Goal: Task Accomplishment & Management: Use online tool/utility

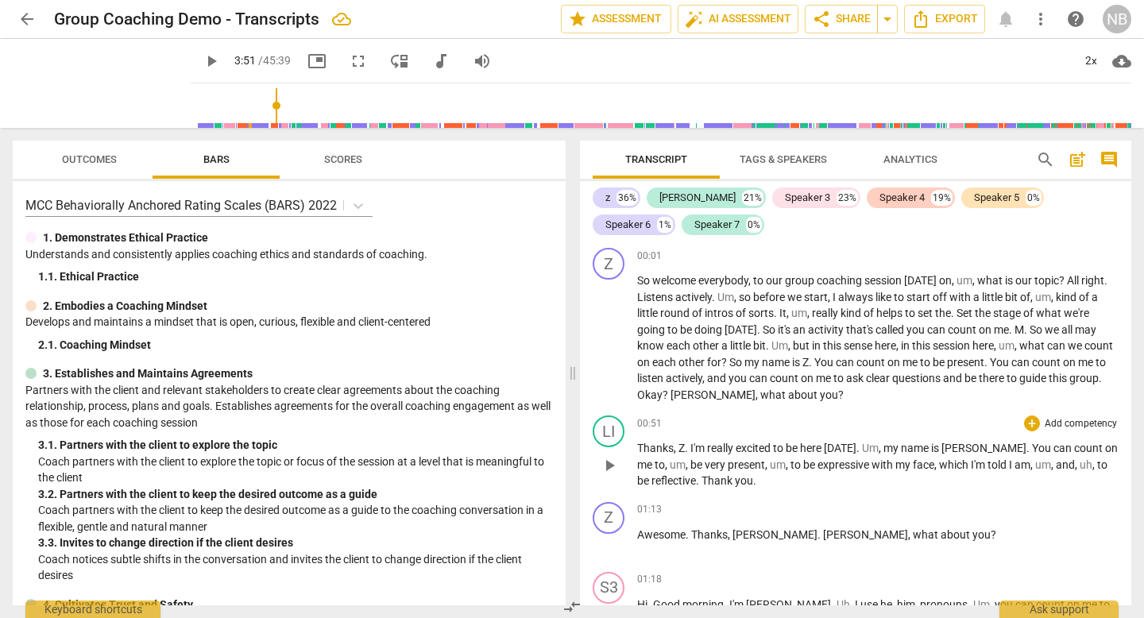
scroll to position [117, 0]
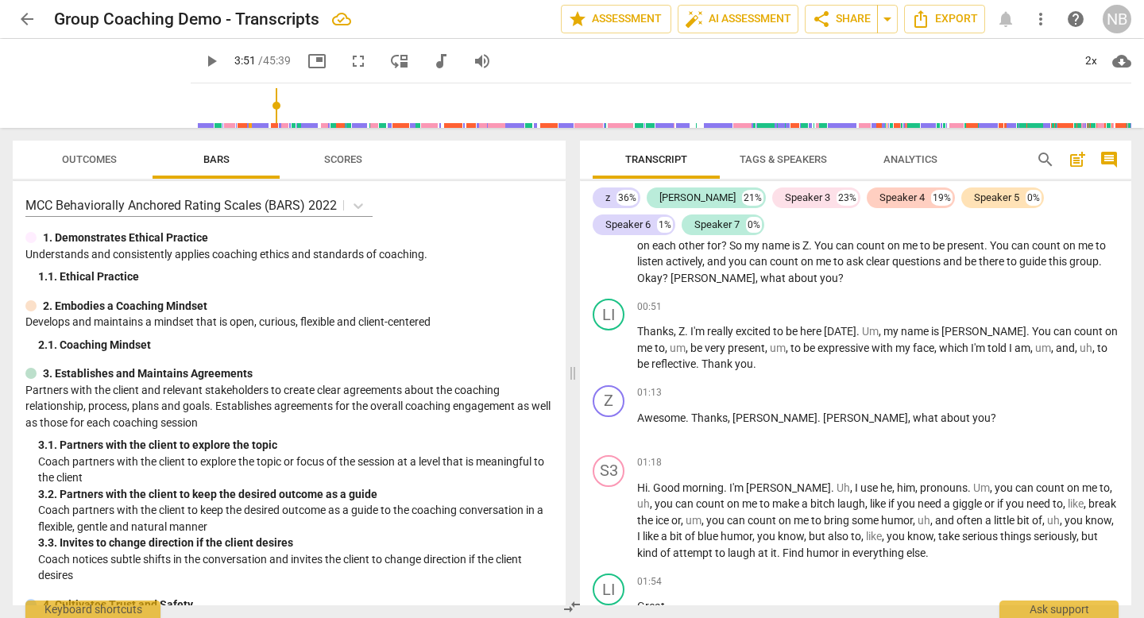
click at [772, 153] on span "Tags & Speakers" at bounding box center [783, 159] width 87 height 12
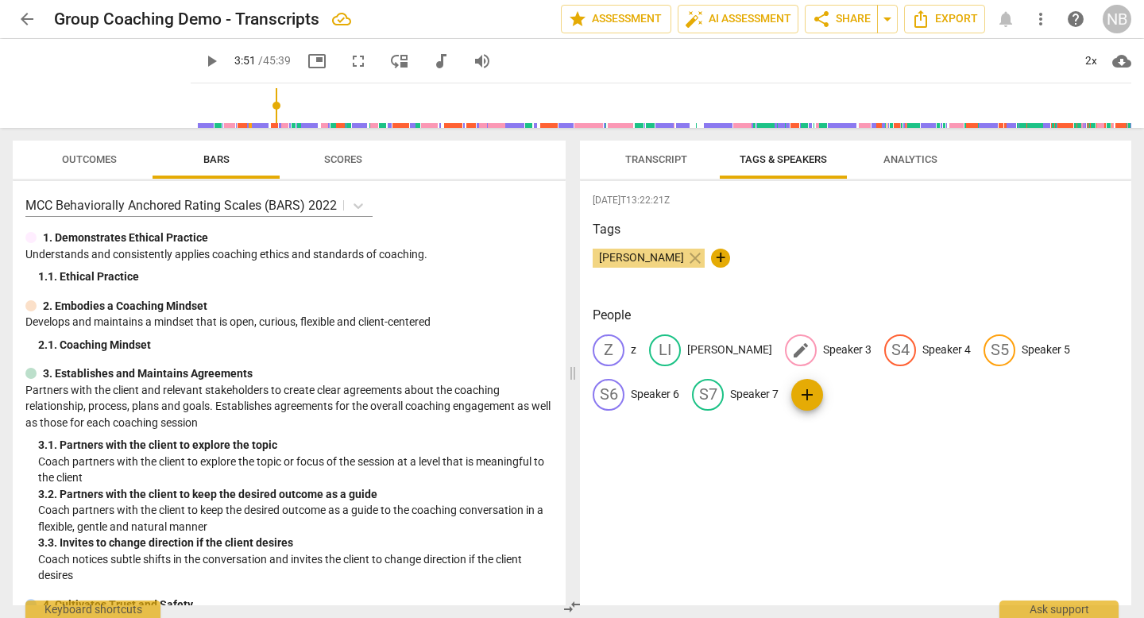
click at [785, 360] on div "edit Speaker 3" at bounding box center [828, 351] width 87 height 32
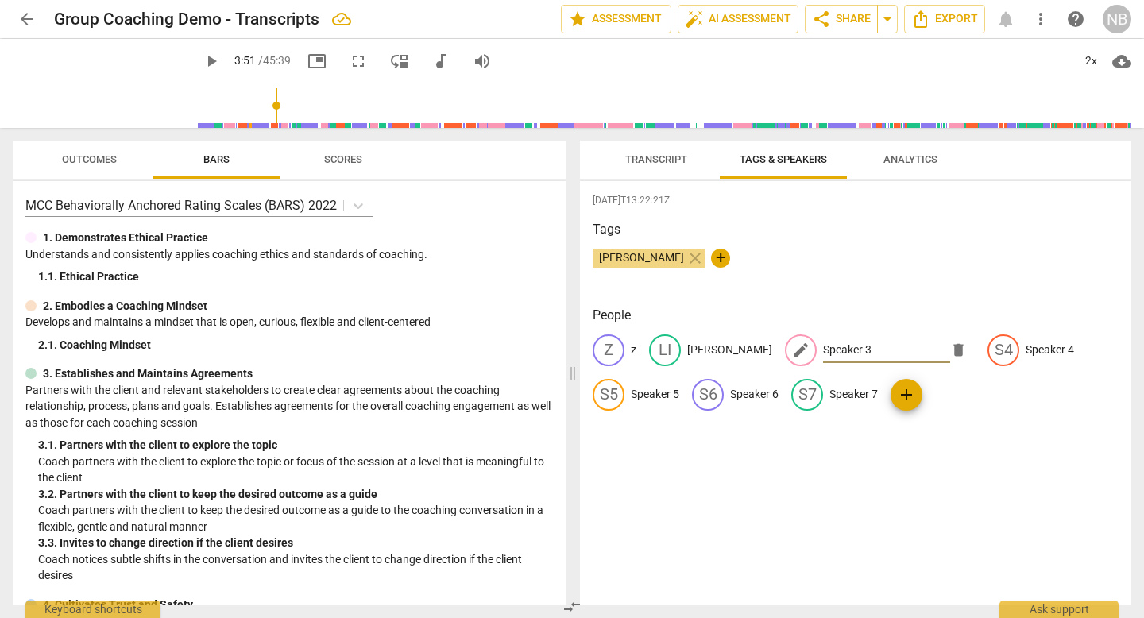
click at [823, 349] on input "Speaker 3" at bounding box center [886, 350] width 127 height 25
drag, startPoint x: 826, startPoint y: 354, endPoint x: 710, endPoint y: 354, distance: 116.8
click at [710, 354] on div "Z z [PERSON_NAME] edit Speaker 3 delete S4 Speaker 4 S5 Speaker 5 S6 Speaker 6 …" at bounding box center [856, 379] width 526 height 89
type input "[PERSON_NAME]"
click at [855, 238] on h3 "Tags" at bounding box center [856, 229] width 526 height 19
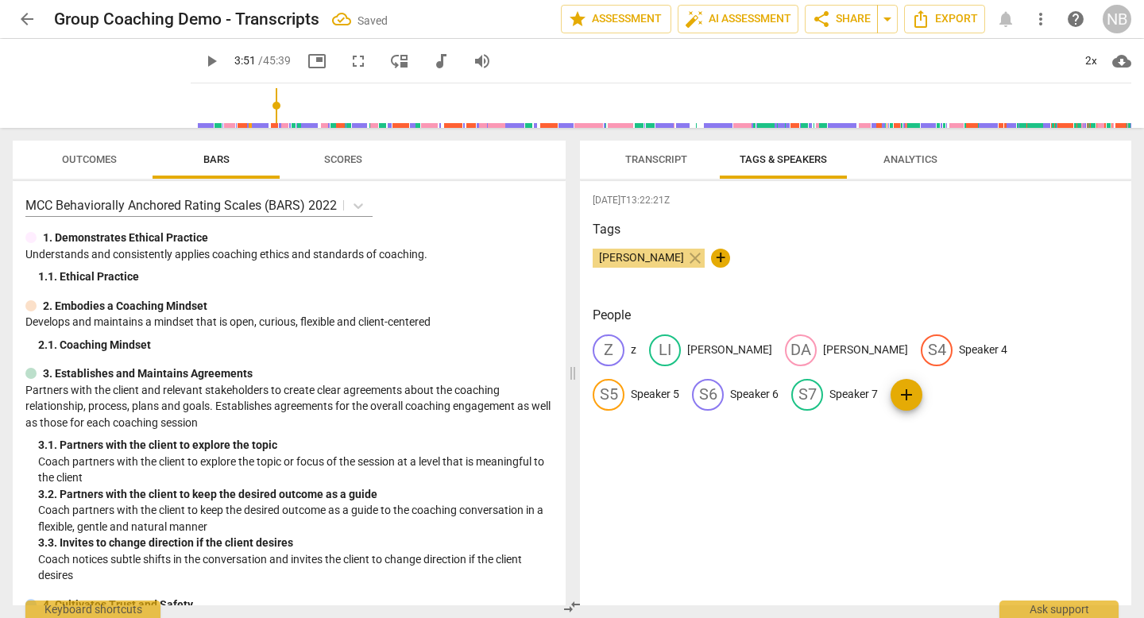
click at [668, 164] on span "Transcript" at bounding box center [656, 159] width 62 height 12
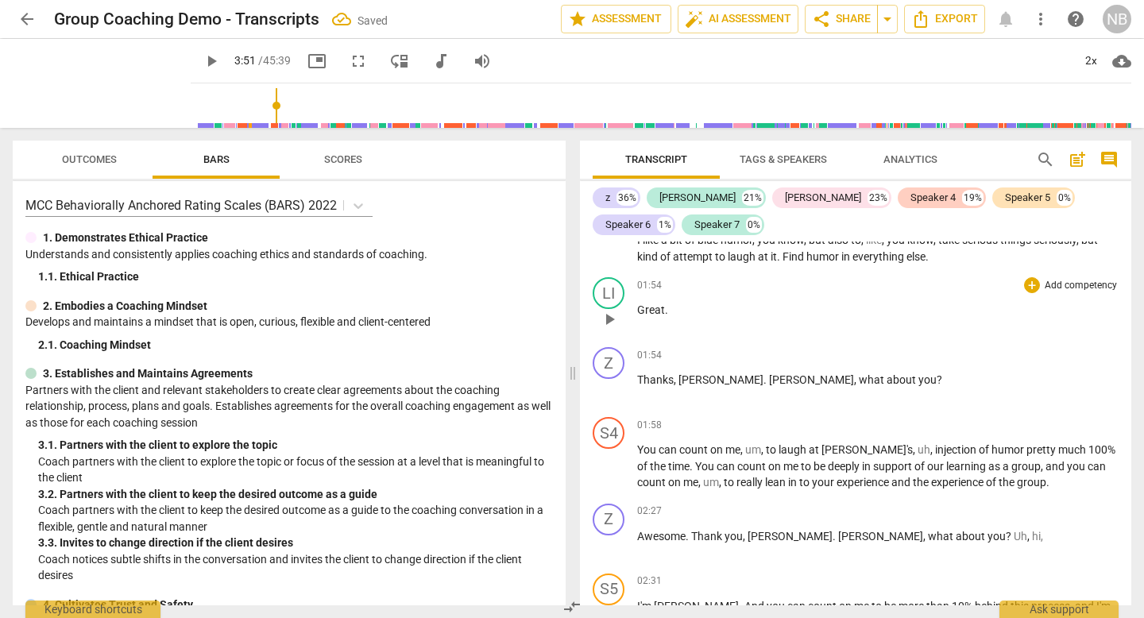
scroll to position [420, 0]
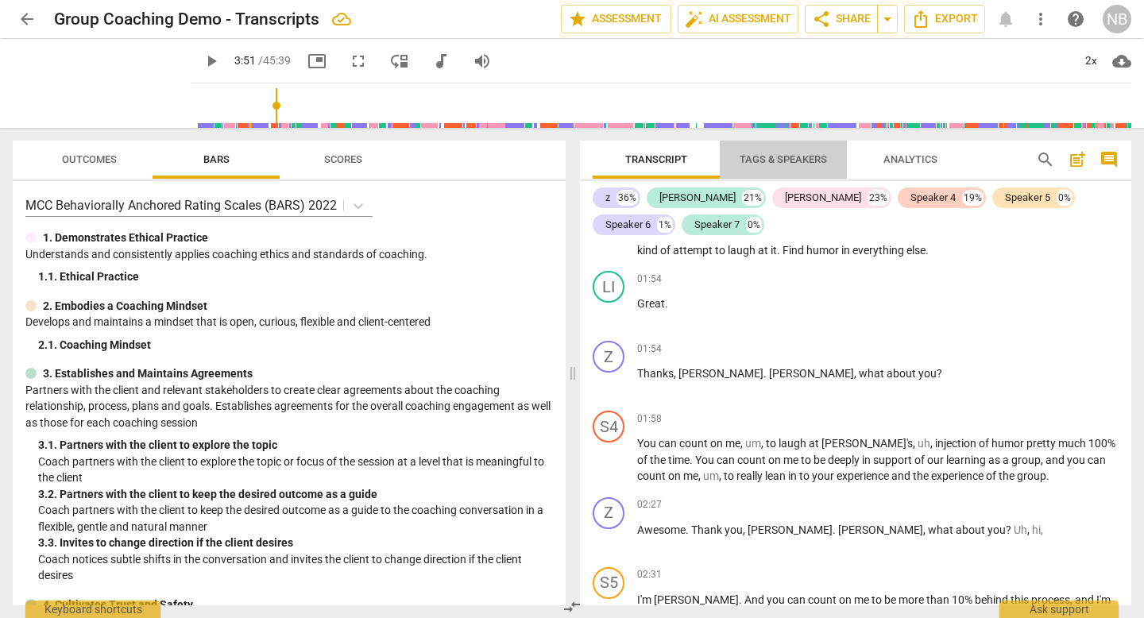
click at [826, 162] on span "Tags & Speakers" at bounding box center [783, 159] width 87 height 12
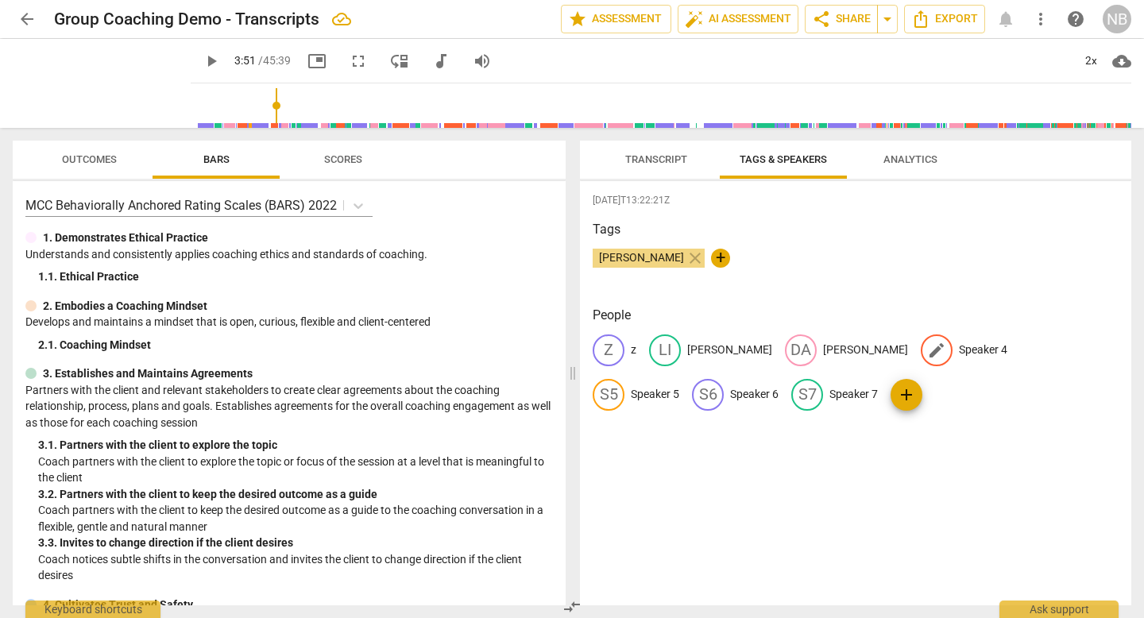
click at [959, 348] on p "Speaker 4" at bounding box center [983, 350] width 48 height 17
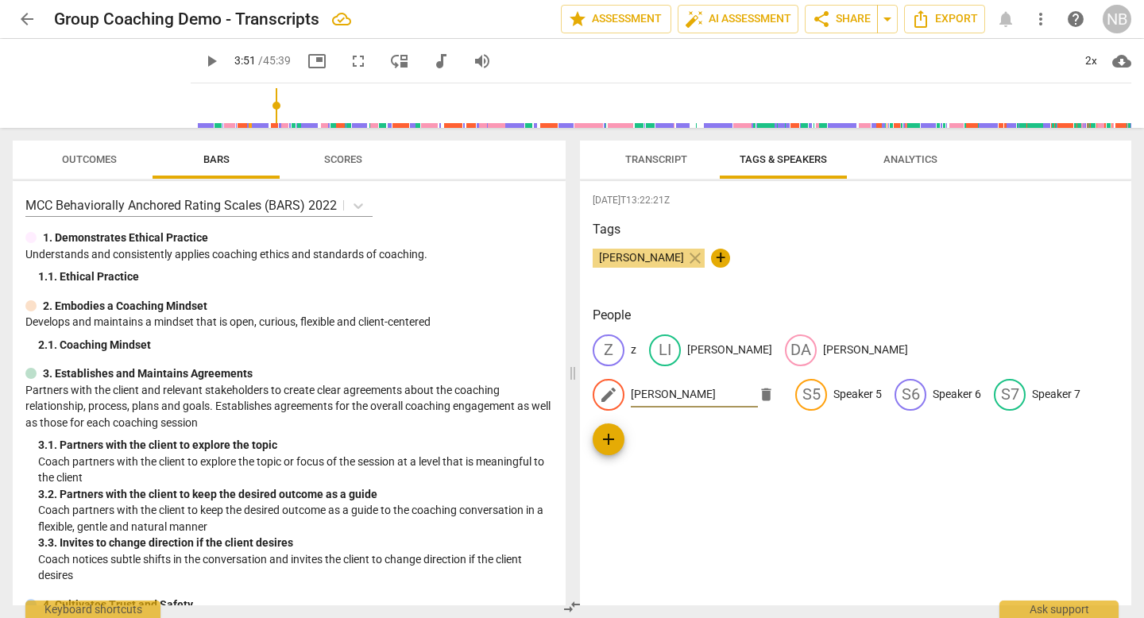
type input "[PERSON_NAME]"
click at [841, 283] on div "Tags [PERSON_NAME] close +" at bounding box center [856, 256] width 526 height 73
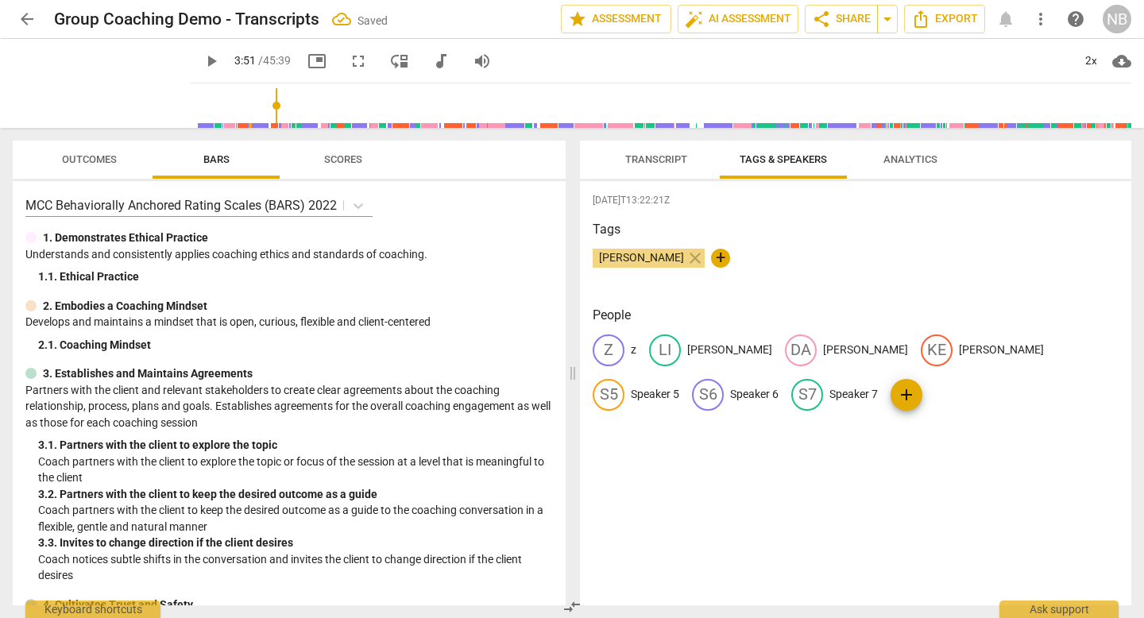
click at [649, 159] on span "Transcript" at bounding box center [656, 159] width 62 height 12
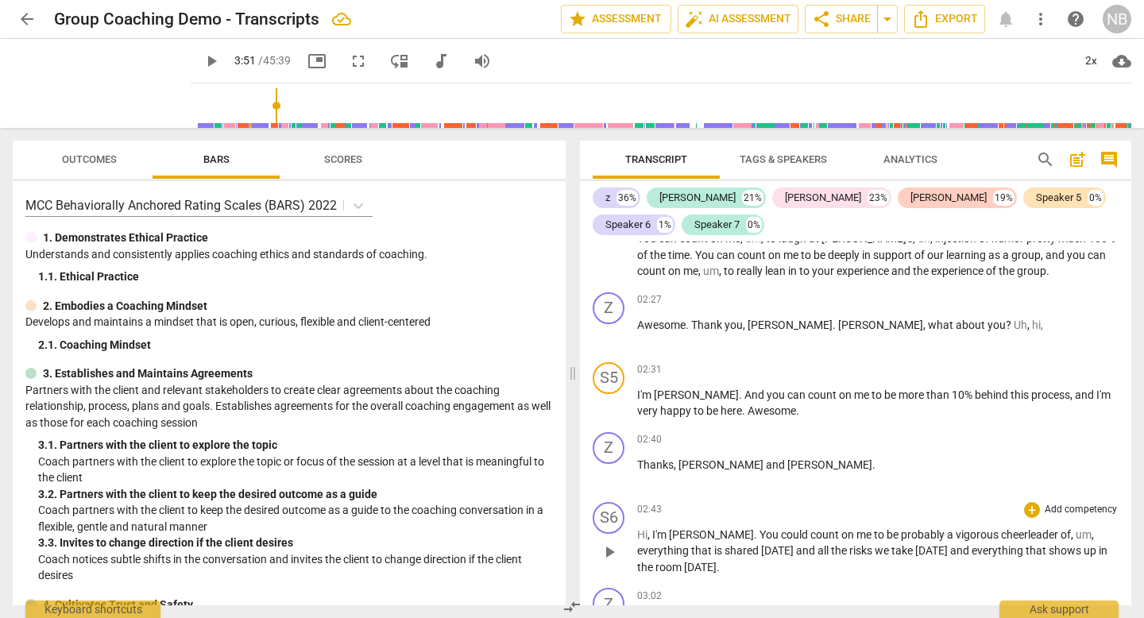
scroll to position [617, 0]
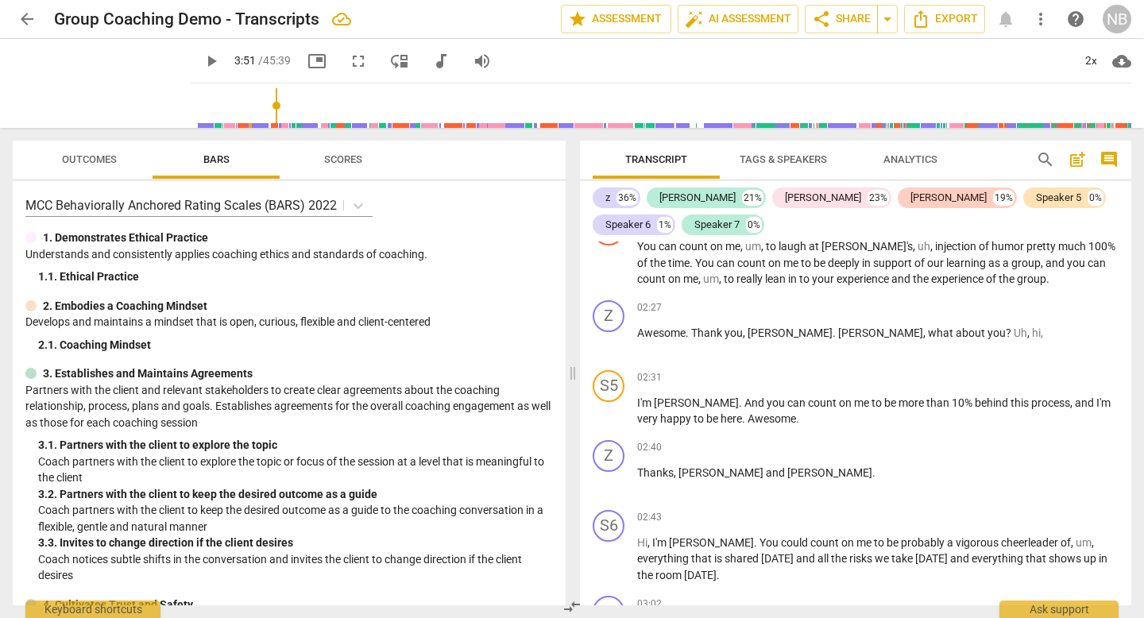
click at [796, 155] on span "Tags & Speakers" at bounding box center [783, 159] width 87 height 12
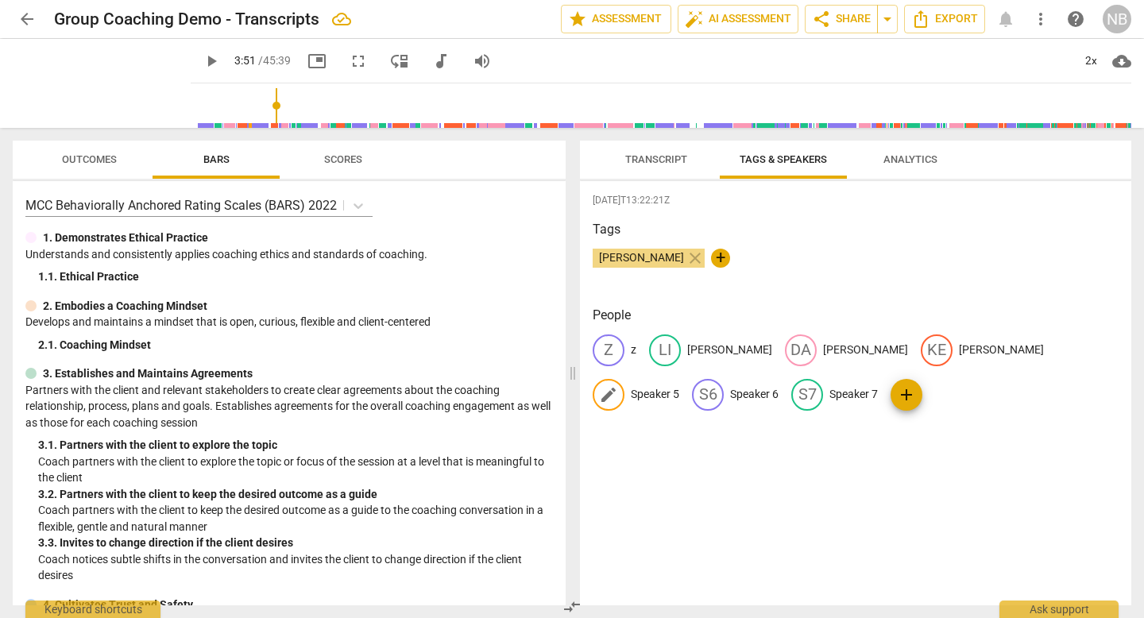
click at [679, 386] on p "Speaker 5" at bounding box center [655, 394] width 48 height 17
type input "[PERSON_NAME]"
click at [834, 395] on p "Speaker 6" at bounding box center [858, 394] width 48 height 17
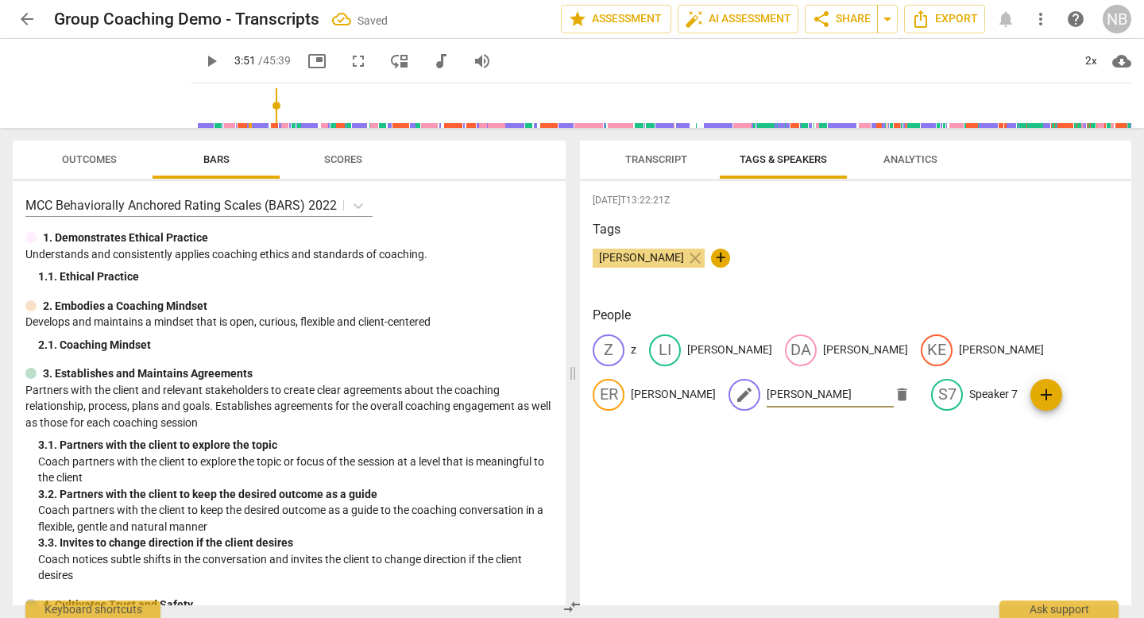
type input "[PERSON_NAME]"
click at [688, 467] on div "[DATE]T13:22:21Z Tags [PERSON_NAME] close + People Z z [PERSON_NAME] DA [PERSON…" at bounding box center [855, 393] width 551 height 424
click at [640, 165] on span "Transcript" at bounding box center [656, 159] width 100 height 21
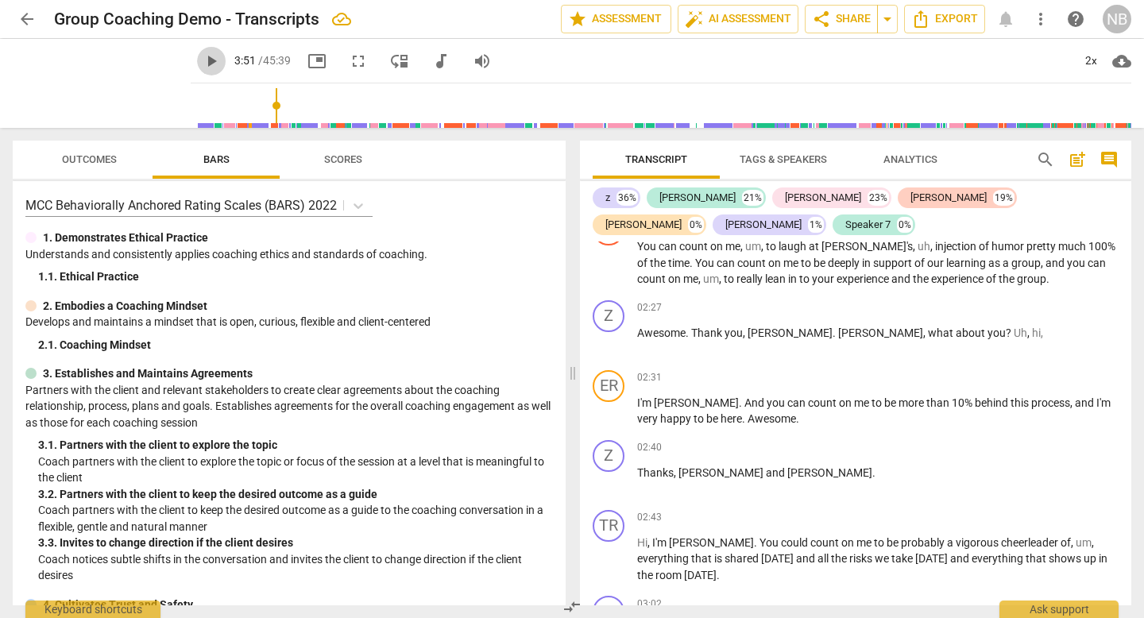
click at [207, 64] on span "play_arrow" at bounding box center [211, 61] width 19 height 19
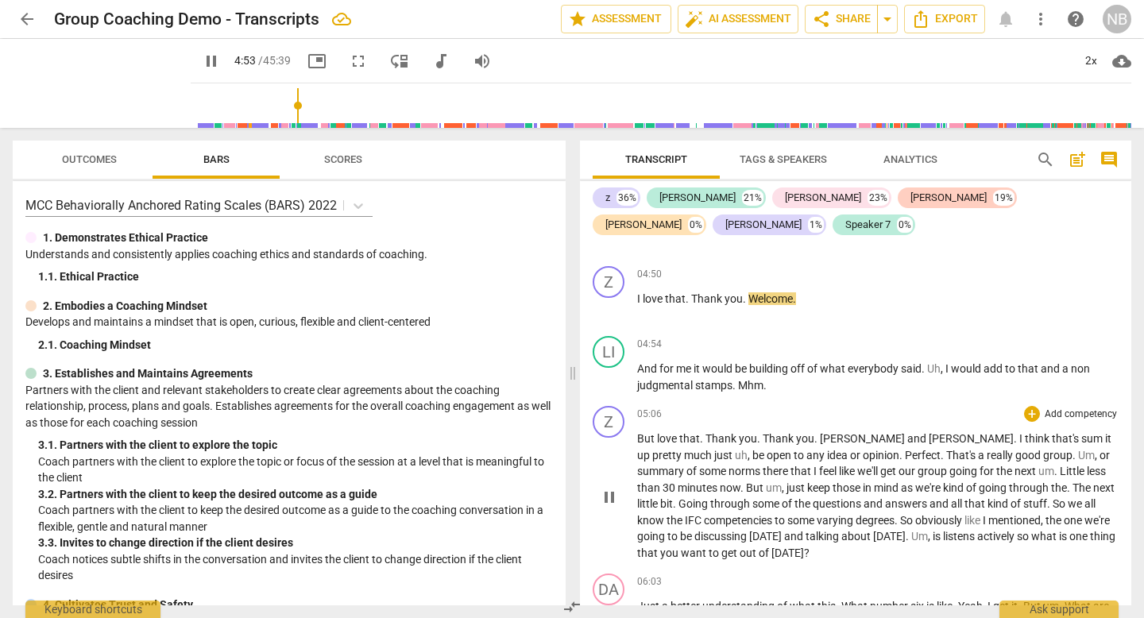
scroll to position [1604, 0]
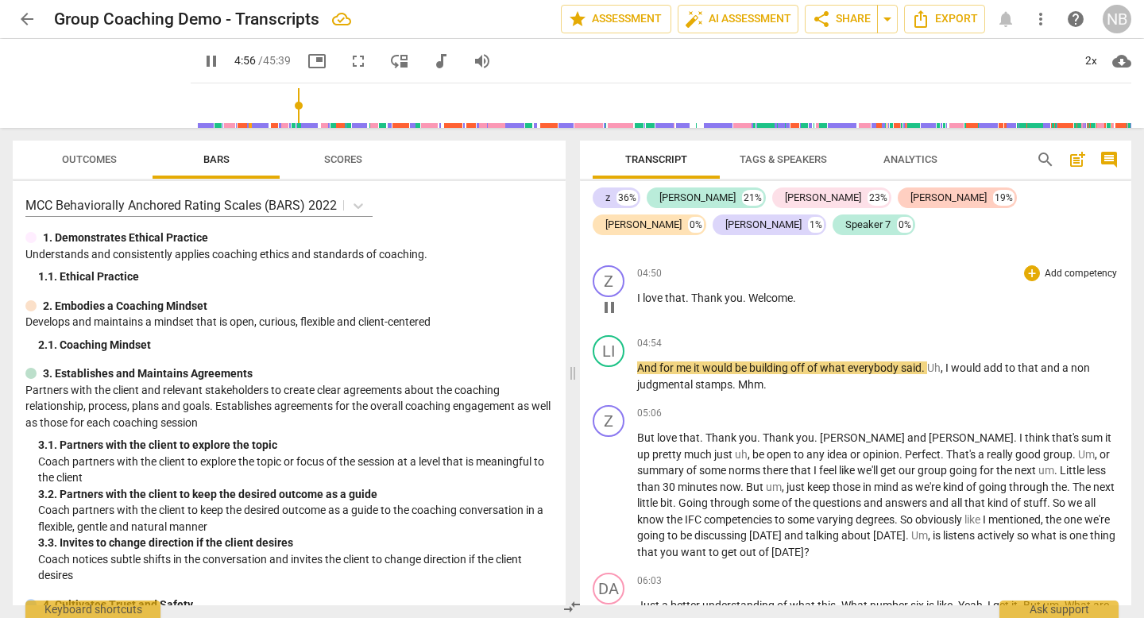
click at [749, 292] on span "Welcome" at bounding box center [771, 298] width 45 height 13
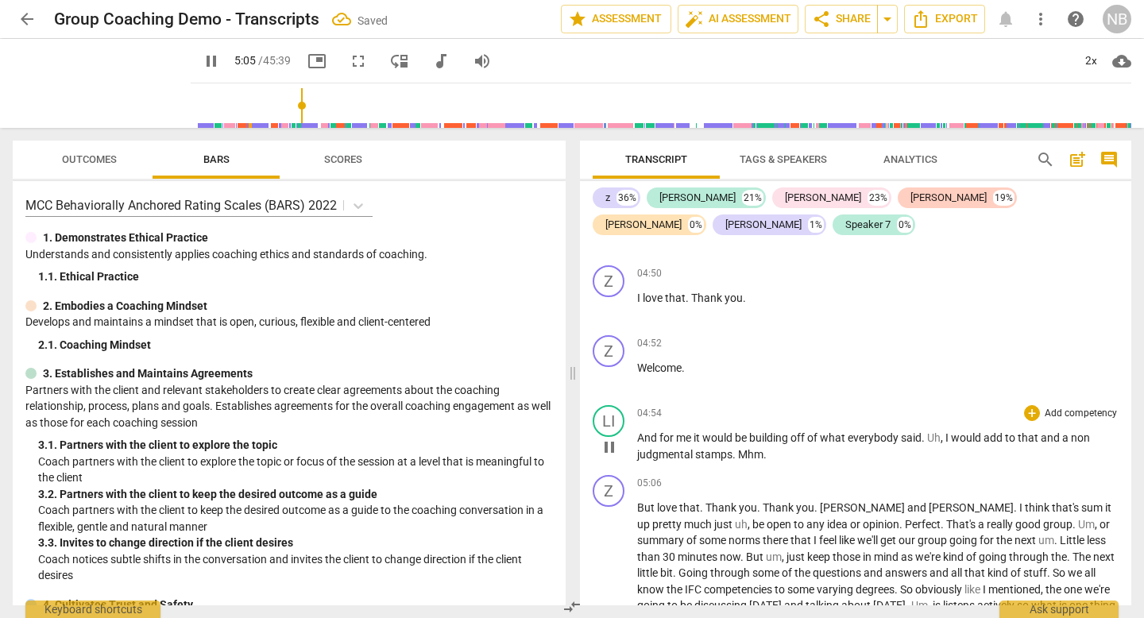
click at [686, 432] on span "me" at bounding box center [684, 438] width 17 height 13
click at [204, 61] on span "pause" at bounding box center [211, 61] width 19 height 19
click at [615, 405] on div "LI" at bounding box center [609, 421] width 32 height 32
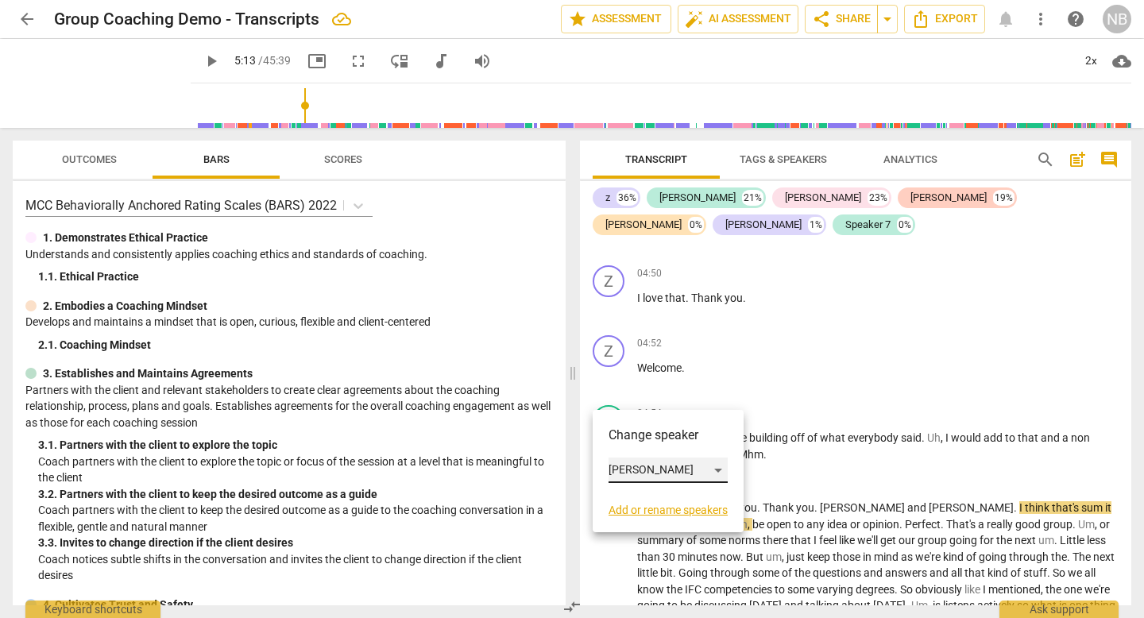
click at [680, 466] on div "[PERSON_NAME]" at bounding box center [668, 470] width 119 height 25
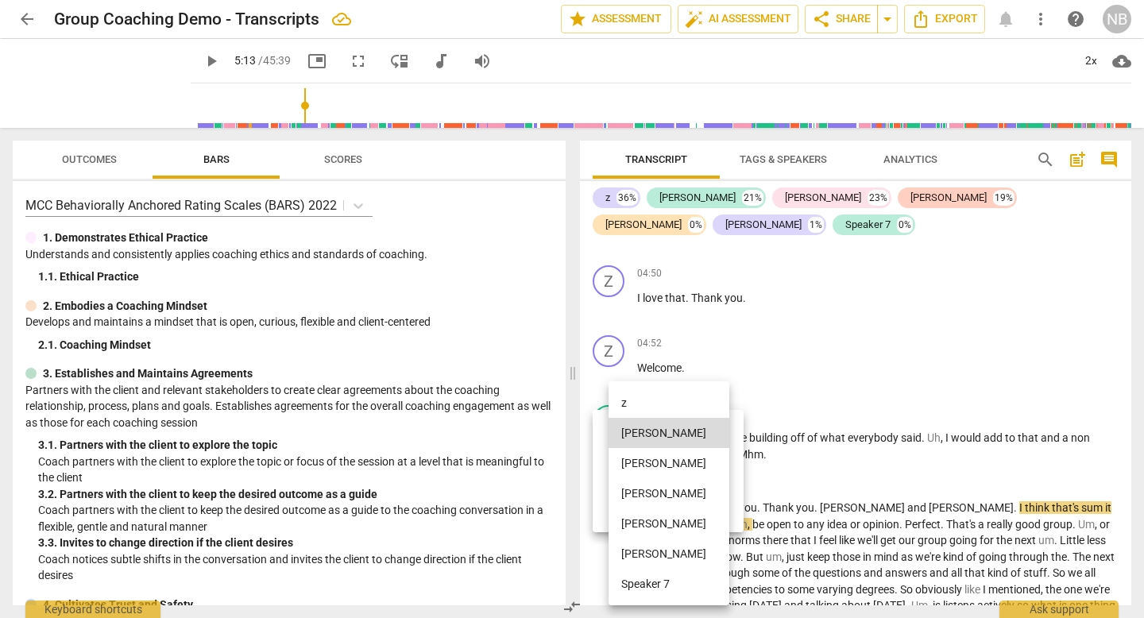
click at [657, 559] on li "[PERSON_NAME]" at bounding box center [669, 554] width 121 height 30
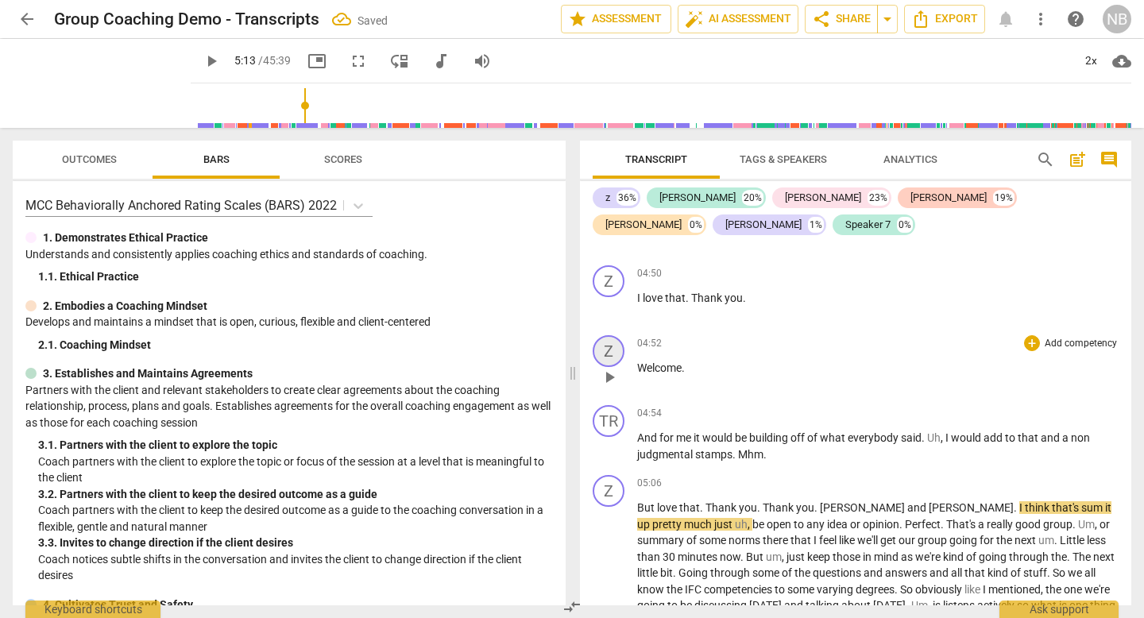
click at [618, 335] on div "Z" at bounding box center [609, 351] width 32 height 32
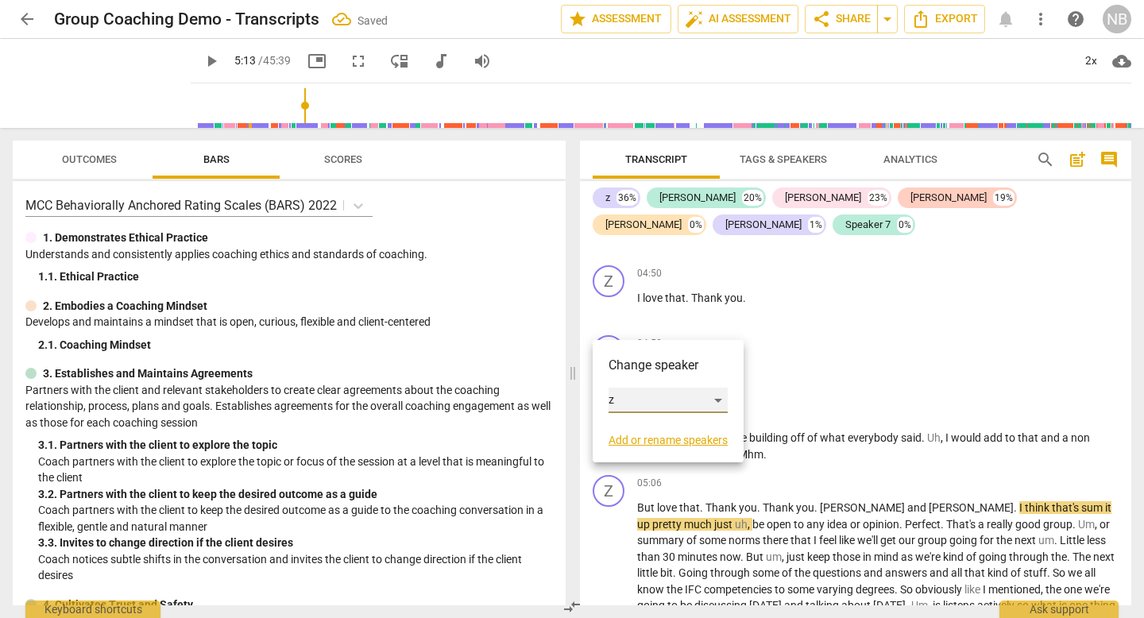
click at [686, 394] on div "z" at bounding box center [668, 400] width 119 height 25
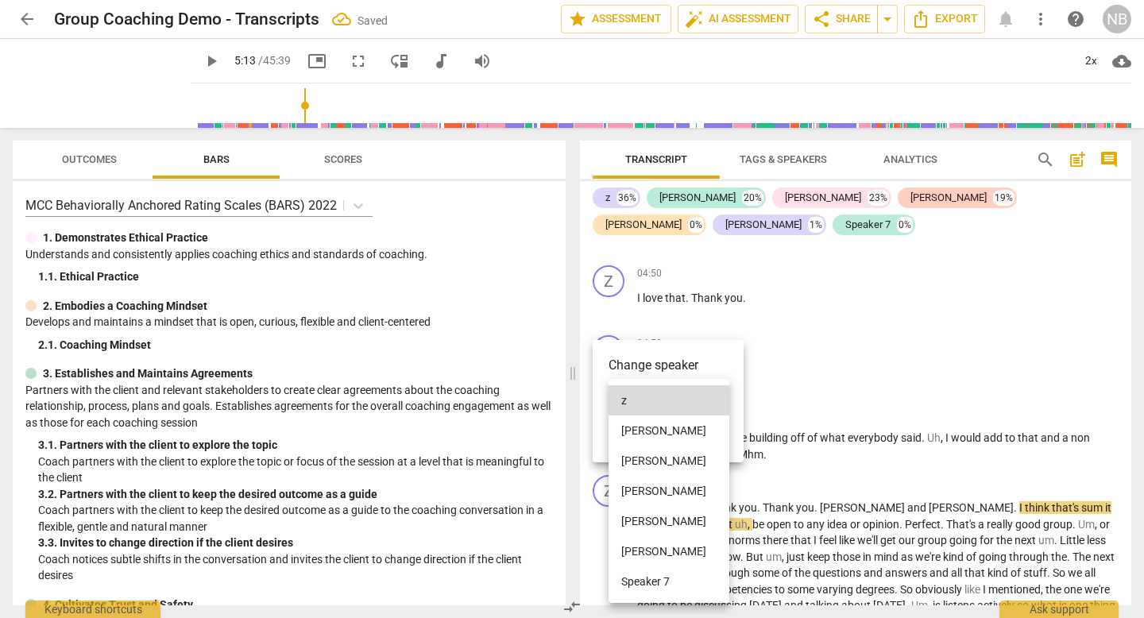
click at [674, 427] on li "[PERSON_NAME]" at bounding box center [669, 431] width 121 height 30
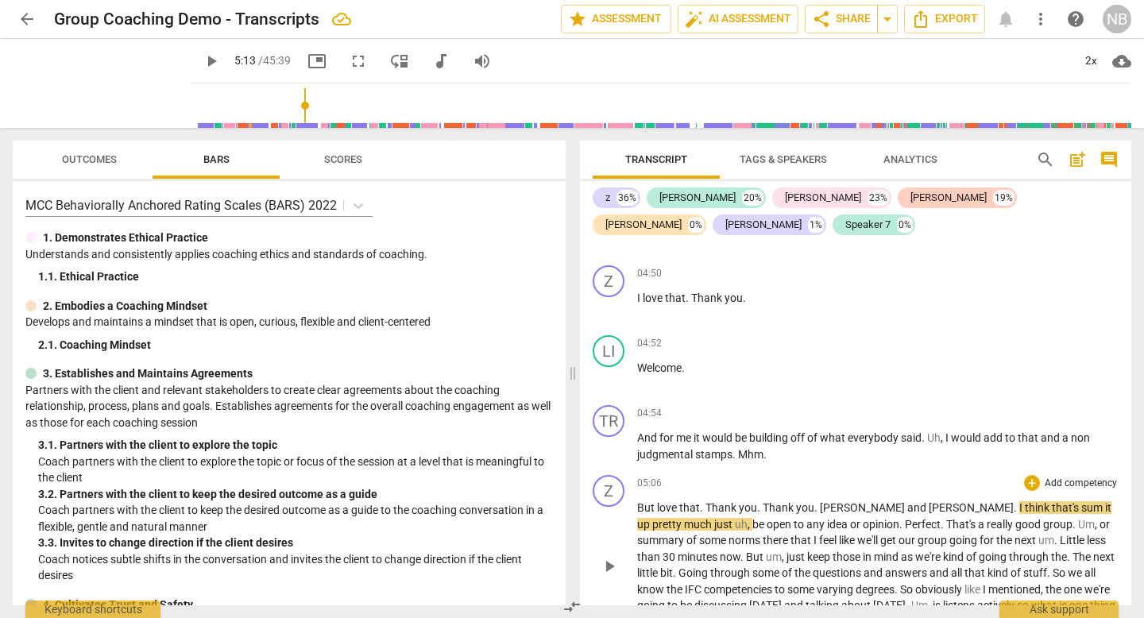
click at [1014, 501] on span "." at bounding box center [1017, 507] width 6 height 13
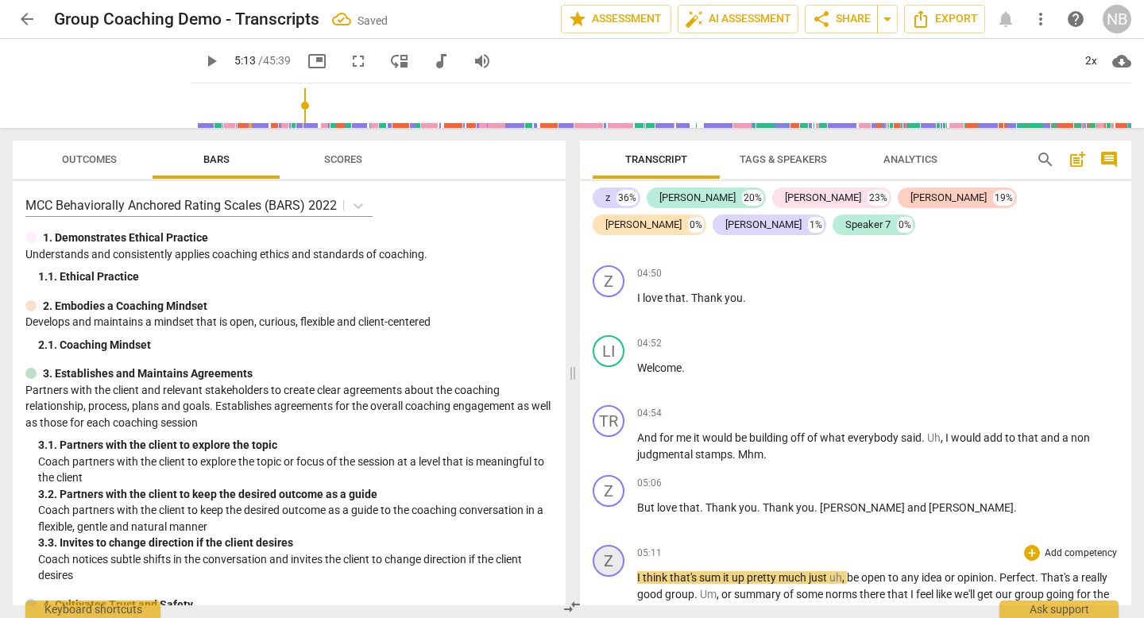
click at [610, 545] on div "Z" at bounding box center [609, 561] width 32 height 32
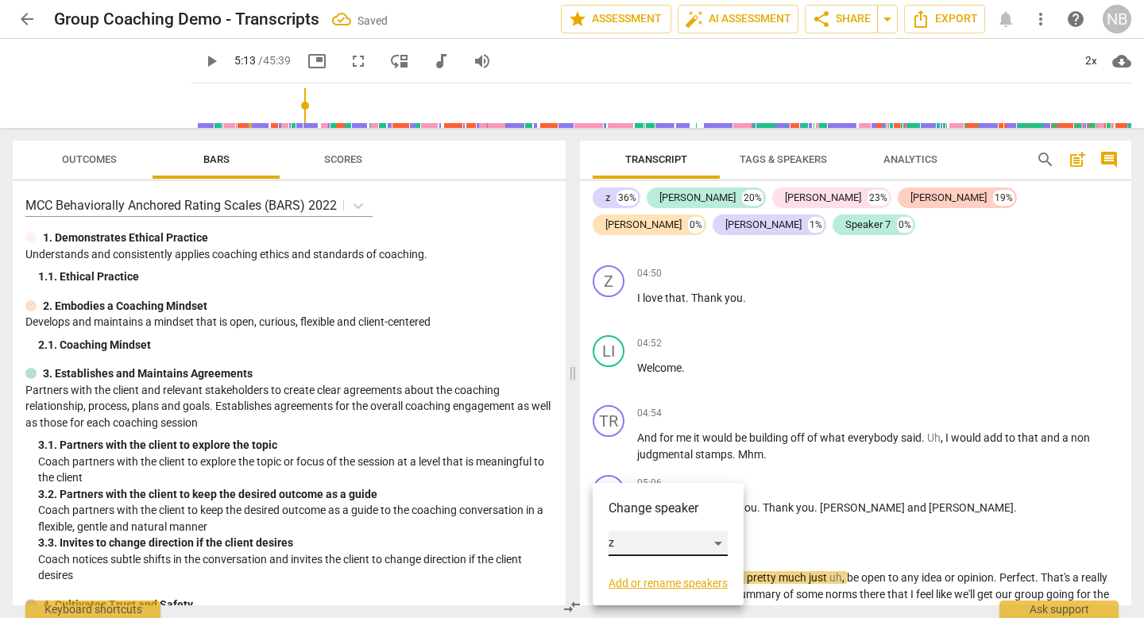
click at [648, 548] on div "z" at bounding box center [668, 543] width 119 height 25
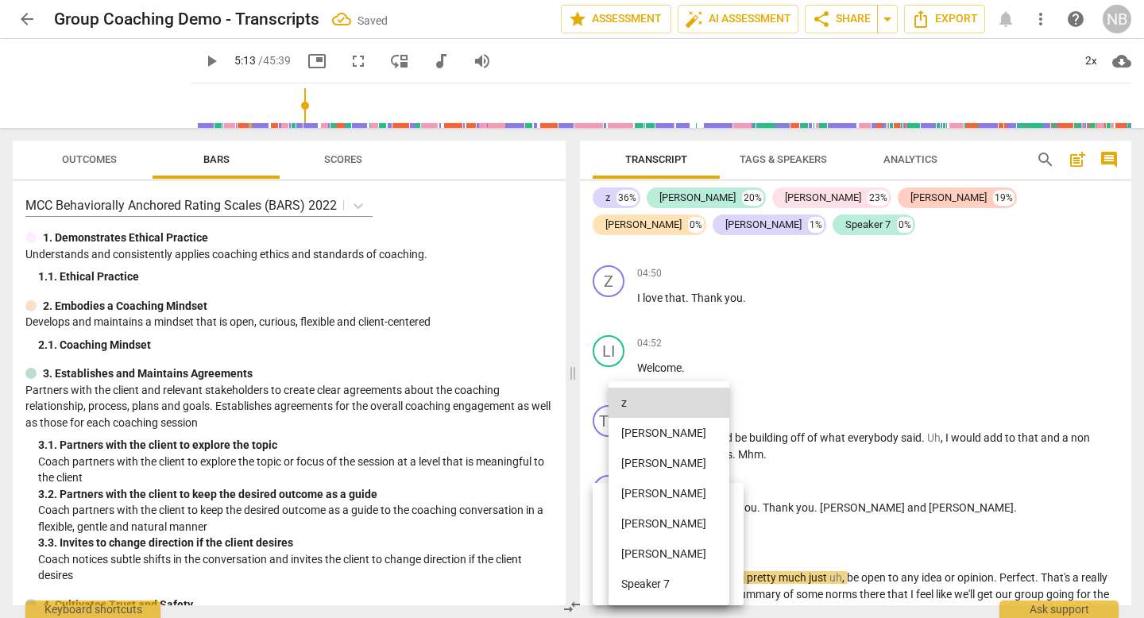
click at [656, 526] on li "[PERSON_NAME]" at bounding box center [669, 524] width 121 height 30
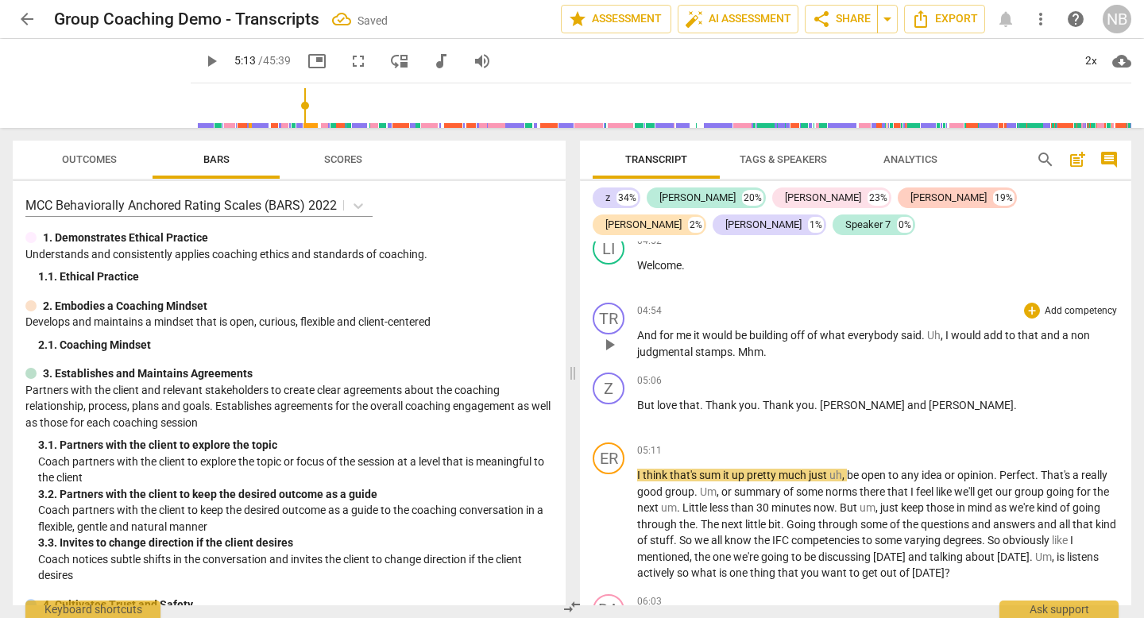
scroll to position [1709, 0]
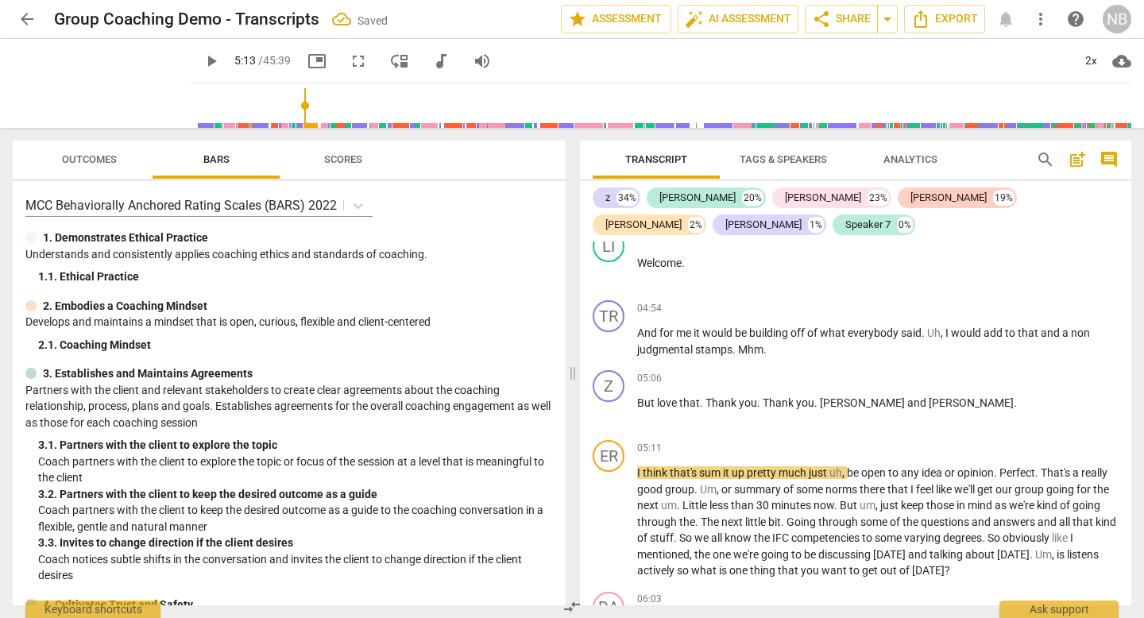
click at [206, 59] on span "play_arrow" at bounding box center [211, 61] width 19 height 19
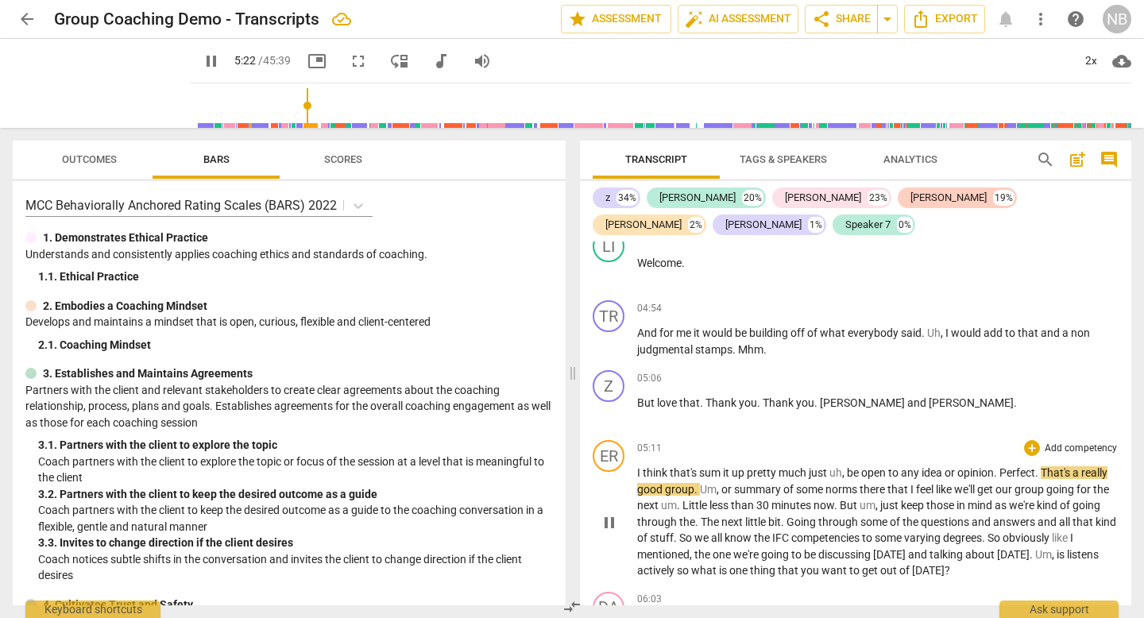
click at [1003, 466] on span "Perfect" at bounding box center [1018, 472] width 36 height 13
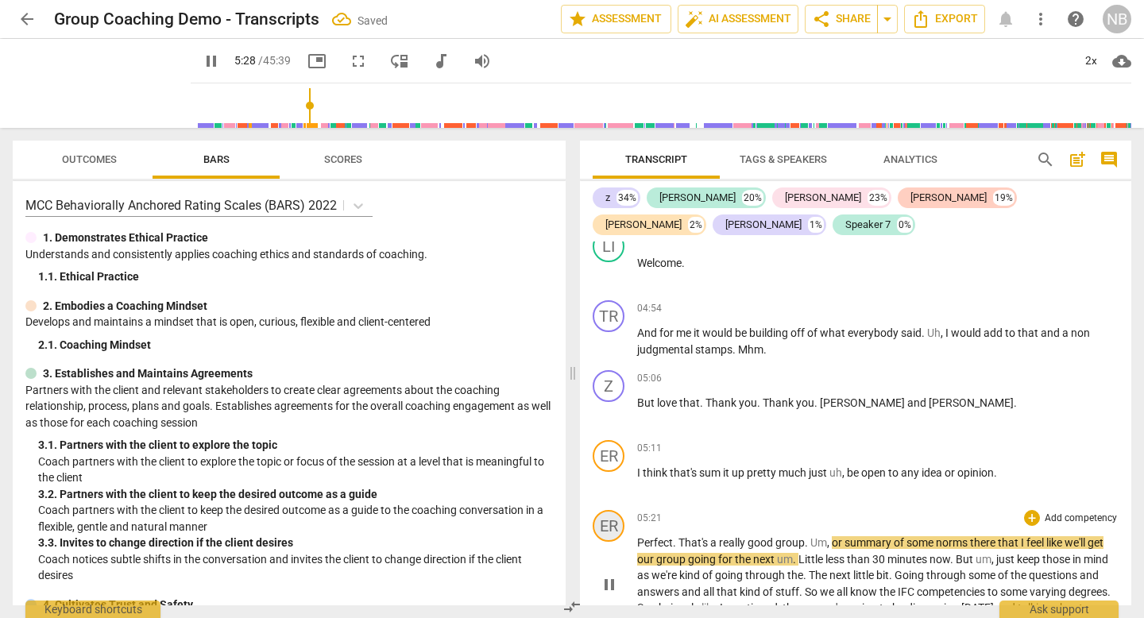
click at [613, 510] on div "ER" at bounding box center [609, 526] width 32 height 32
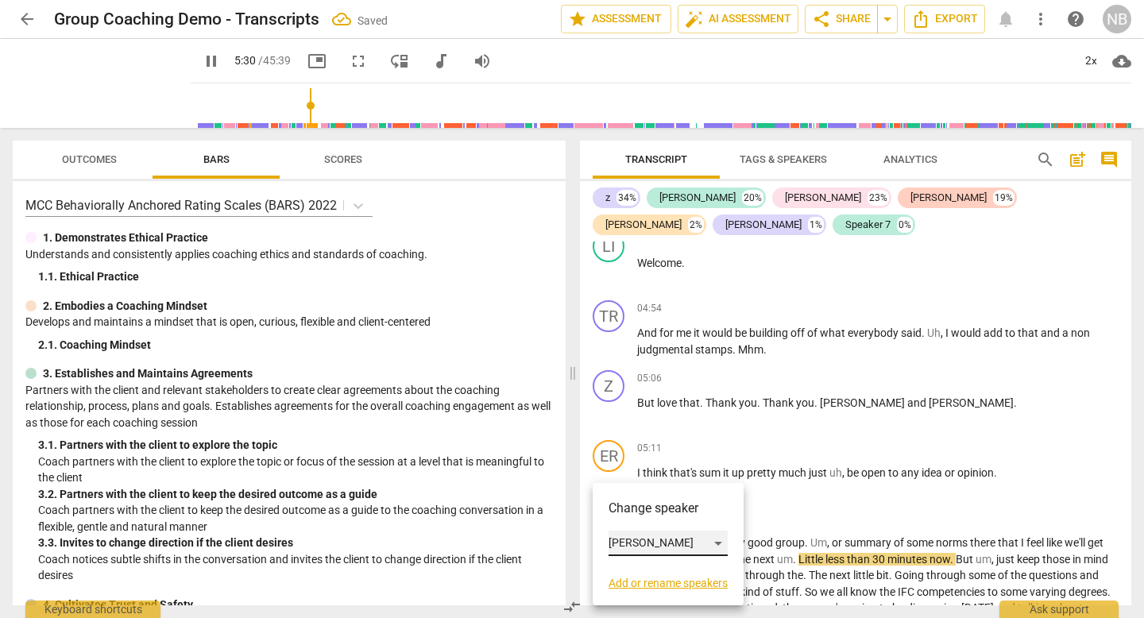
click at [654, 542] on div "[PERSON_NAME]" at bounding box center [668, 543] width 119 height 25
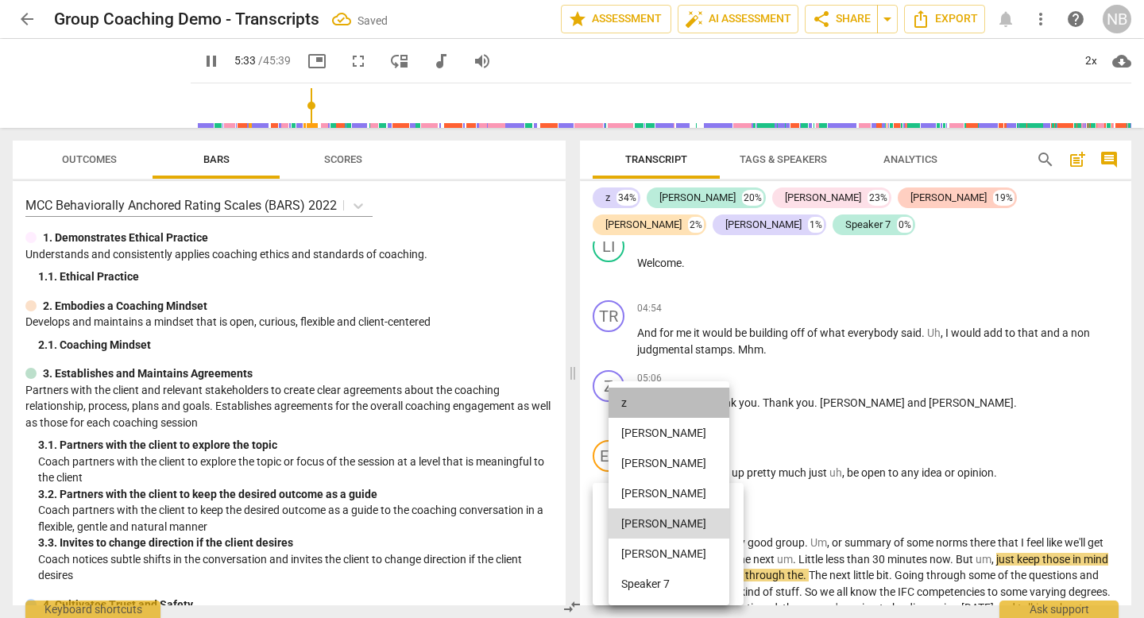
click at [646, 401] on li "z" at bounding box center [669, 403] width 121 height 30
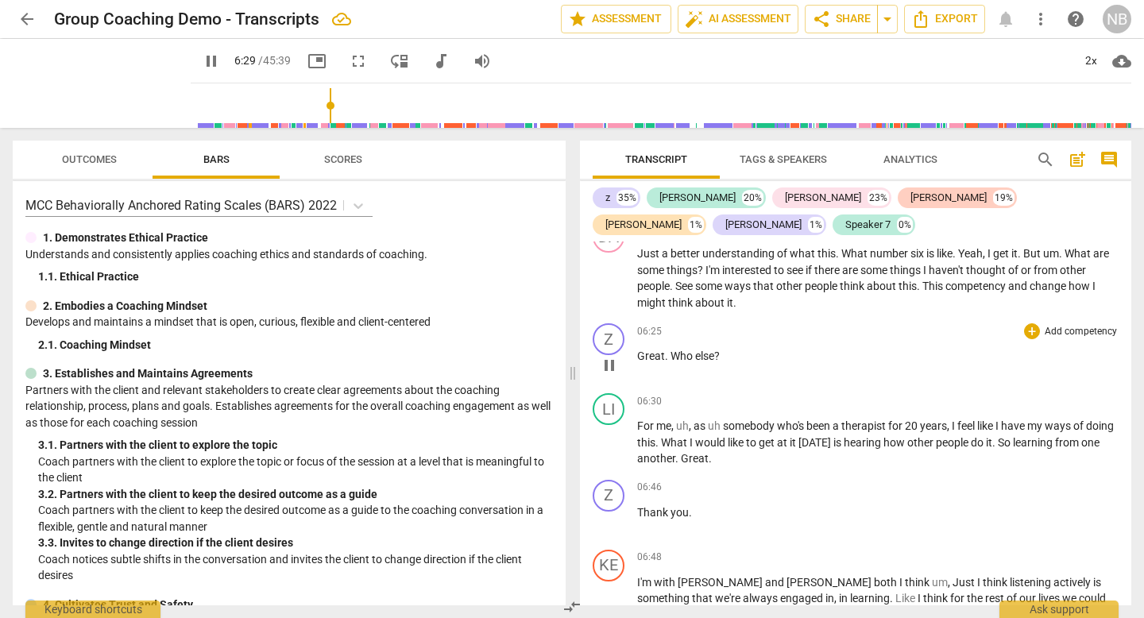
scroll to position [2186, 0]
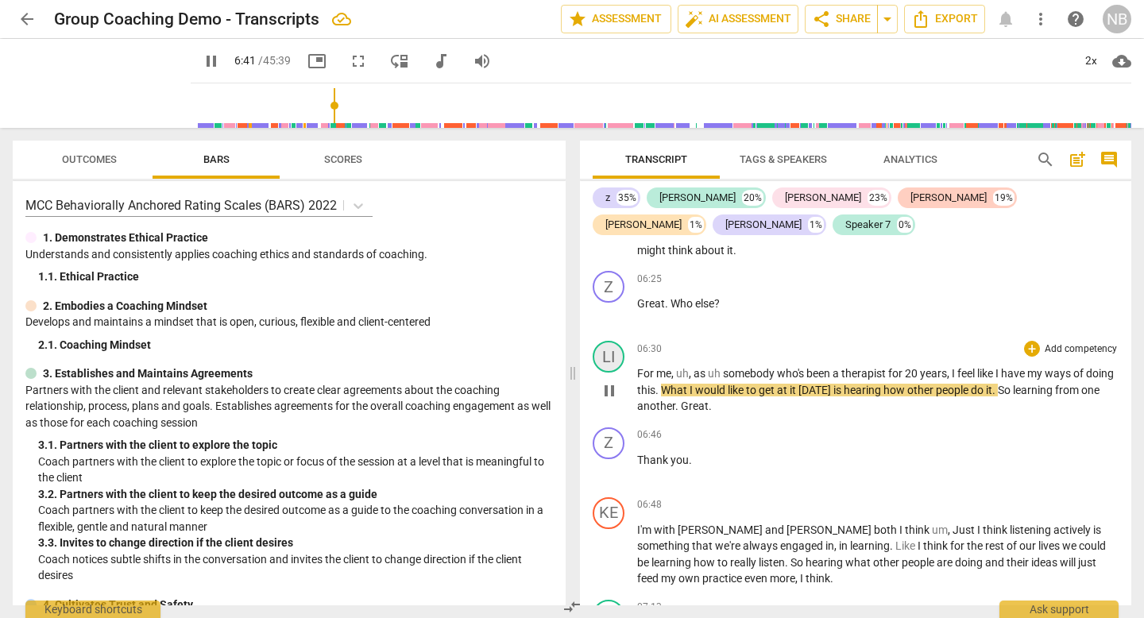
click at [610, 341] on div "LI" at bounding box center [609, 357] width 32 height 32
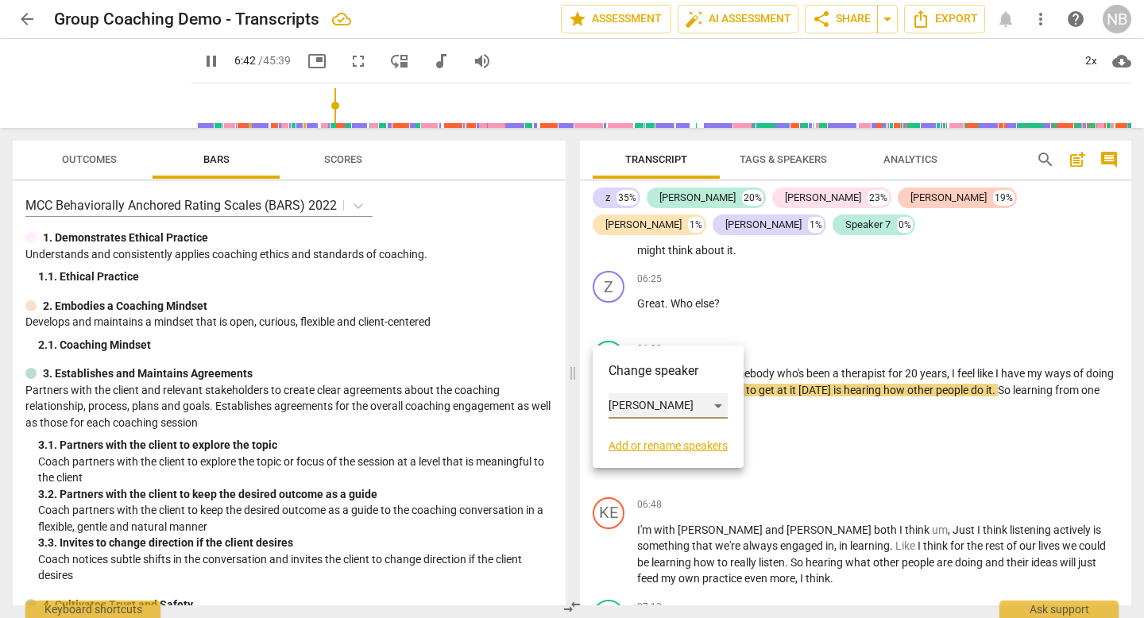
click at [688, 410] on div "[PERSON_NAME]" at bounding box center [668, 405] width 119 height 25
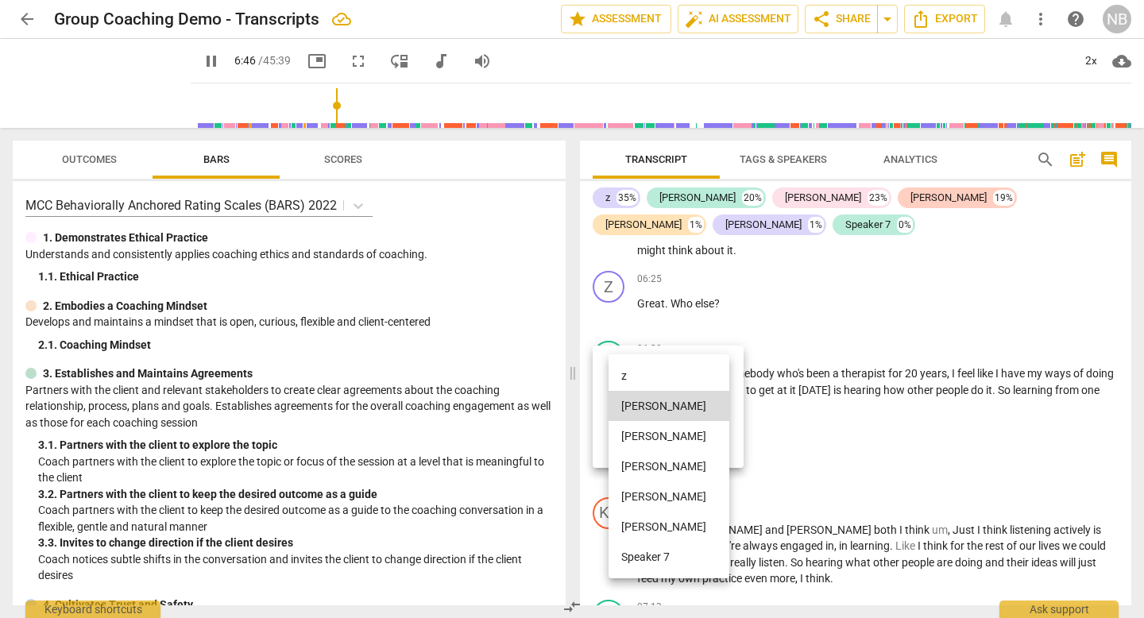
click at [654, 530] on li "[PERSON_NAME]" at bounding box center [669, 527] width 121 height 30
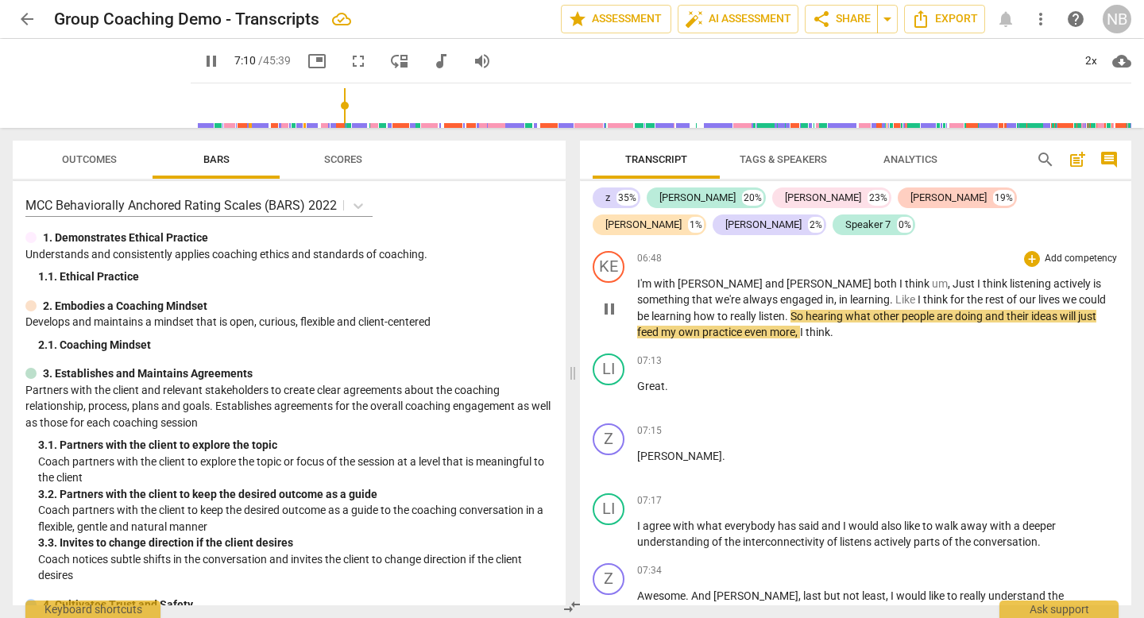
scroll to position [2433, 0]
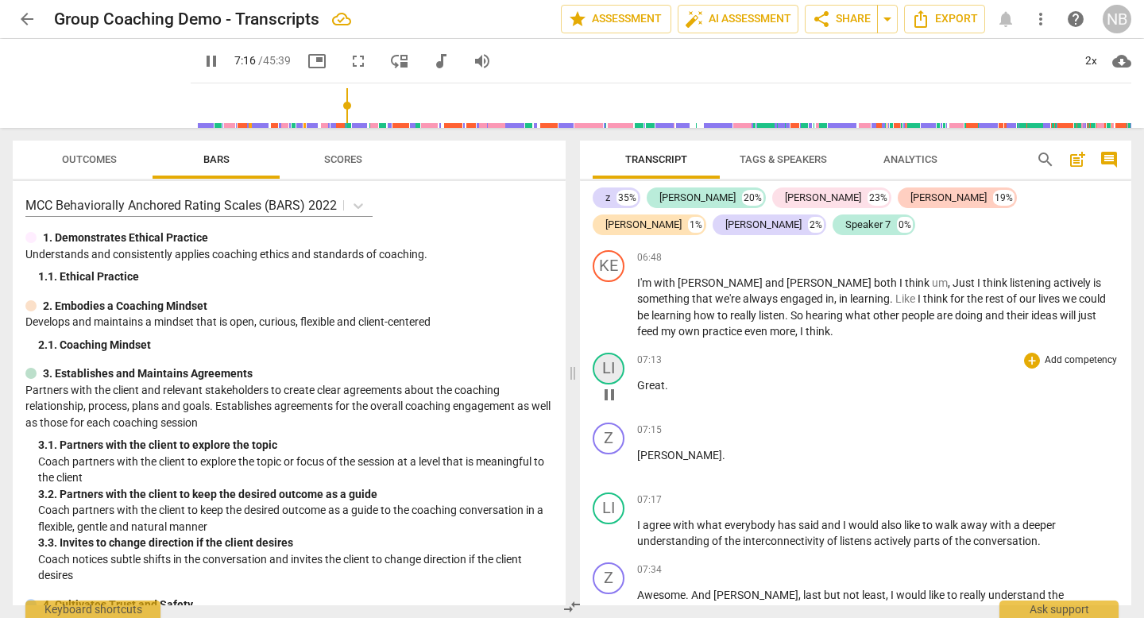
click at [610, 353] on div "LI" at bounding box center [609, 369] width 32 height 32
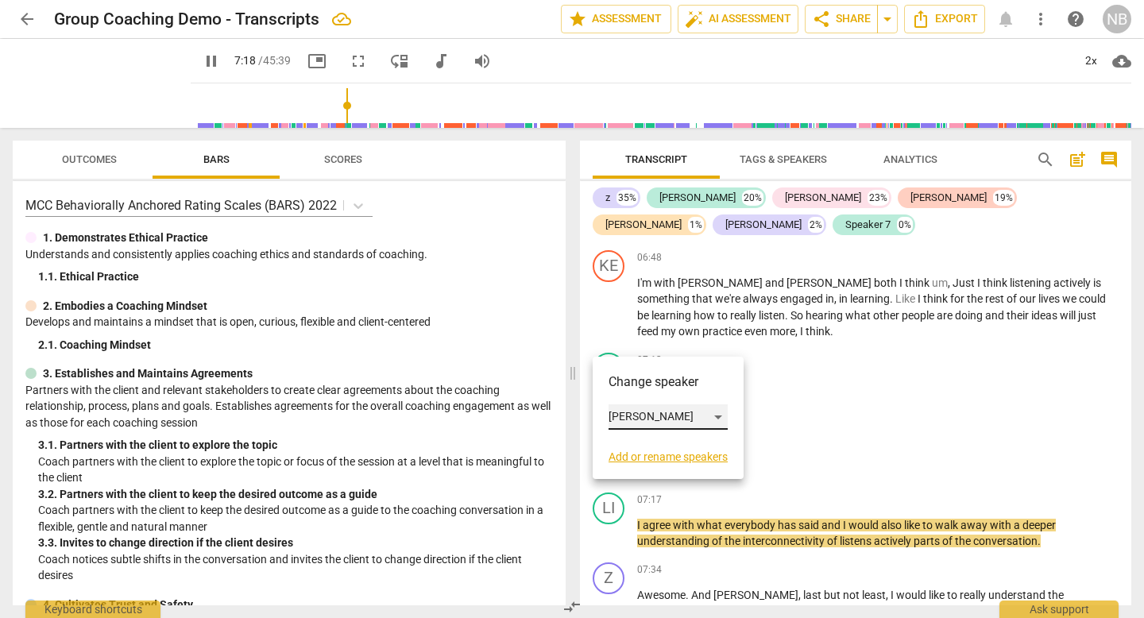
click at [644, 413] on div "[PERSON_NAME]" at bounding box center [668, 416] width 119 height 25
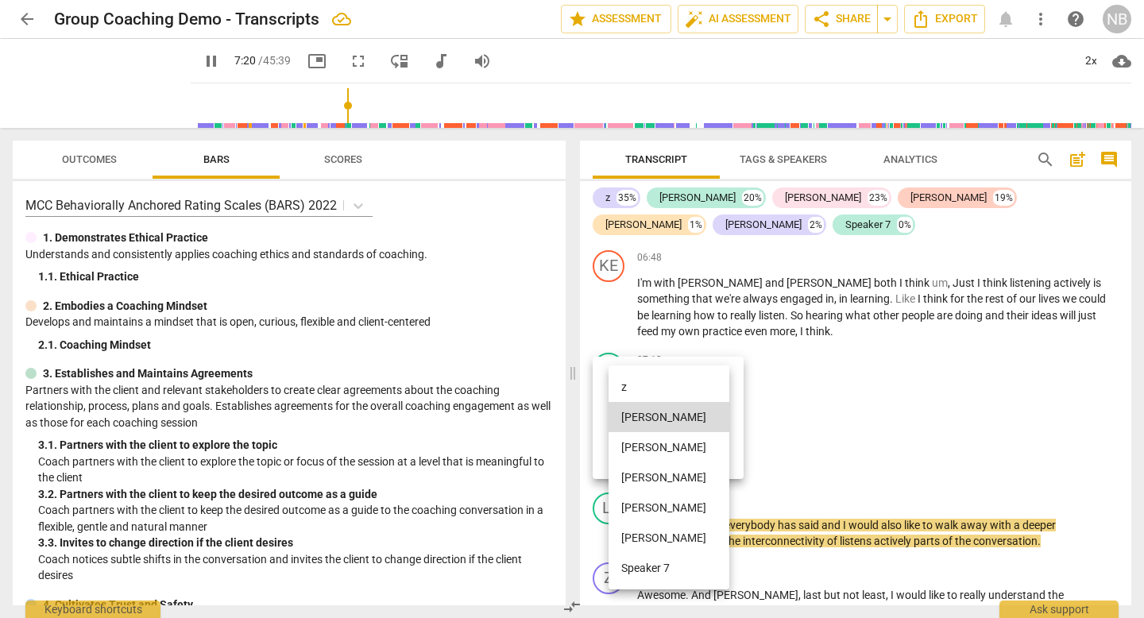
click at [627, 384] on li "z" at bounding box center [669, 387] width 121 height 30
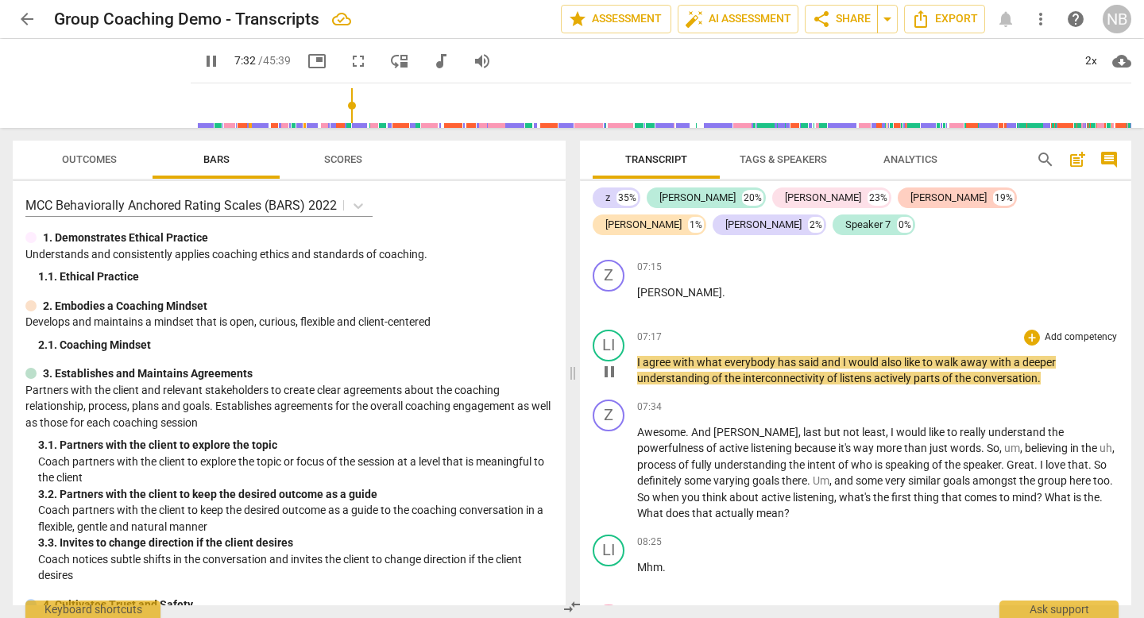
scroll to position [2598, 0]
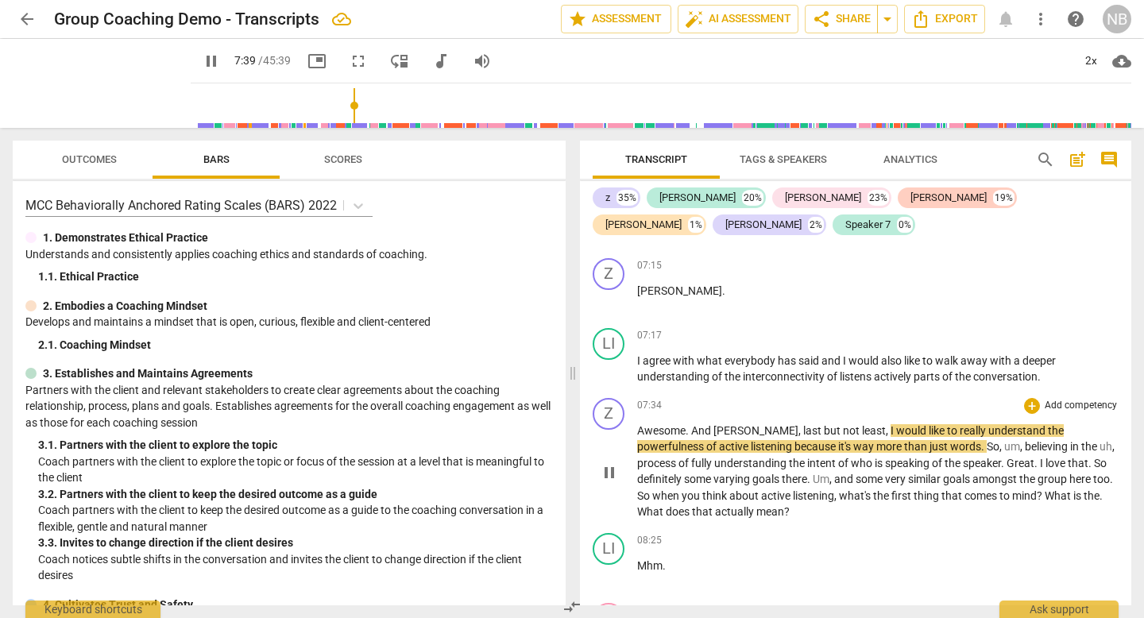
click at [886, 424] on span "," at bounding box center [888, 430] width 5 height 13
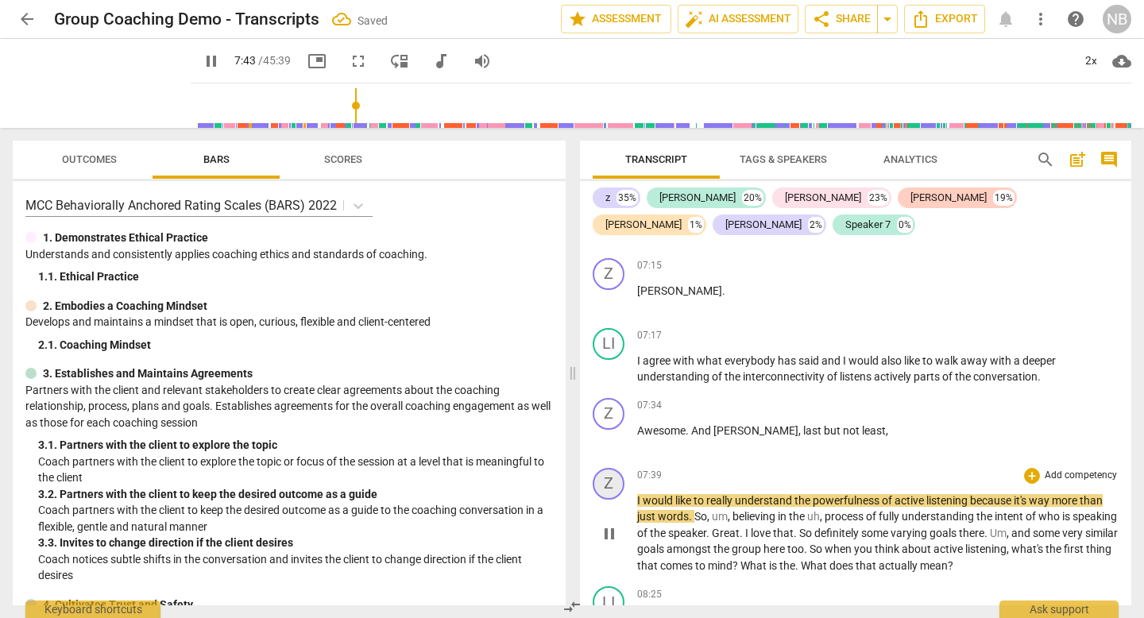
click at [607, 468] on div "Z" at bounding box center [609, 484] width 32 height 32
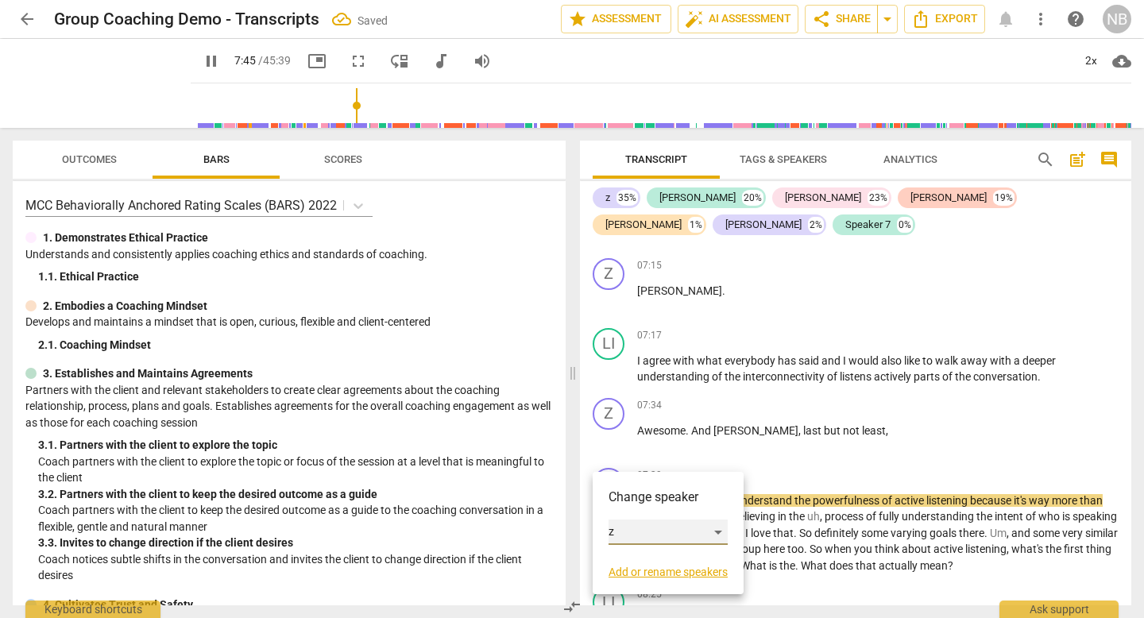
click at [650, 527] on div "z" at bounding box center [668, 532] width 119 height 25
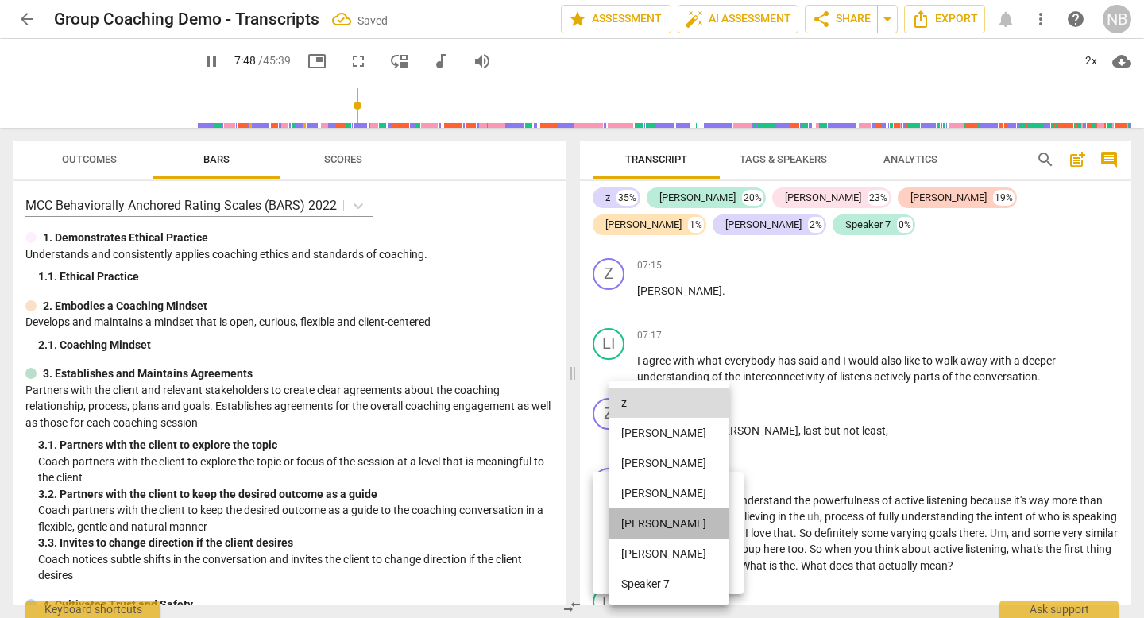
click at [652, 523] on li "[PERSON_NAME]" at bounding box center [669, 524] width 121 height 30
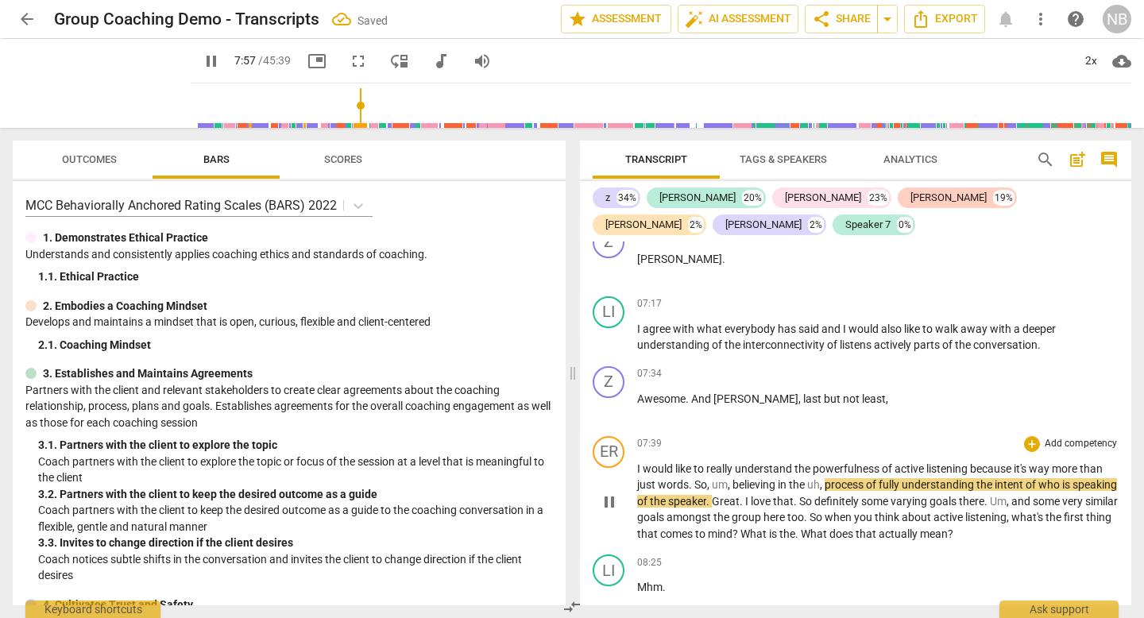
scroll to position [2632, 0]
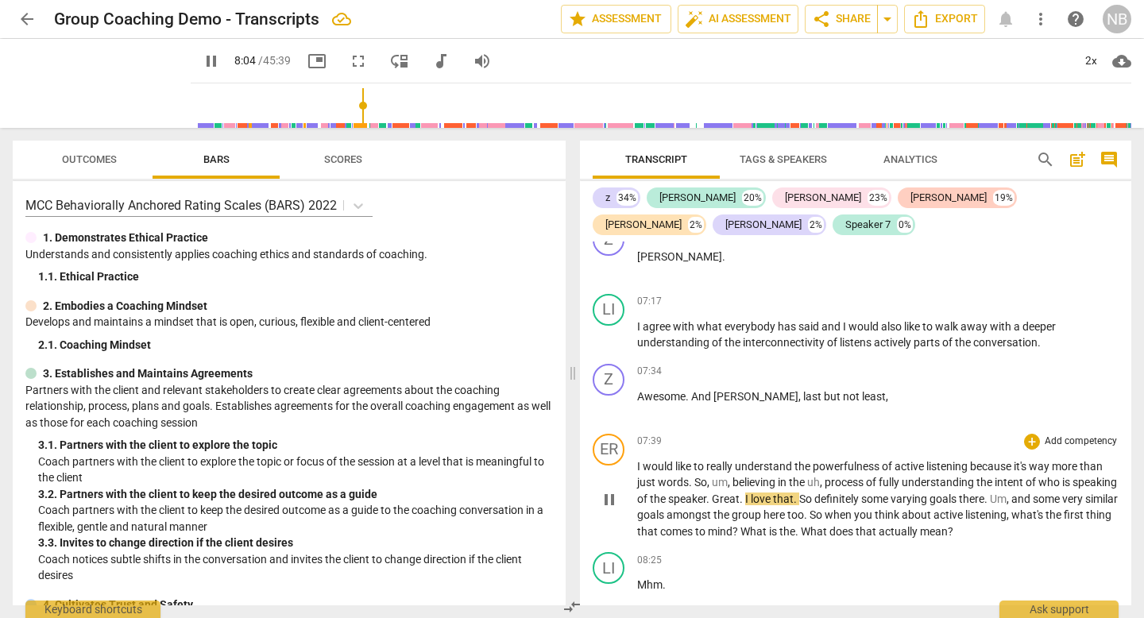
click at [740, 493] on span "Great" at bounding box center [726, 499] width 28 height 13
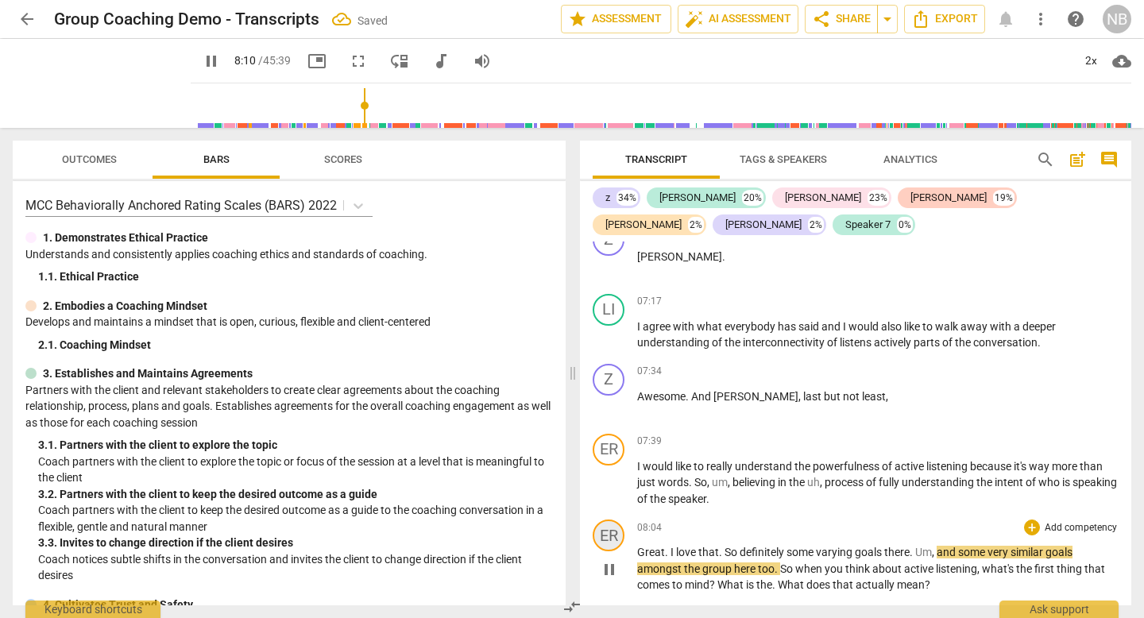
click at [616, 520] on div "ER" at bounding box center [609, 536] width 32 height 32
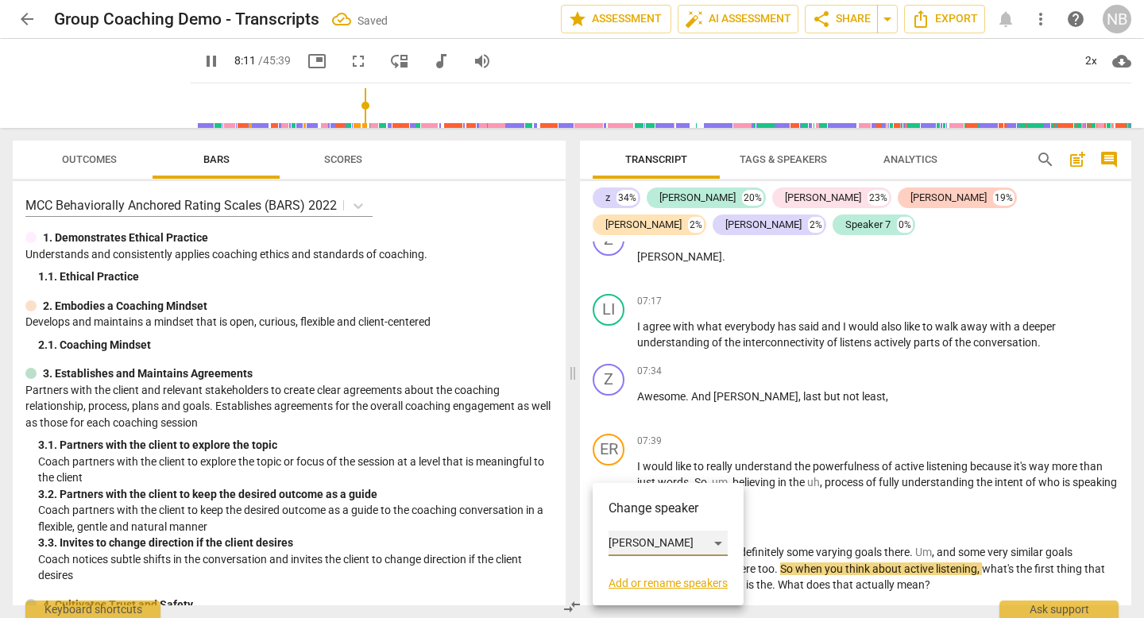
click at [637, 546] on div "[PERSON_NAME]" at bounding box center [668, 543] width 119 height 25
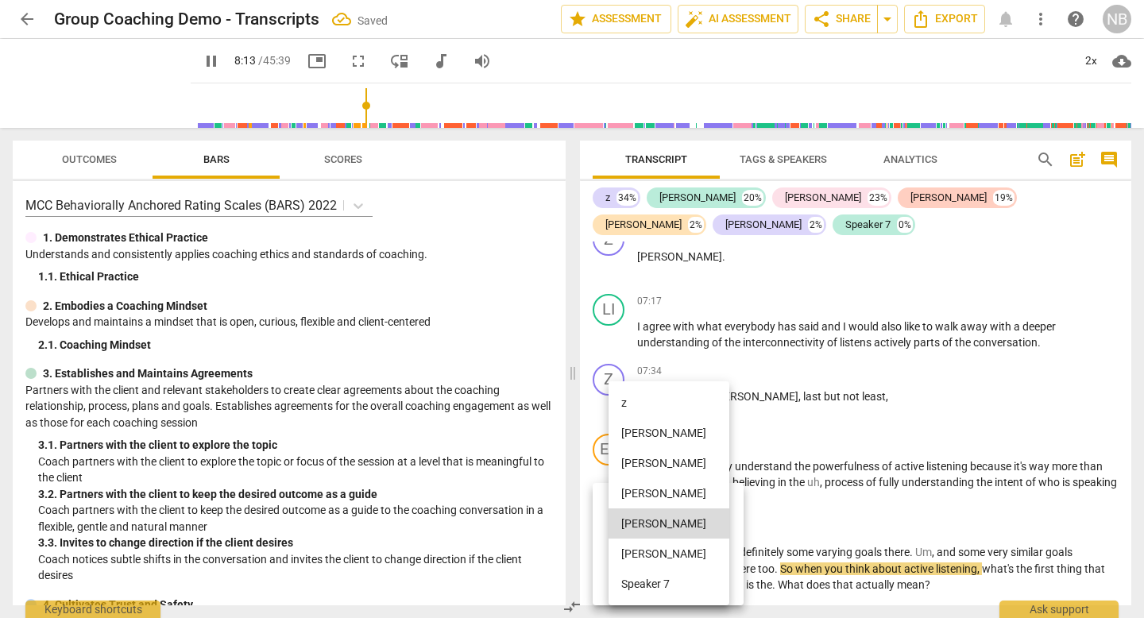
click at [655, 402] on li "z" at bounding box center [669, 403] width 121 height 30
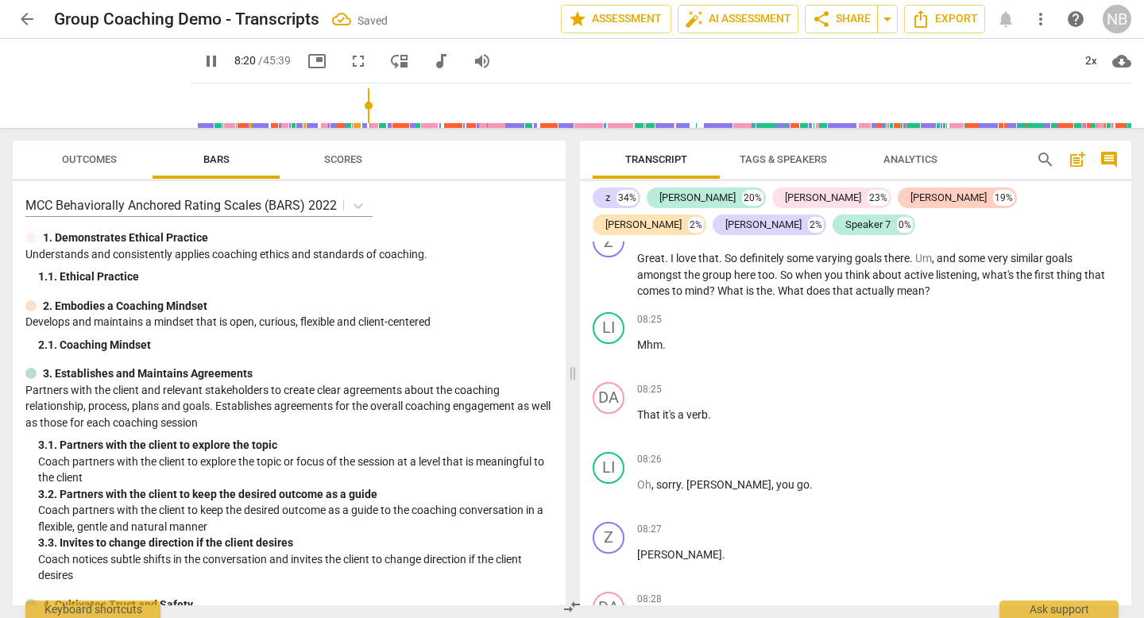
scroll to position [2928, 0]
click at [207, 64] on span "pause" at bounding box center [211, 61] width 19 height 19
click at [608, 413] on span "play_arrow" at bounding box center [609, 422] width 19 height 19
click at [611, 451] on div "LI" at bounding box center [609, 467] width 32 height 32
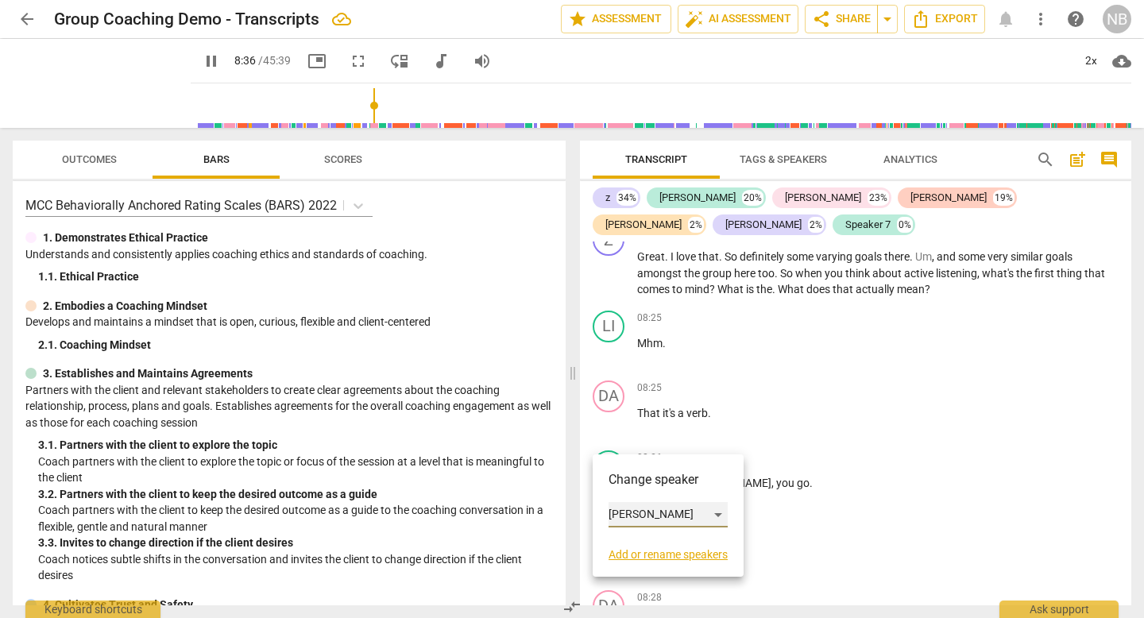
click at [631, 521] on div "[PERSON_NAME]" at bounding box center [668, 514] width 119 height 25
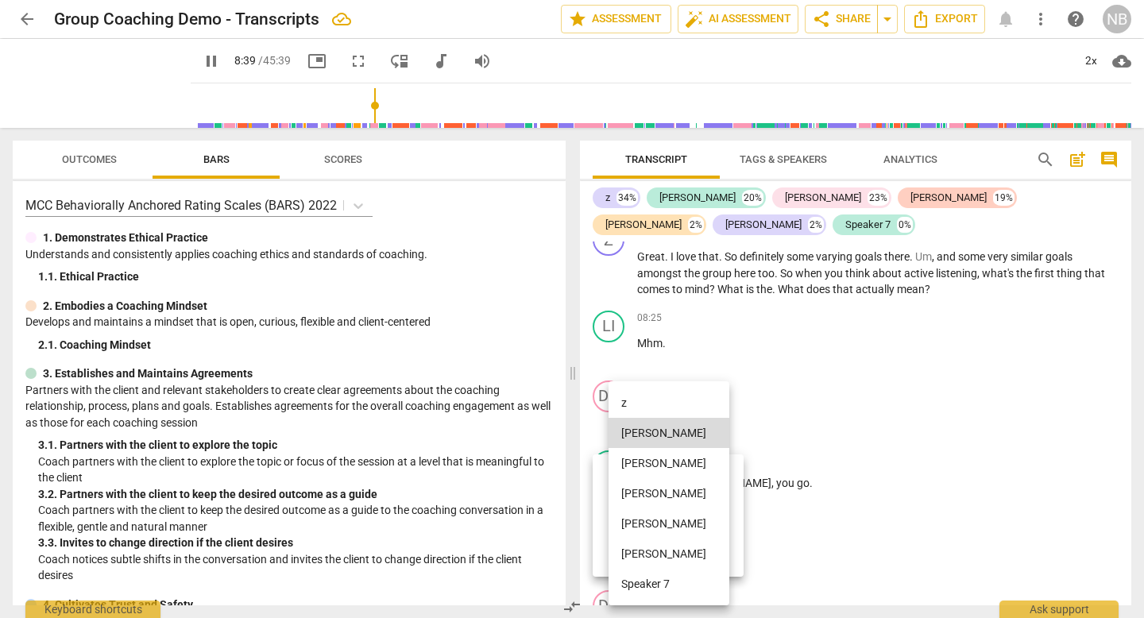
click at [637, 555] on li "[PERSON_NAME]" at bounding box center [669, 554] width 121 height 30
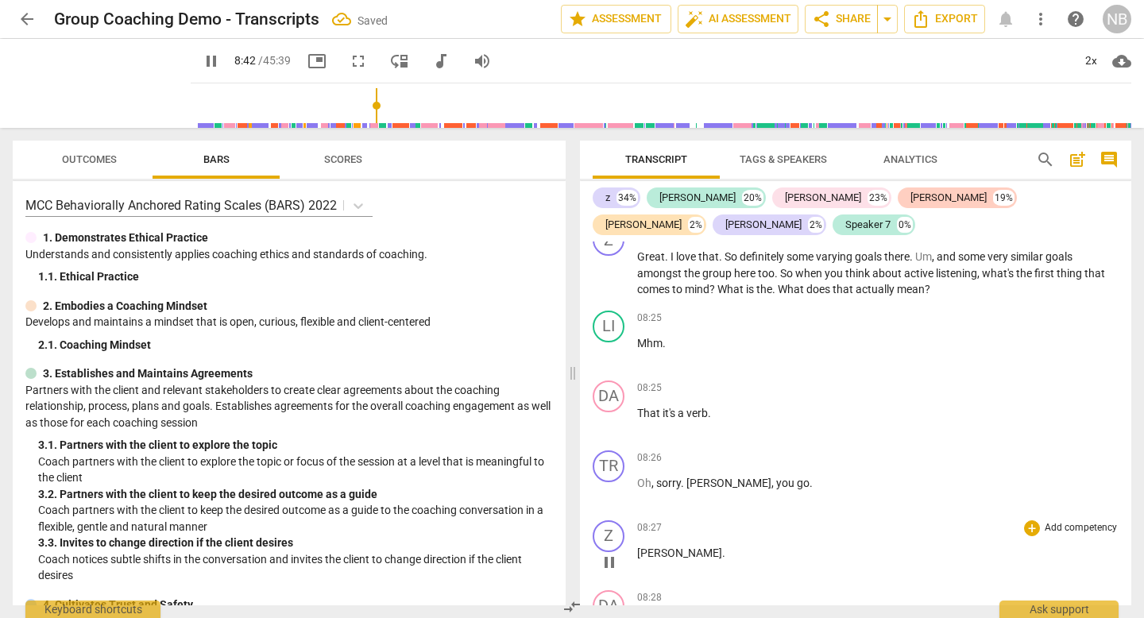
click at [710, 521] on div "08:27 + Add competency keyboard_arrow_right" at bounding box center [878, 529] width 482 height 16
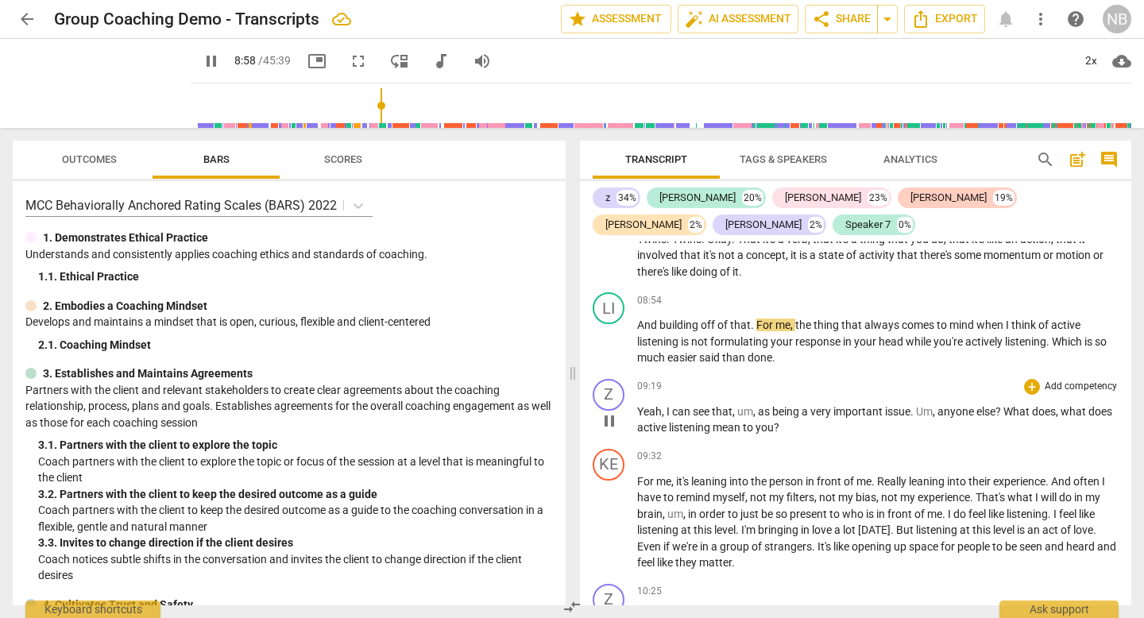
scroll to position [3307, 0]
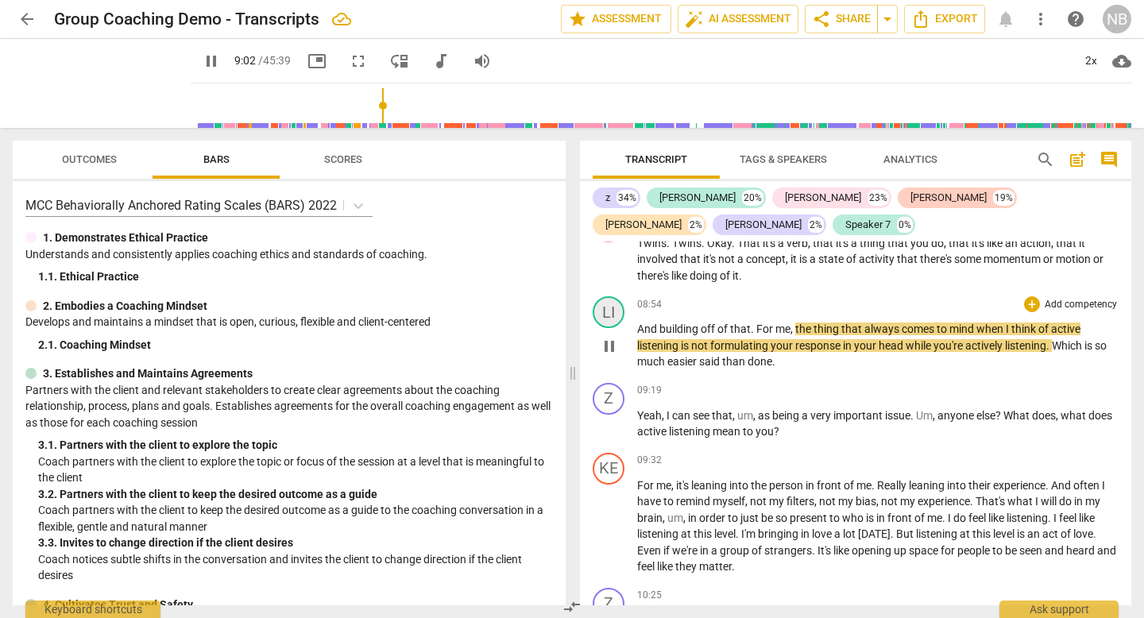
click at [610, 296] on div "LI" at bounding box center [609, 312] width 32 height 32
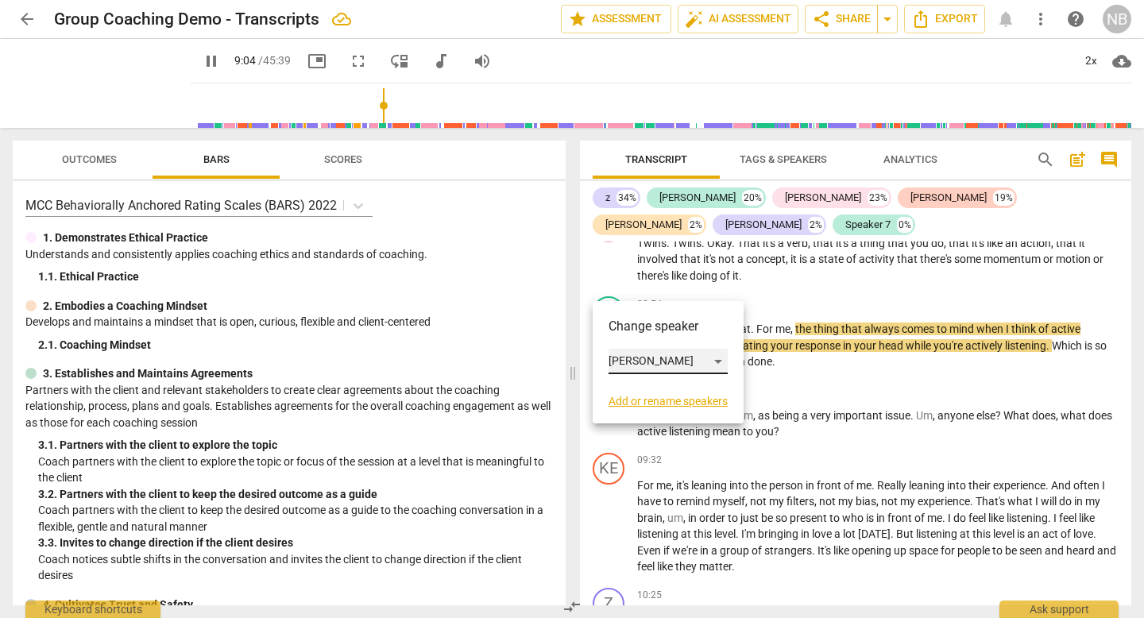
click at [642, 360] on div "[PERSON_NAME]" at bounding box center [668, 361] width 119 height 25
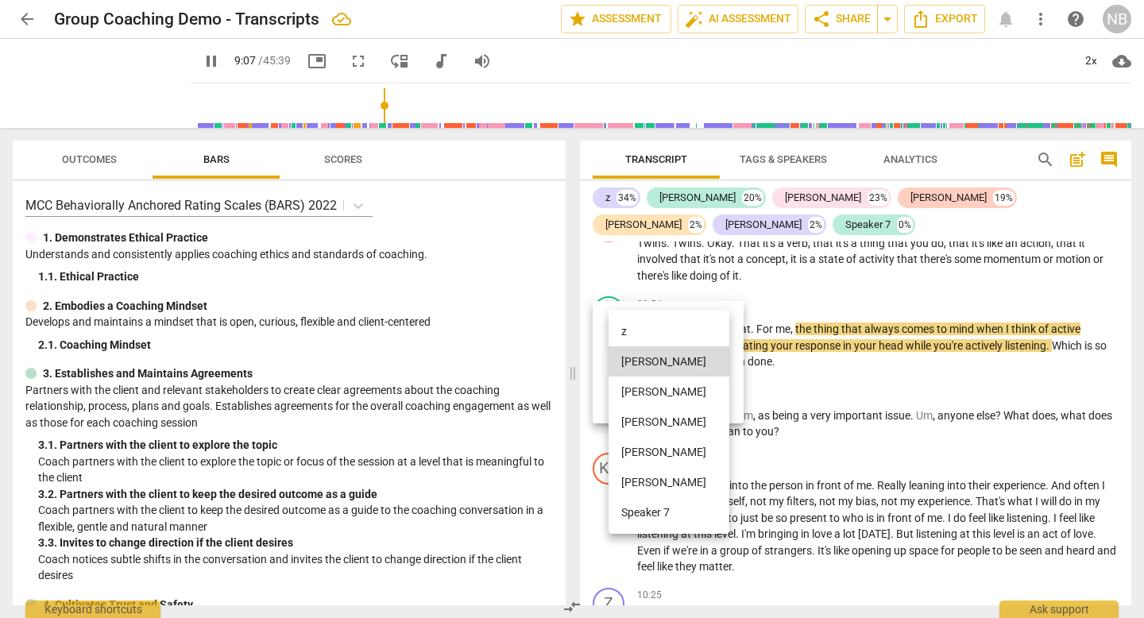
click at [637, 483] on li "[PERSON_NAME]" at bounding box center [669, 482] width 121 height 30
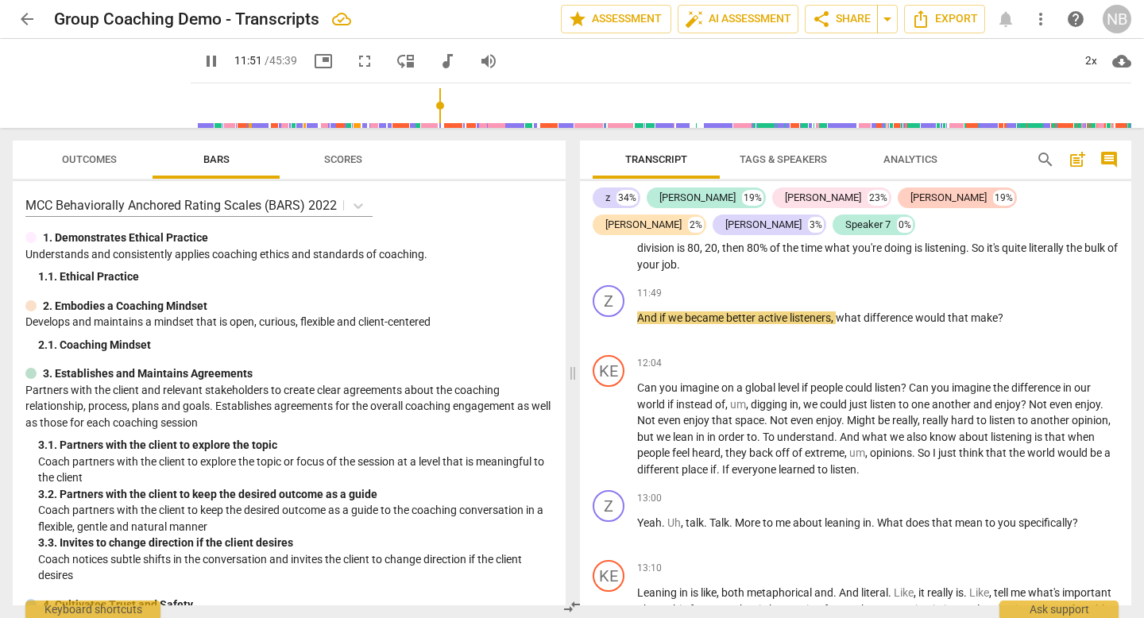
scroll to position [3909, 0]
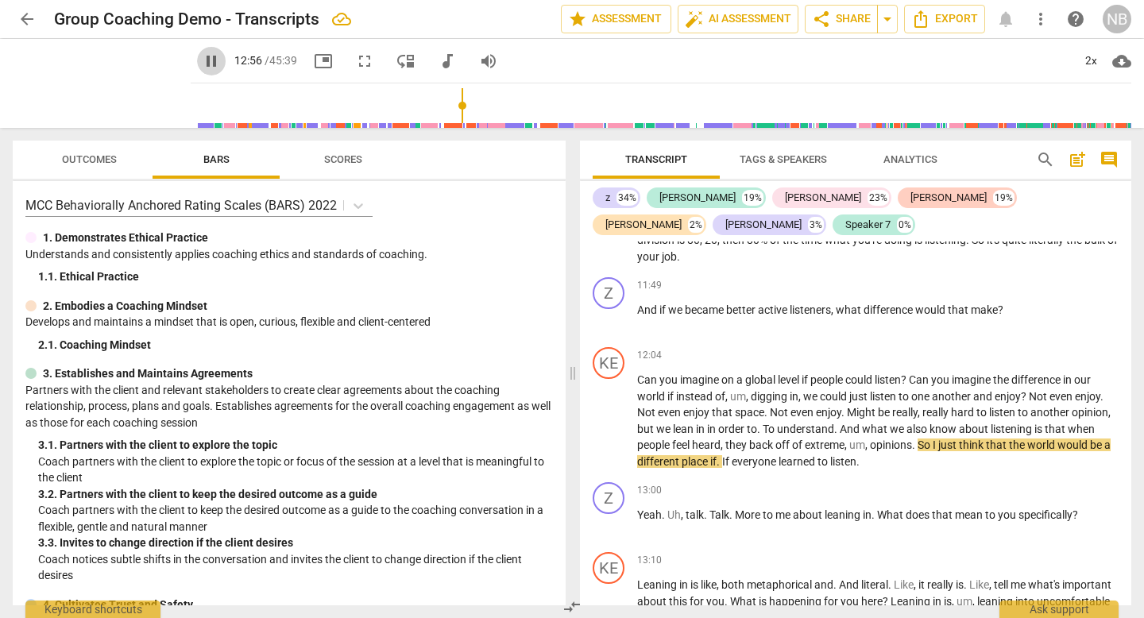
click at [204, 65] on span "pause" at bounding box center [211, 61] width 19 height 19
click at [203, 57] on span "play_arrow" at bounding box center [211, 61] width 19 height 19
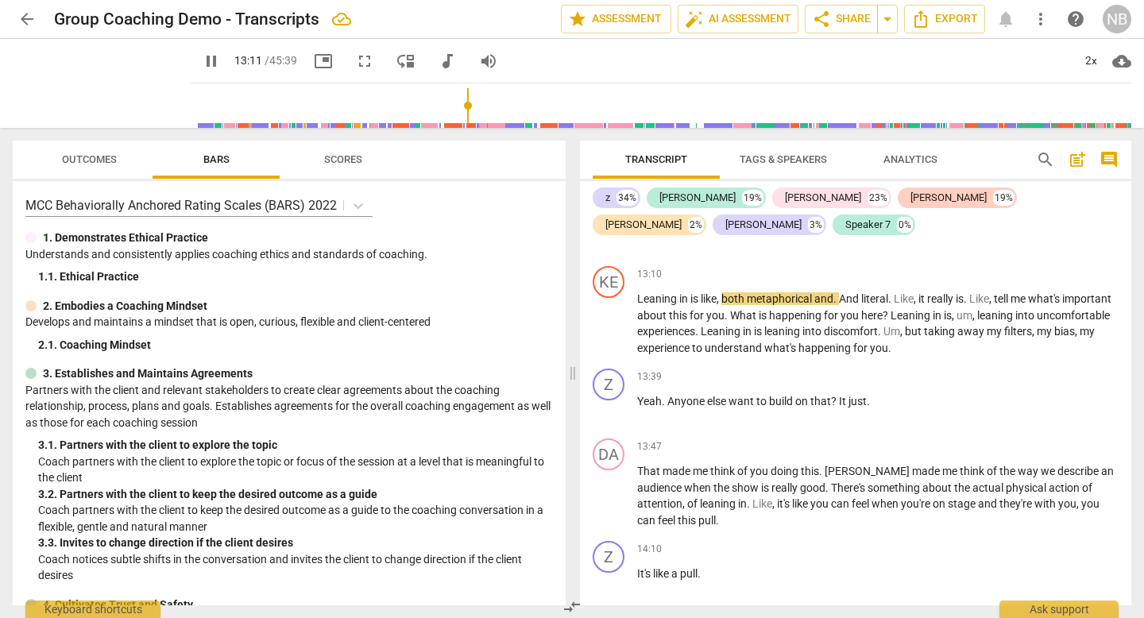
scroll to position [4199, 0]
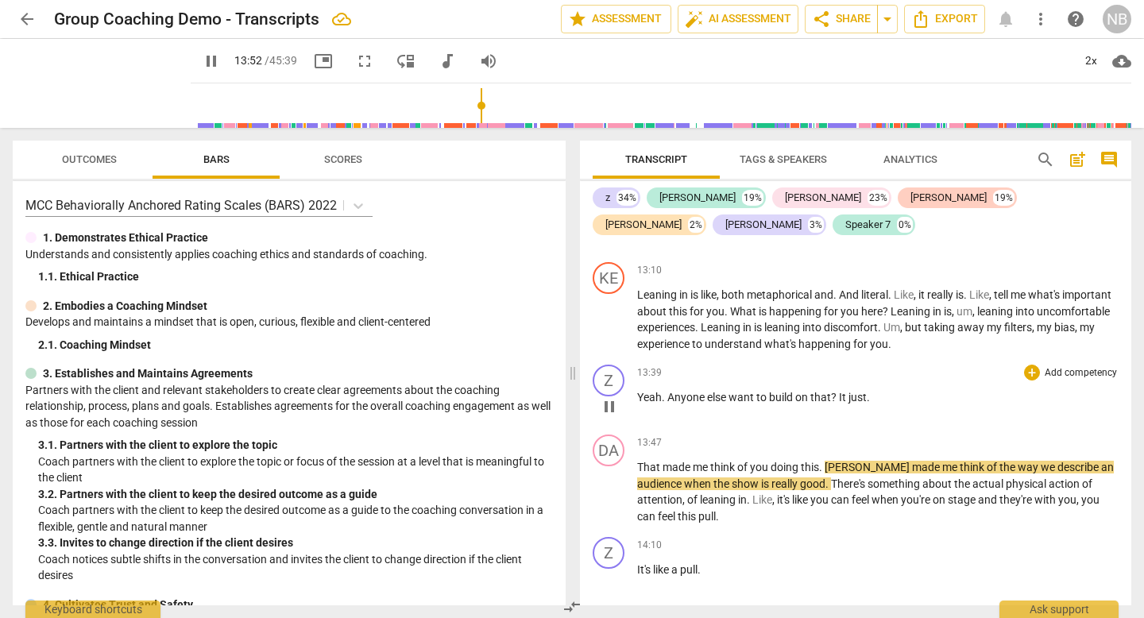
click at [839, 391] on span "It" at bounding box center [844, 397] width 10 height 13
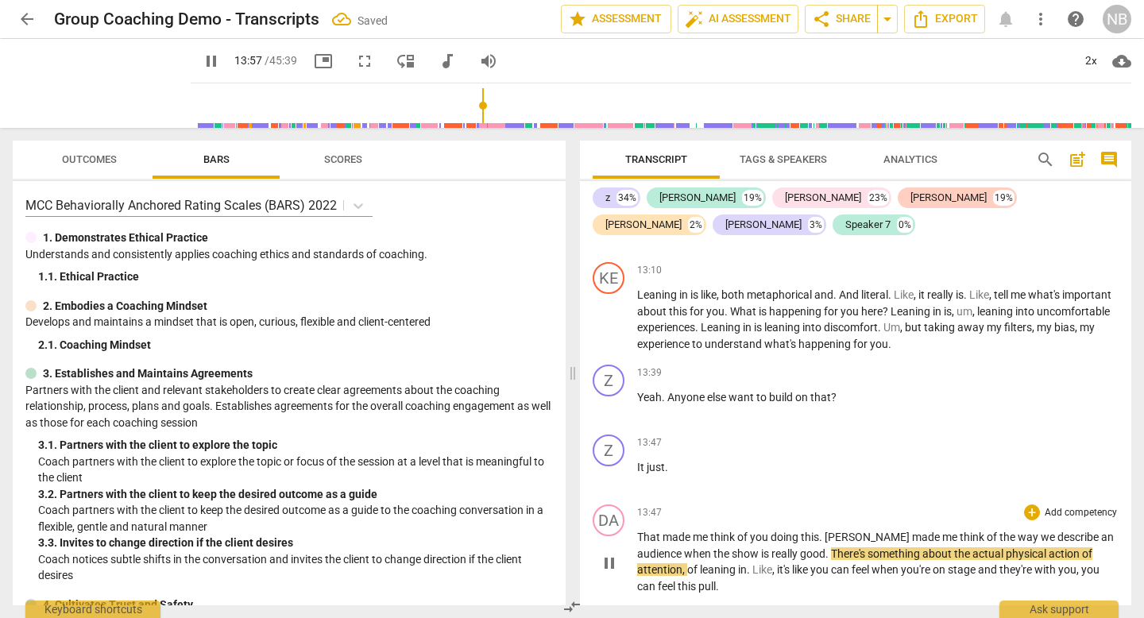
click at [640, 531] on span "That" at bounding box center [649, 537] width 25 height 13
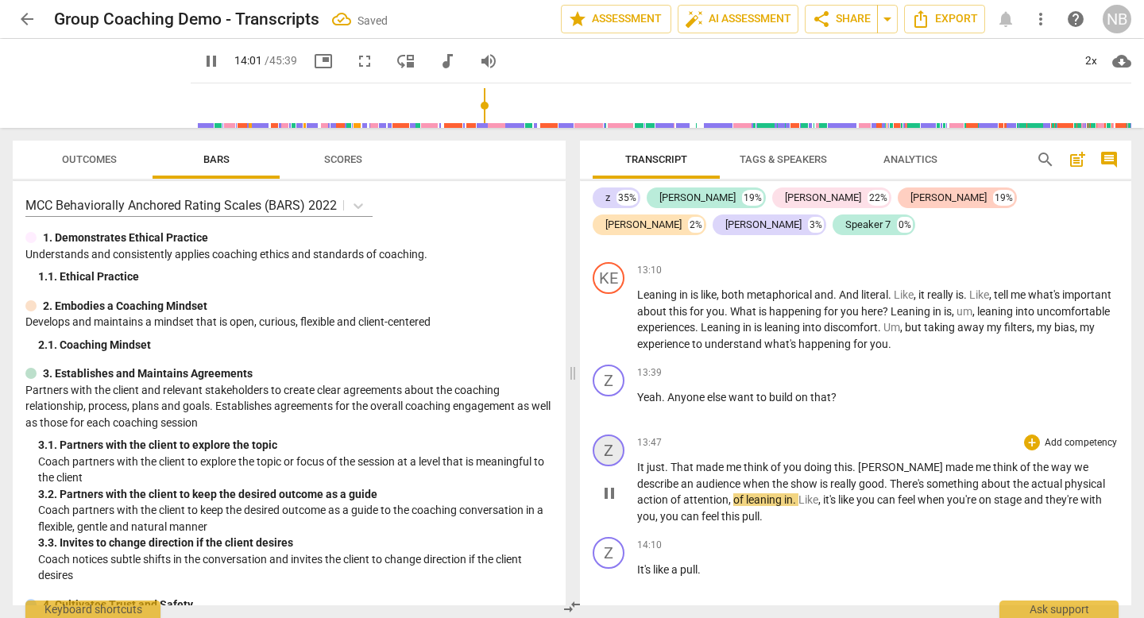
click at [609, 435] on div "Z" at bounding box center [609, 451] width 32 height 32
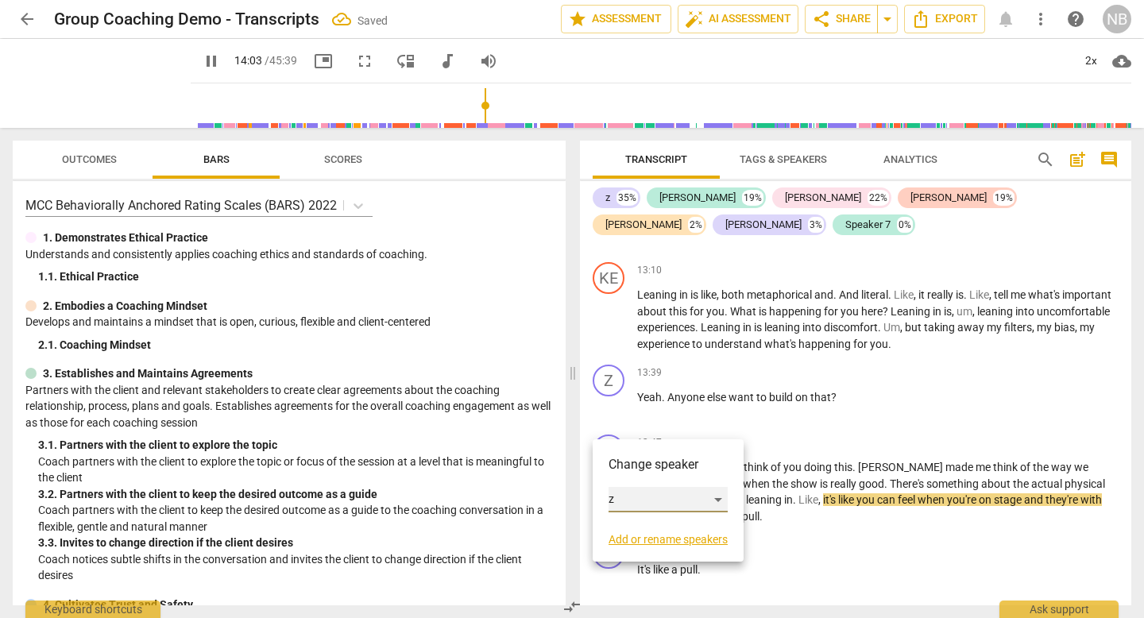
click at [682, 501] on div "z" at bounding box center [668, 499] width 119 height 25
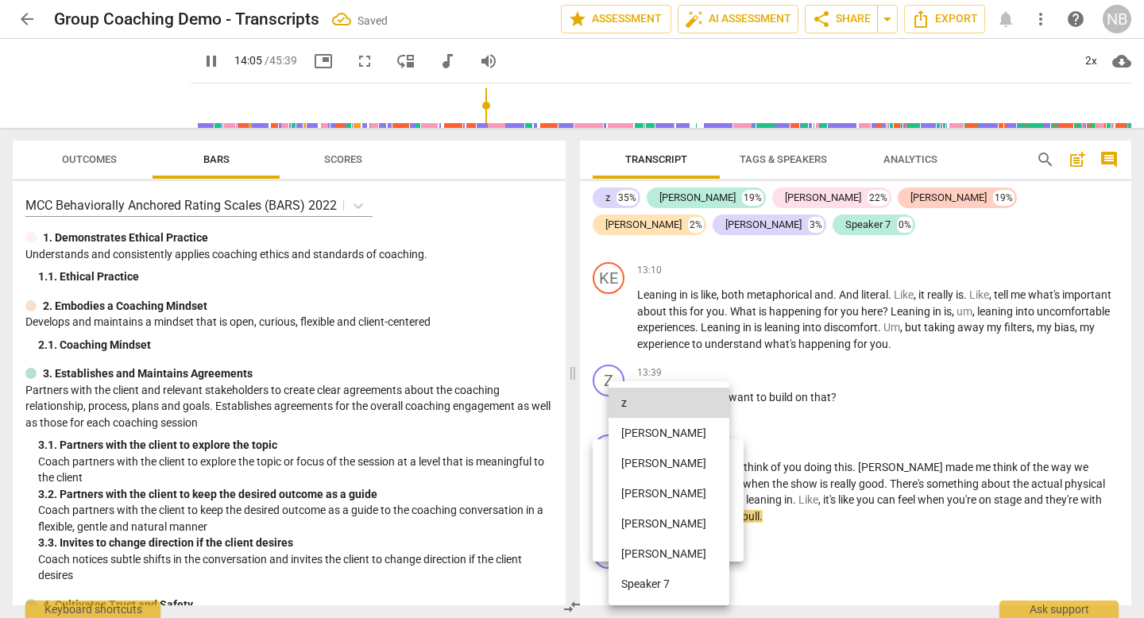
click at [644, 461] on li "[PERSON_NAME]" at bounding box center [669, 463] width 121 height 30
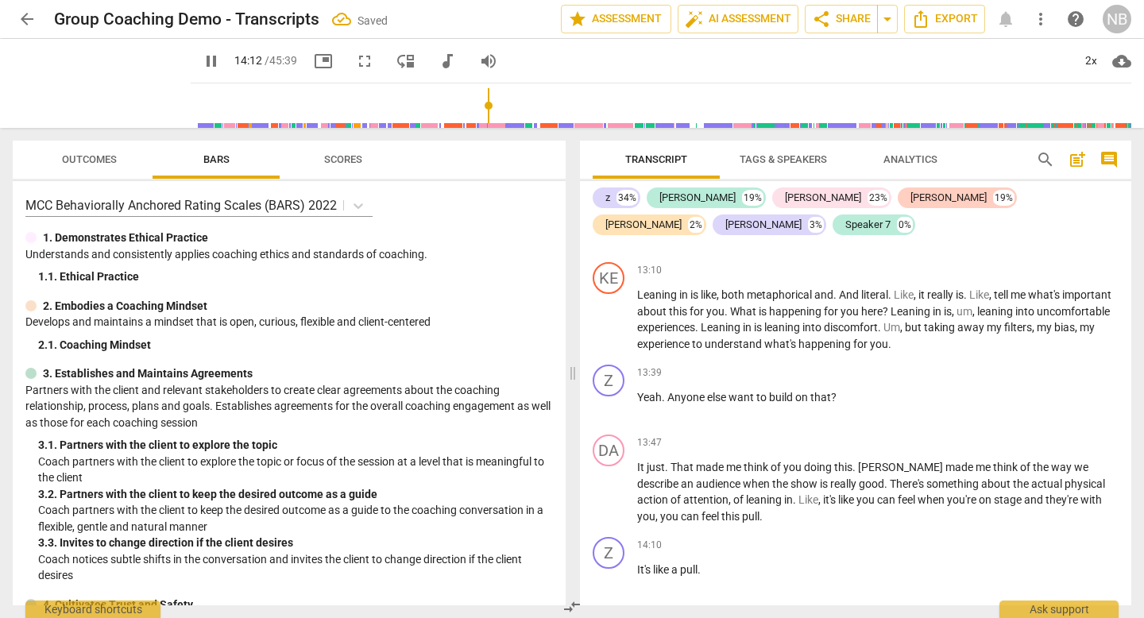
scroll to position [4591, 0]
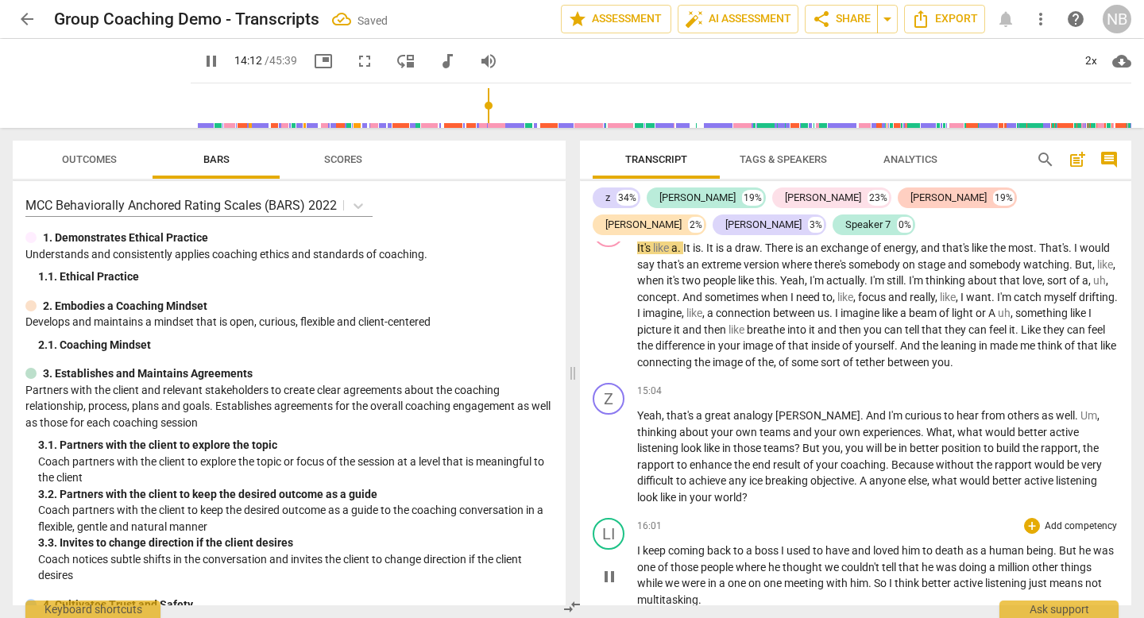
click at [1093, 544] on span "was" at bounding box center [1103, 550] width 21 height 13
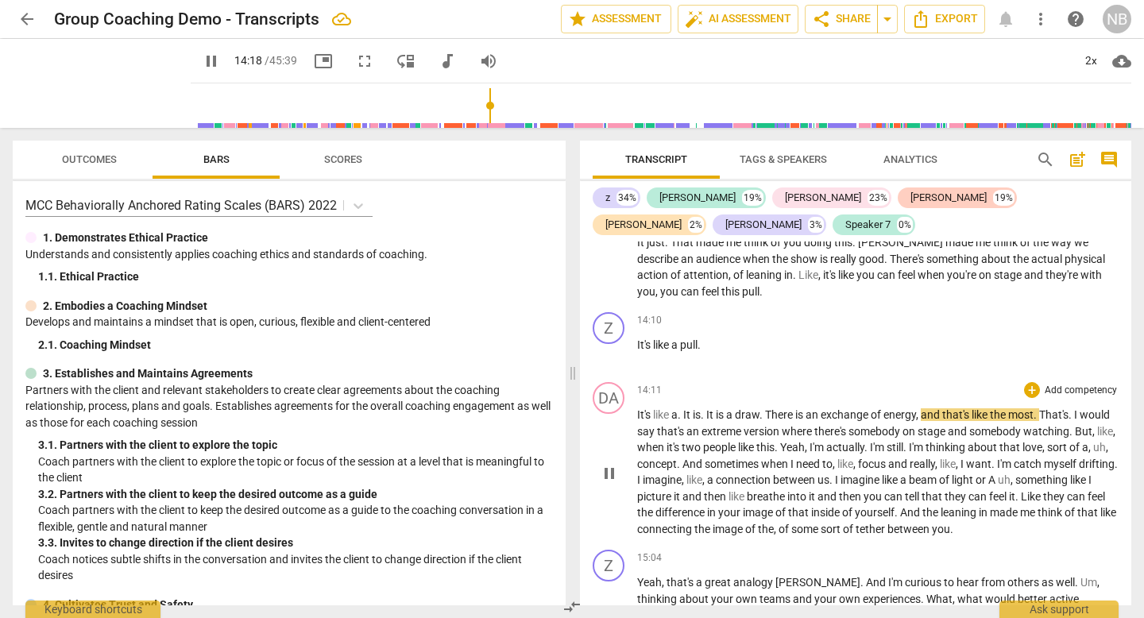
scroll to position [4390, 0]
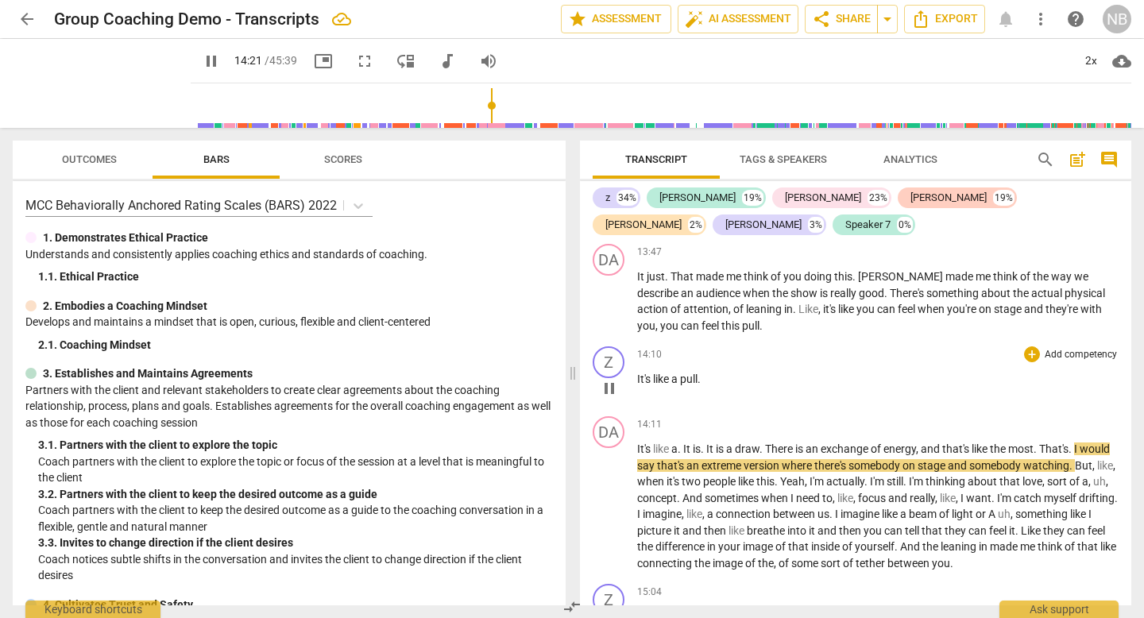
click at [638, 373] on span "It's" at bounding box center [645, 379] width 16 height 13
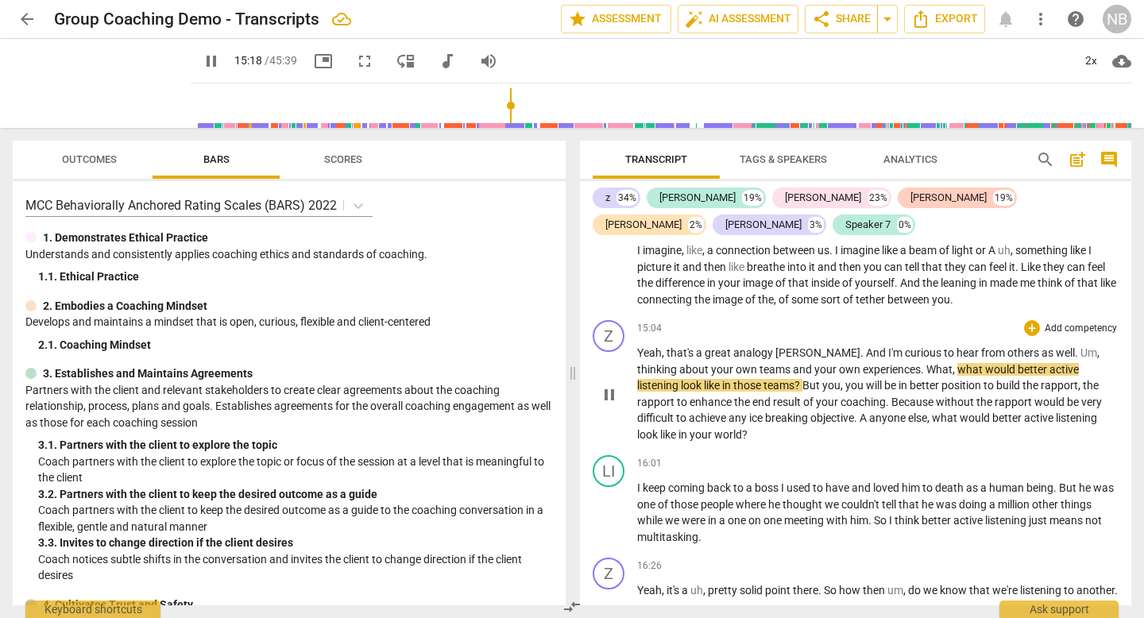
scroll to position [4581, 0]
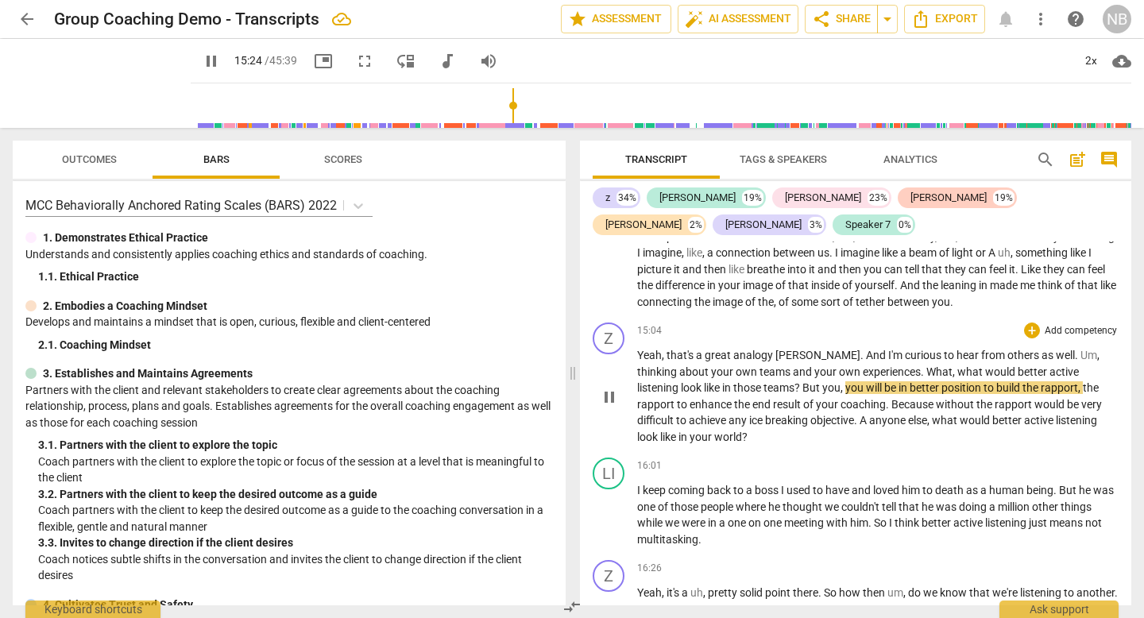
click at [795, 381] on span "?" at bounding box center [799, 387] width 8 height 13
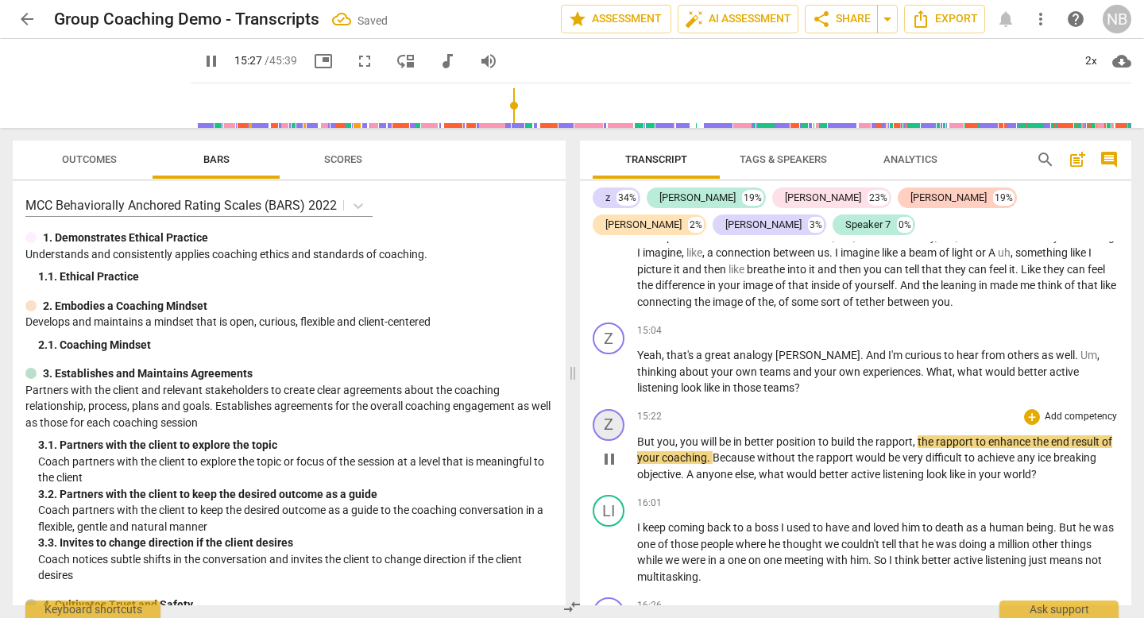
click at [619, 409] on div "Z" at bounding box center [609, 425] width 32 height 32
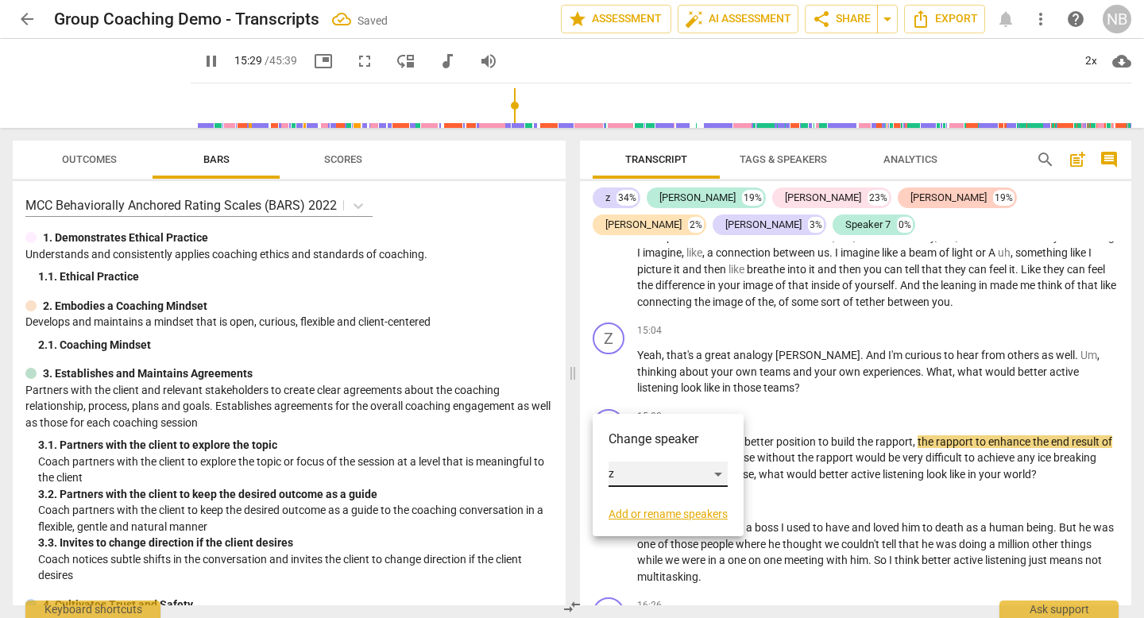
click at [643, 465] on div "z" at bounding box center [668, 474] width 119 height 25
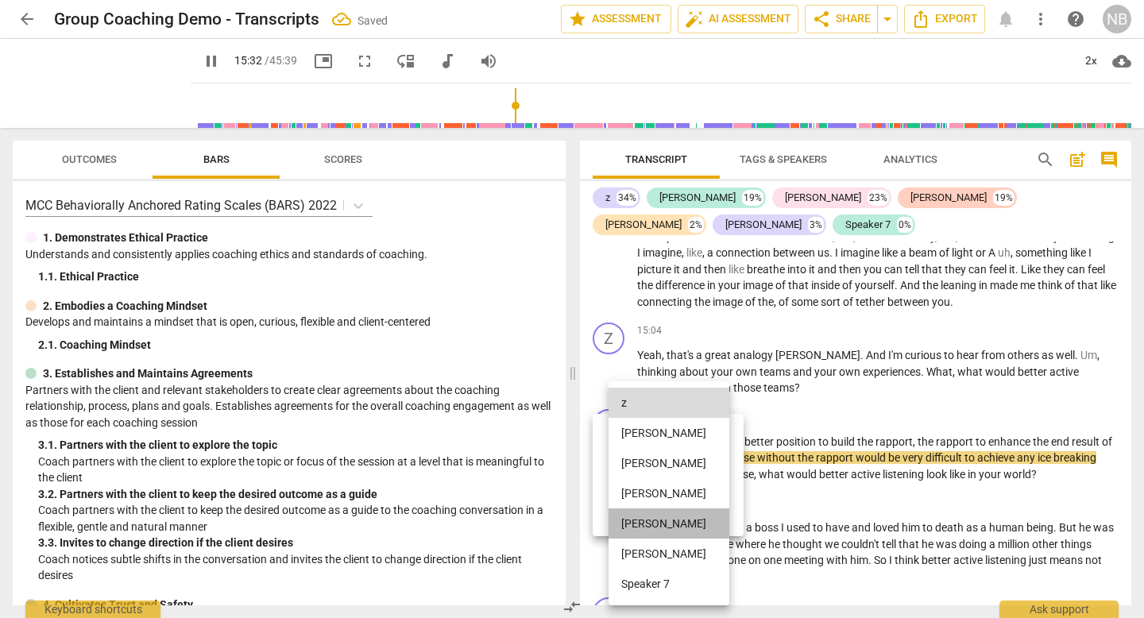
click at [644, 520] on li "[PERSON_NAME]" at bounding box center [669, 524] width 121 height 30
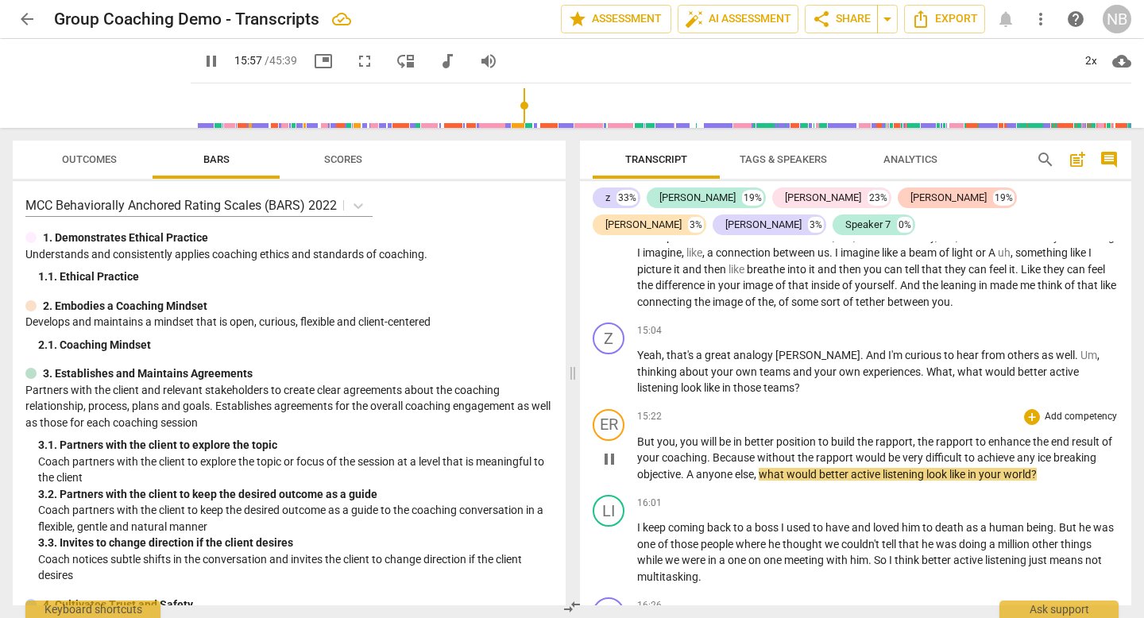
click at [689, 468] on span "A" at bounding box center [692, 474] width 10 height 13
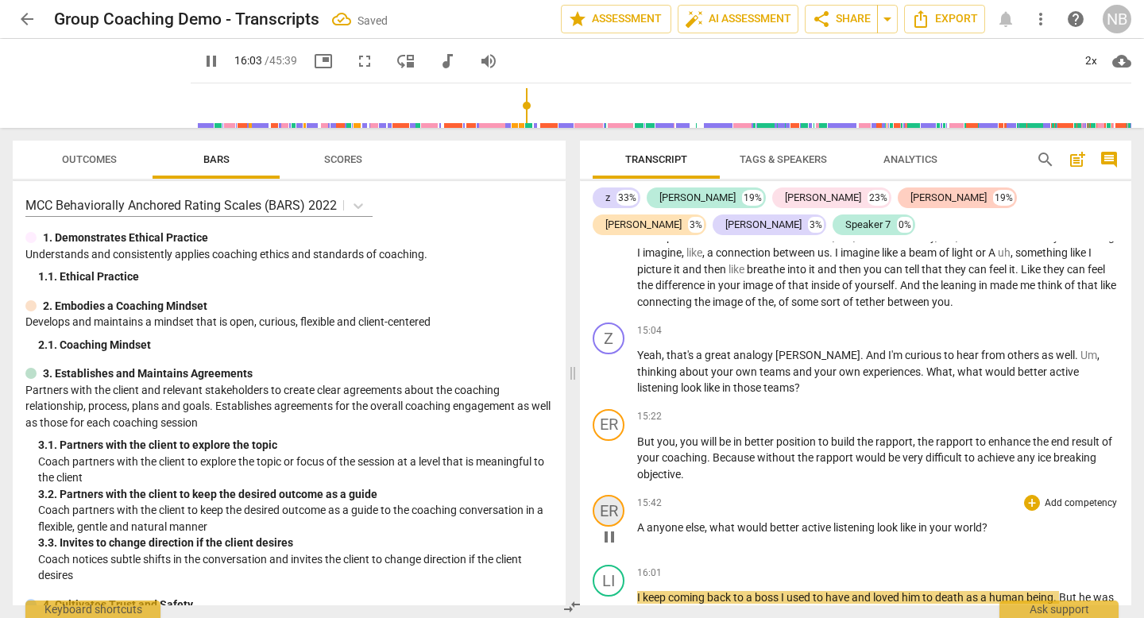
click at [603, 495] on div "ER" at bounding box center [609, 511] width 32 height 32
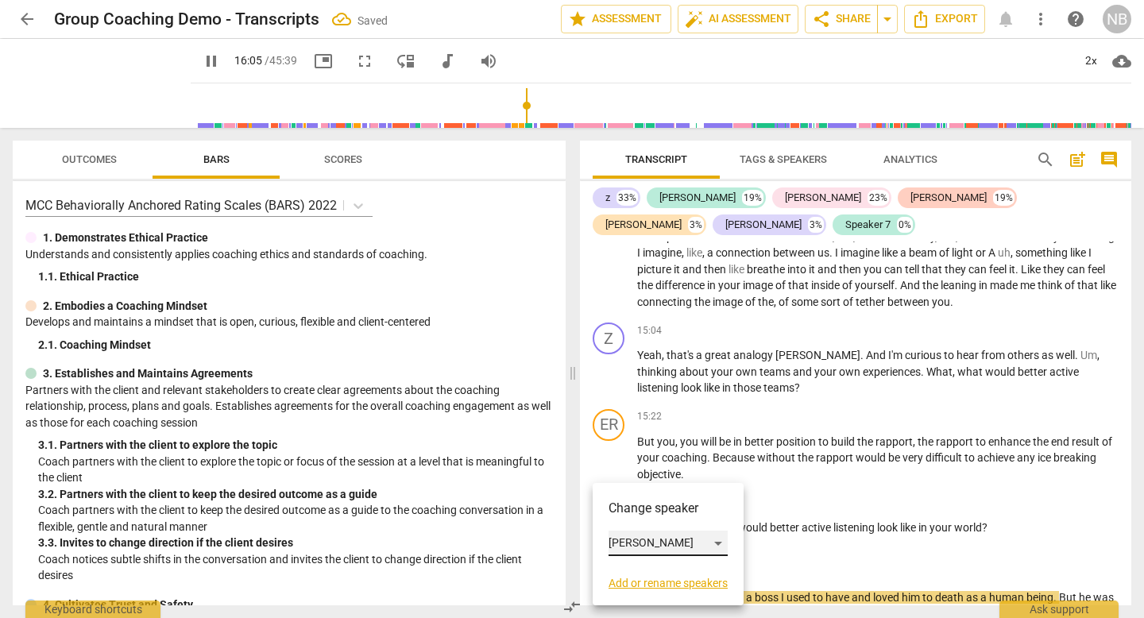
click at [635, 540] on div "[PERSON_NAME]" at bounding box center [668, 543] width 119 height 25
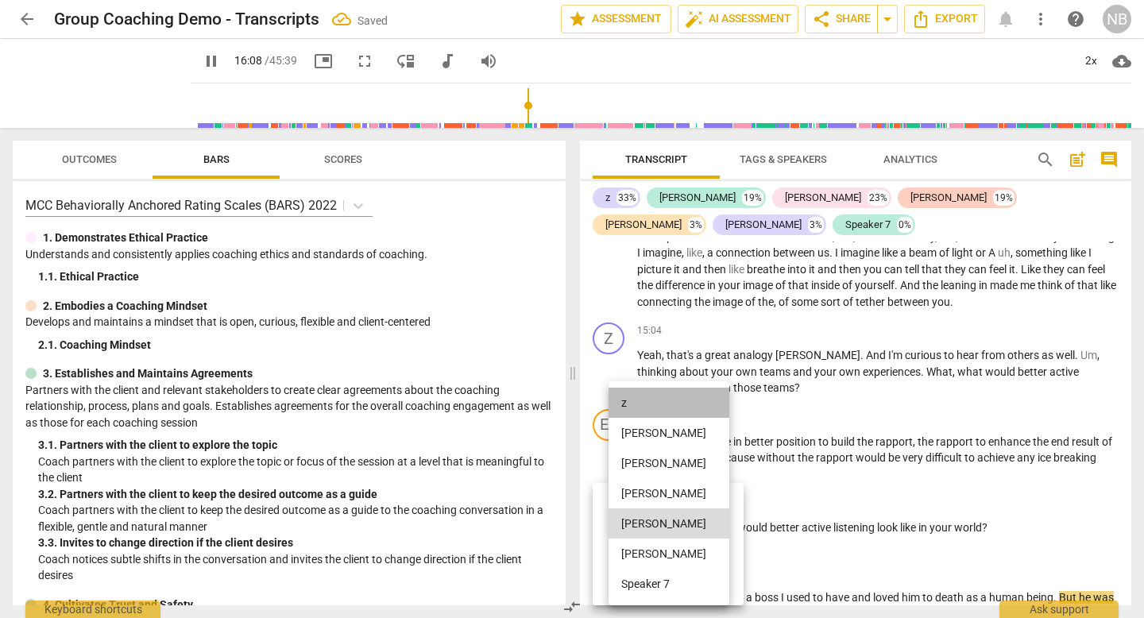
click at [632, 404] on li "z" at bounding box center [669, 403] width 121 height 30
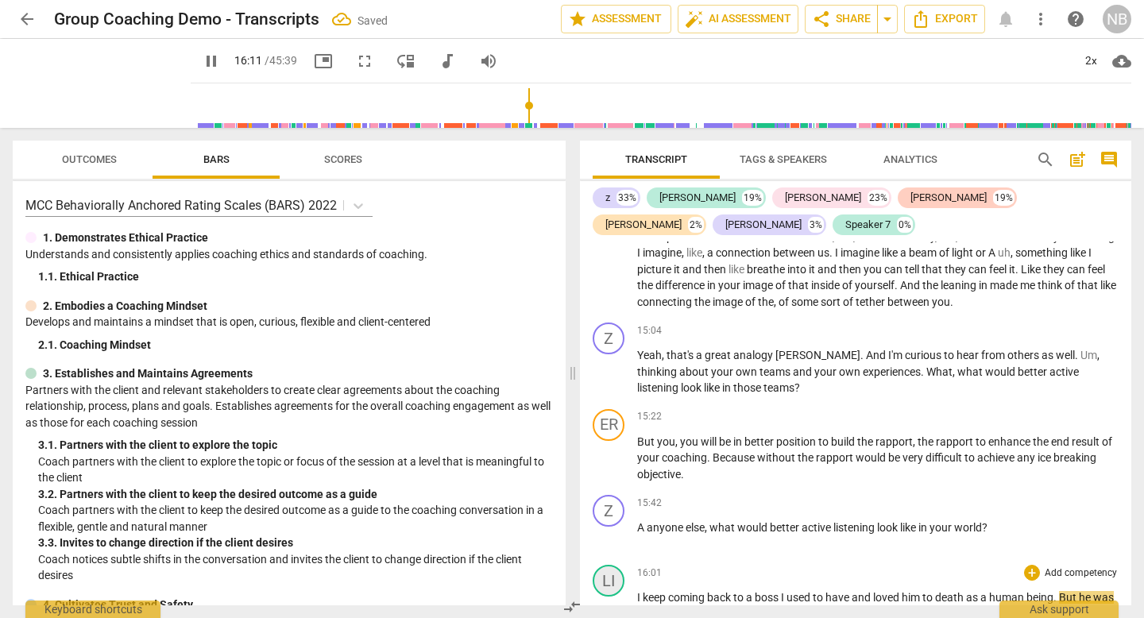
click at [604, 565] on div "LI" at bounding box center [609, 581] width 32 height 32
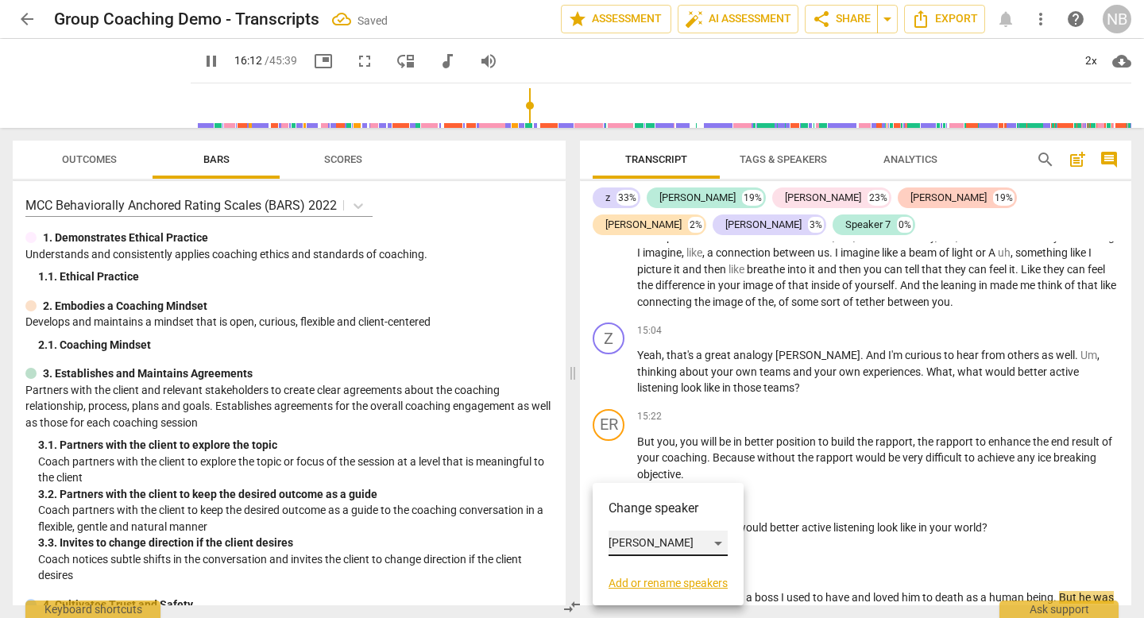
click at [628, 548] on div "[PERSON_NAME]" at bounding box center [668, 543] width 119 height 25
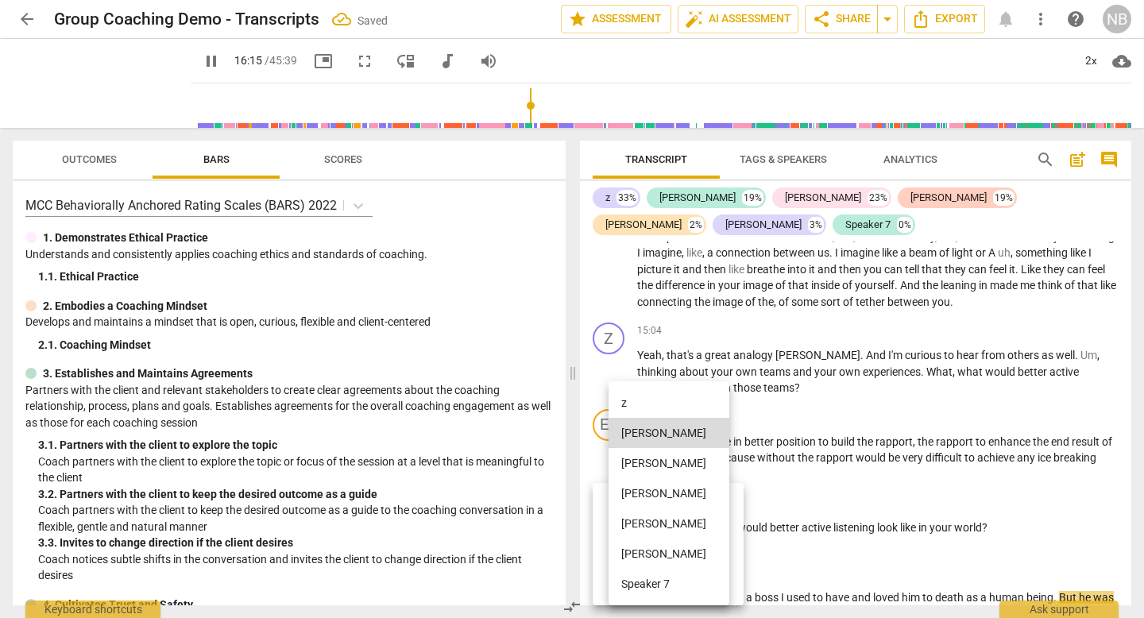
click at [641, 559] on li "[PERSON_NAME]" at bounding box center [669, 554] width 121 height 30
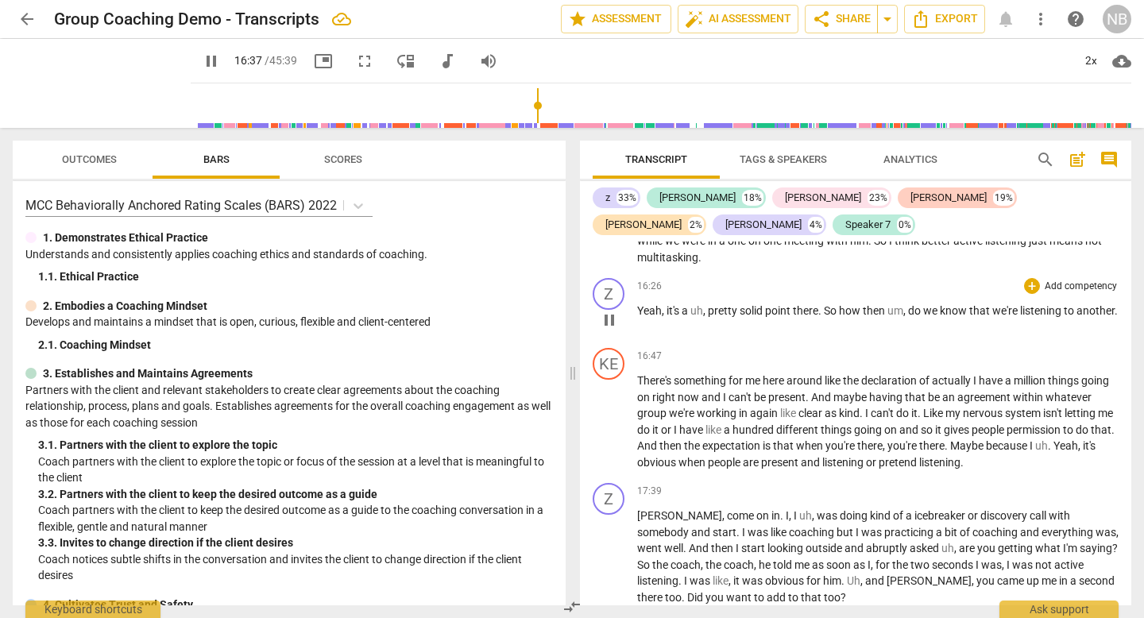
scroll to position [4974, 0]
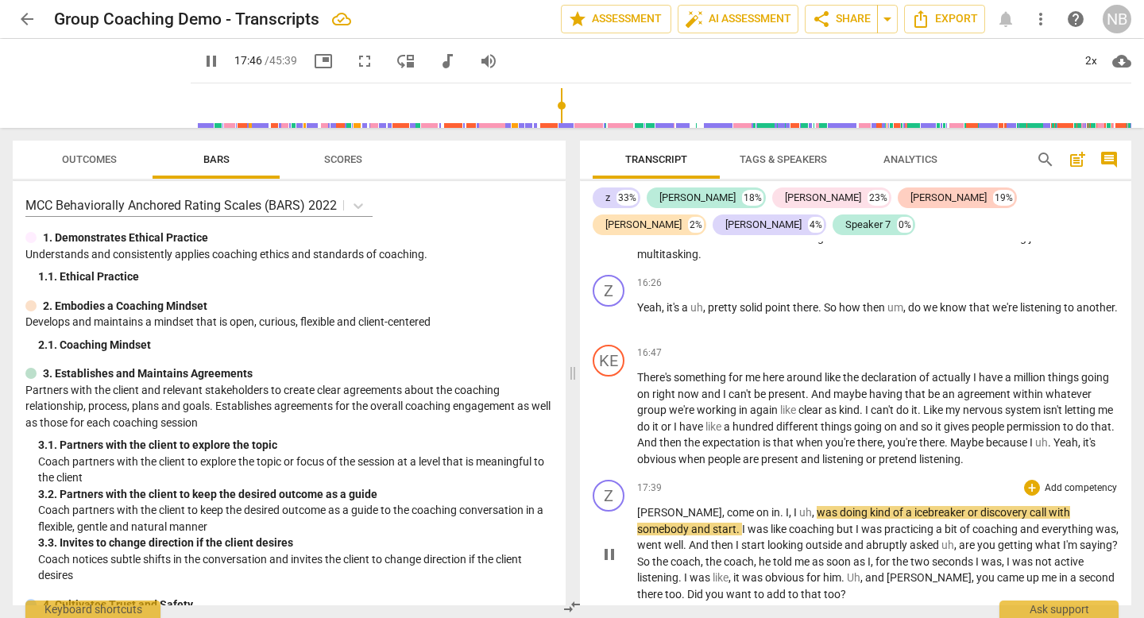
click at [780, 506] on span "." at bounding box center [783, 512] width 6 height 13
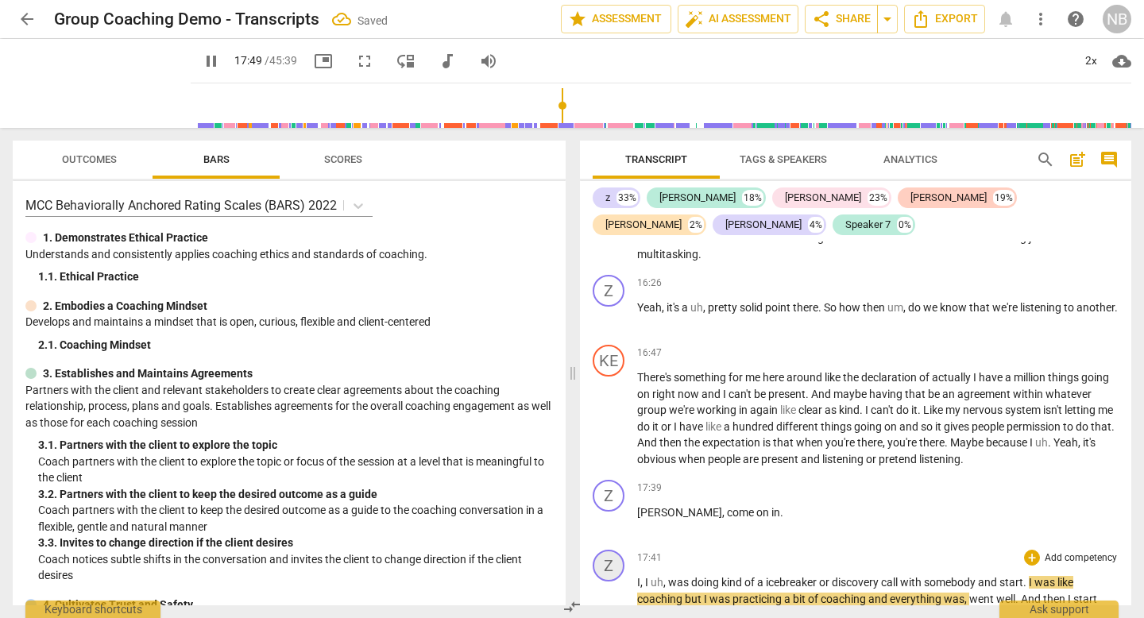
click at [610, 550] on div "Z" at bounding box center [609, 566] width 32 height 32
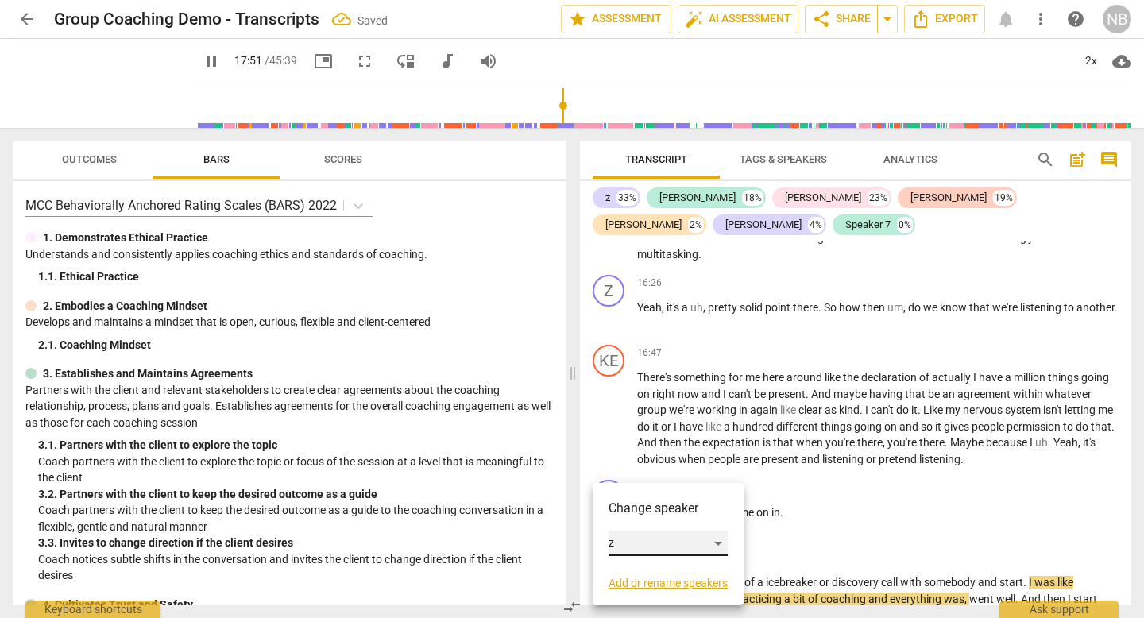
click at [650, 539] on div "z" at bounding box center [668, 543] width 119 height 25
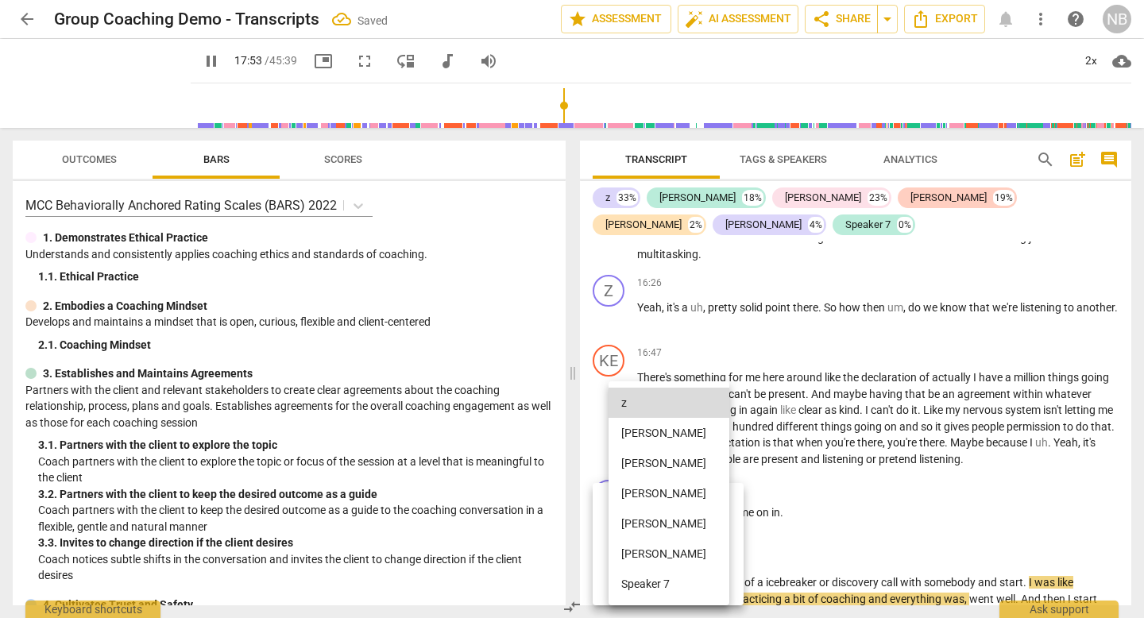
click at [635, 528] on li "[PERSON_NAME]" at bounding box center [669, 524] width 121 height 30
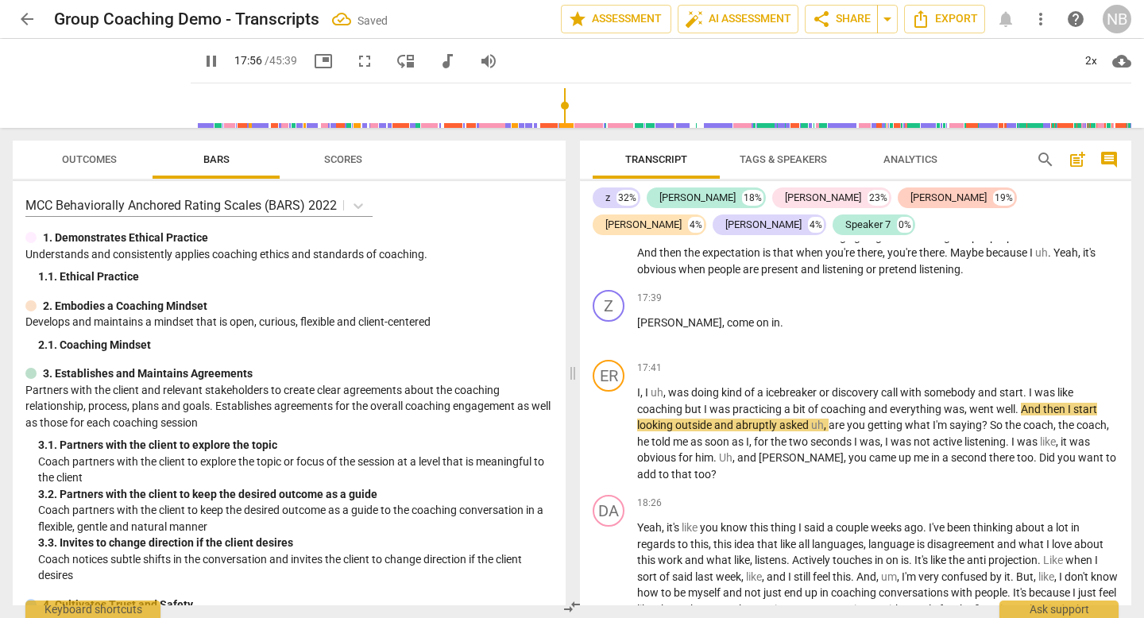
scroll to position [5164, 0]
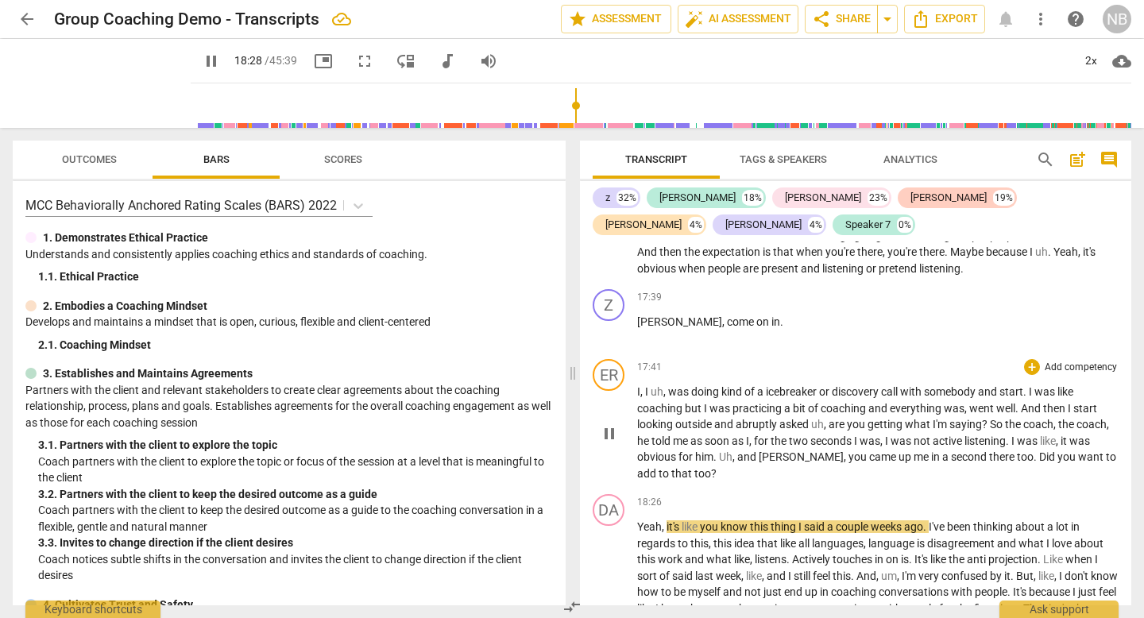
click at [760, 451] on span "[PERSON_NAME]" at bounding box center [801, 457] width 85 height 13
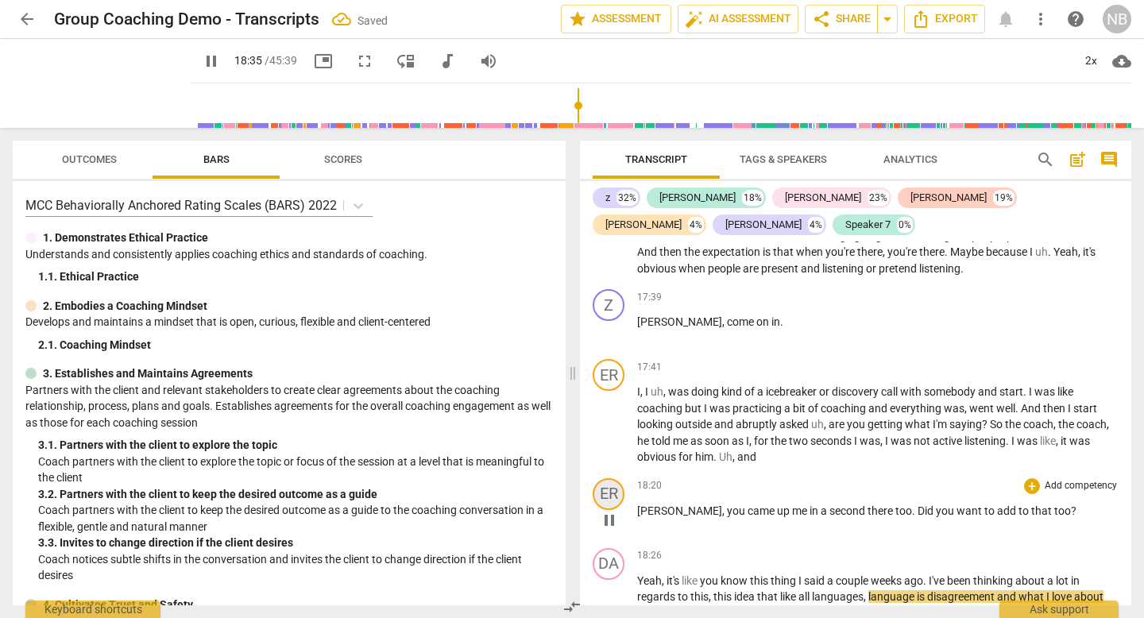
click at [609, 478] on div "ER" at bounding box center [609, 494] width 32 height 32
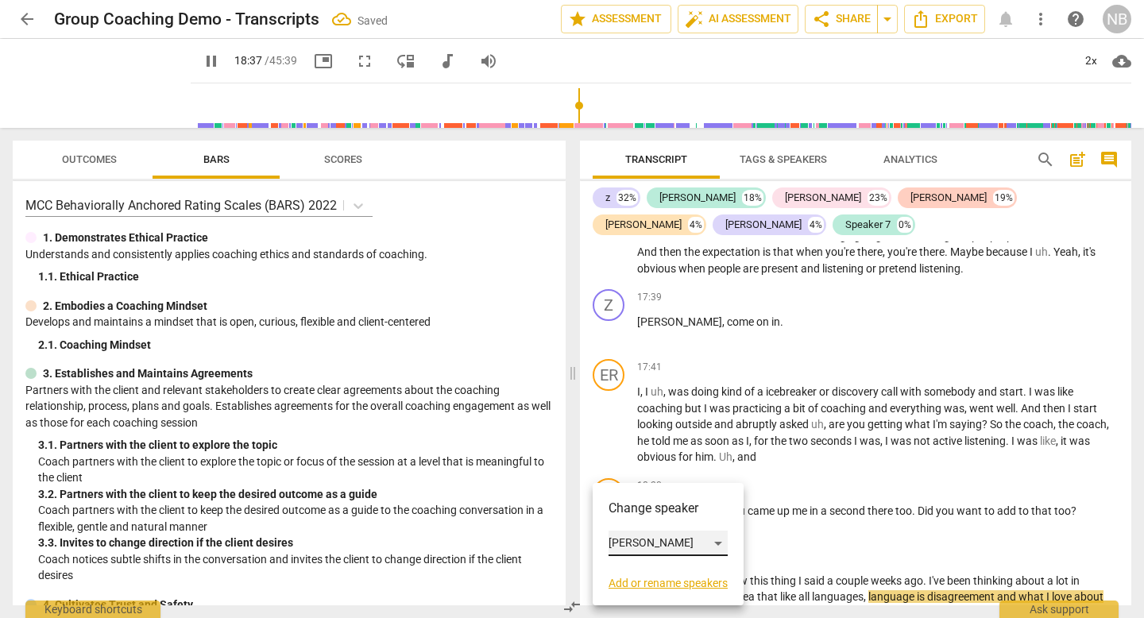
click at [633, 532] on div "[PERSON_NAME]" at bounding box center [668, 543] width 119 height 25
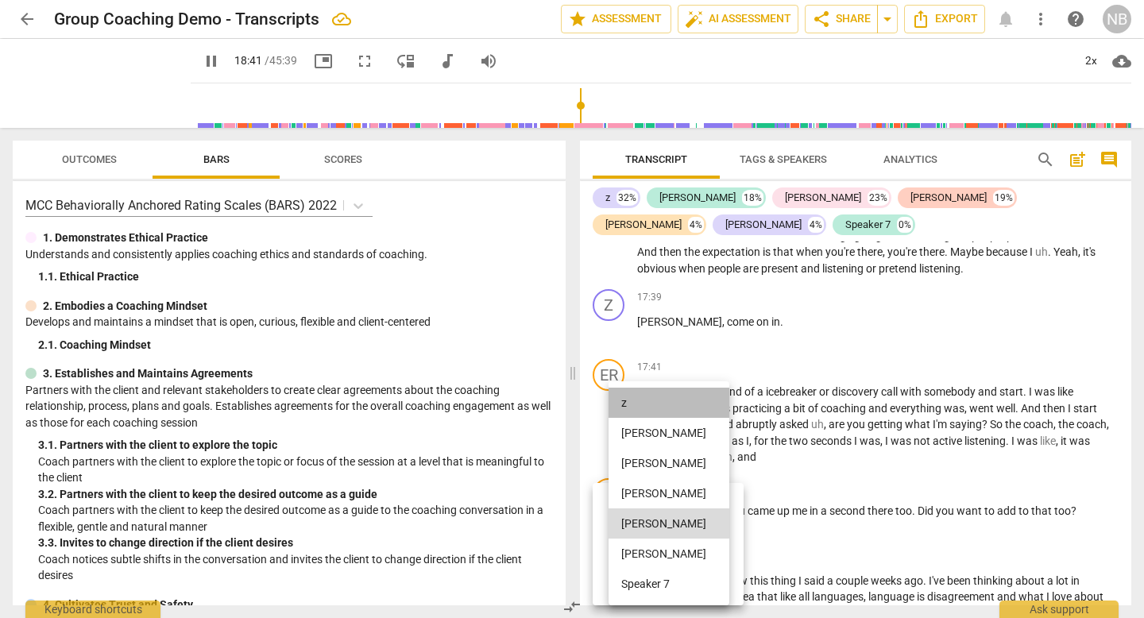
click at [634, 401] on li "z" at bounding box center [669, 403] width 121 height 30
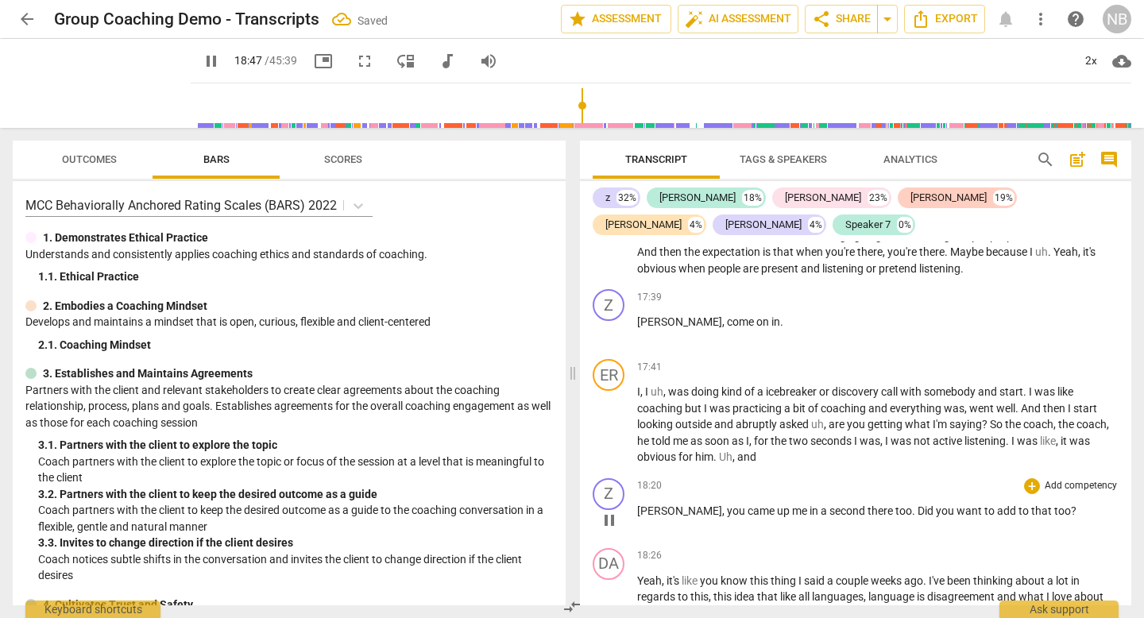
click at [638, 505] on span "[PERSON_NAME]" at bounding box center [679, 511] width 85 height 13
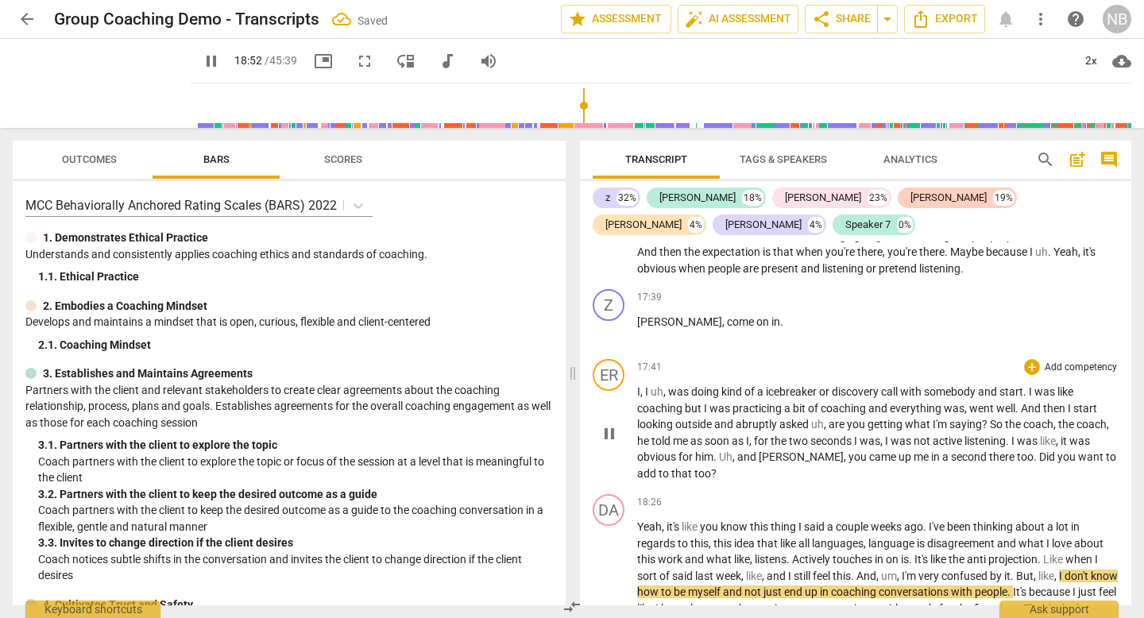
click at [719, 451] on span "." at bounding box center [717, 457] width 6 height 13
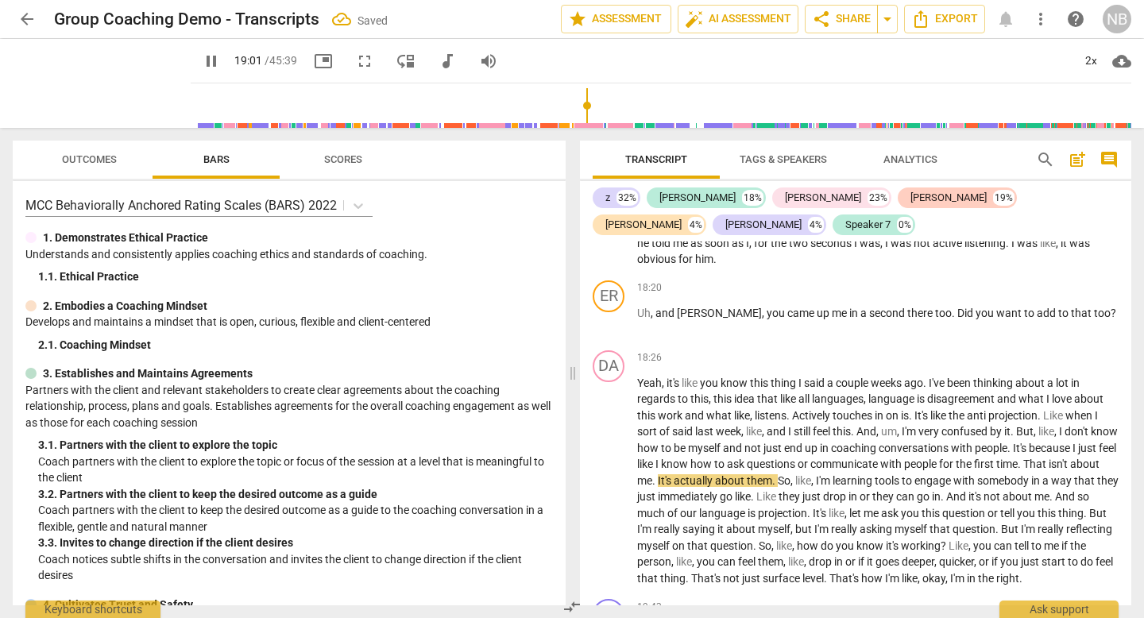
scroll to position [5318, 0]
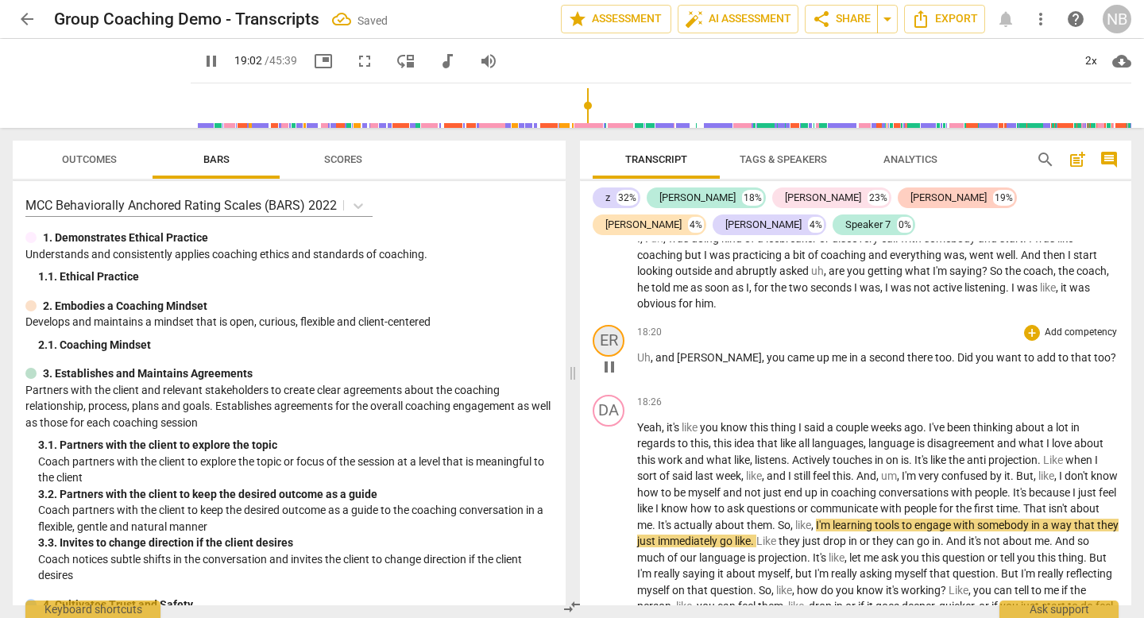
click at [602, 325] on div "ER" at bounding box center [609, 341] width 32 height 32
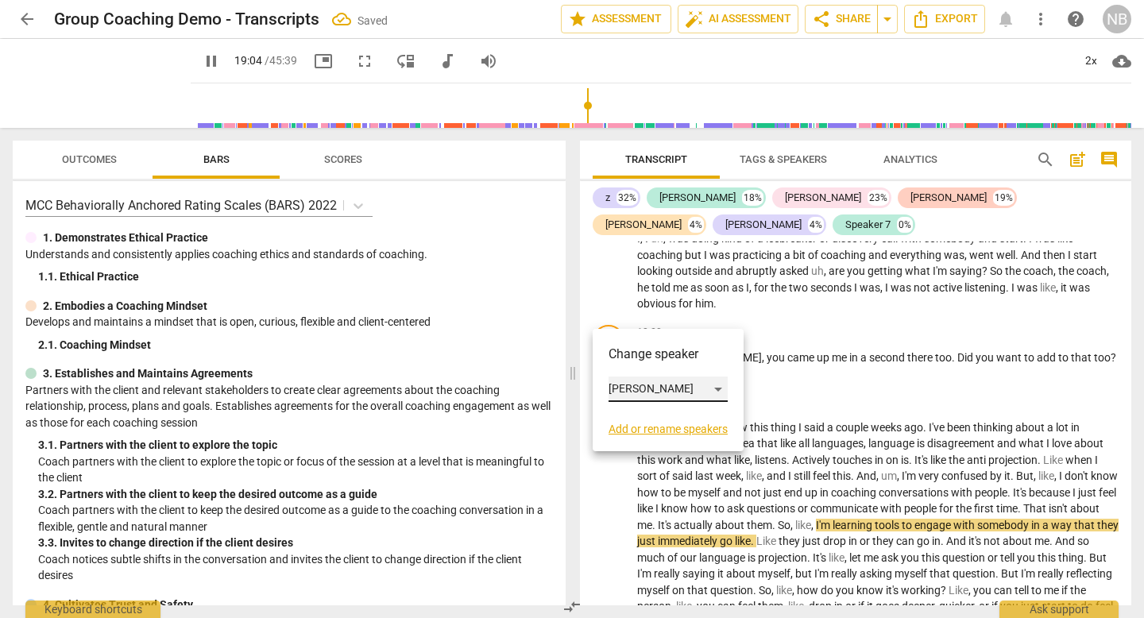
click at [627, 385] on div "[PERSON_NAME]" at bounding box center [668, 389] width 119 height 25
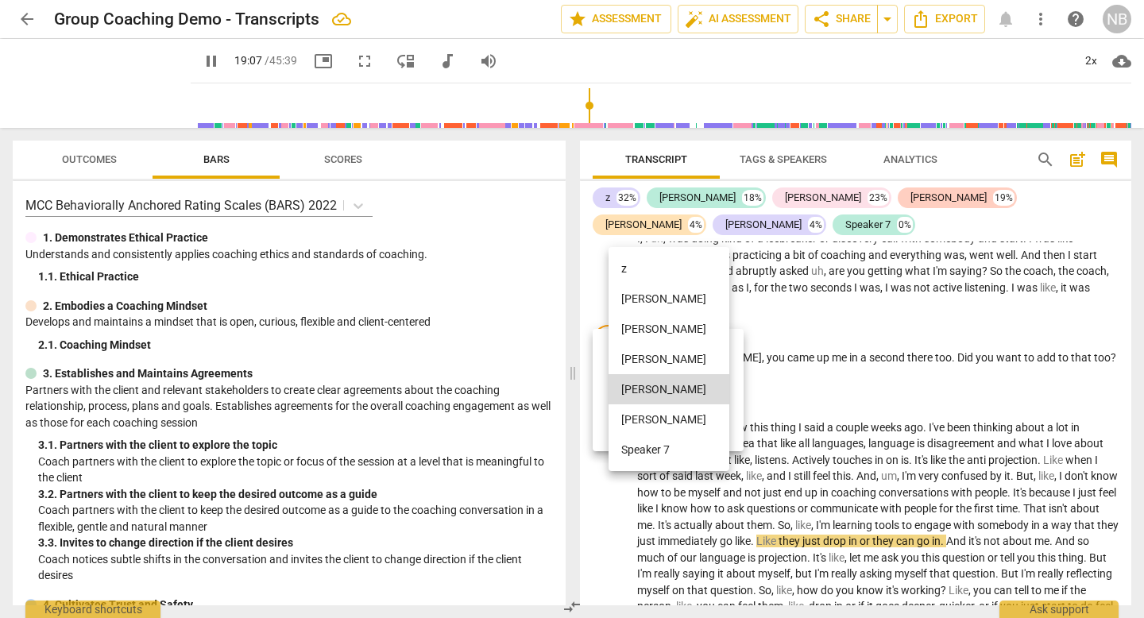
click at [633, 269] on li "z" at bounding box center [669, 268] width 121 height 30
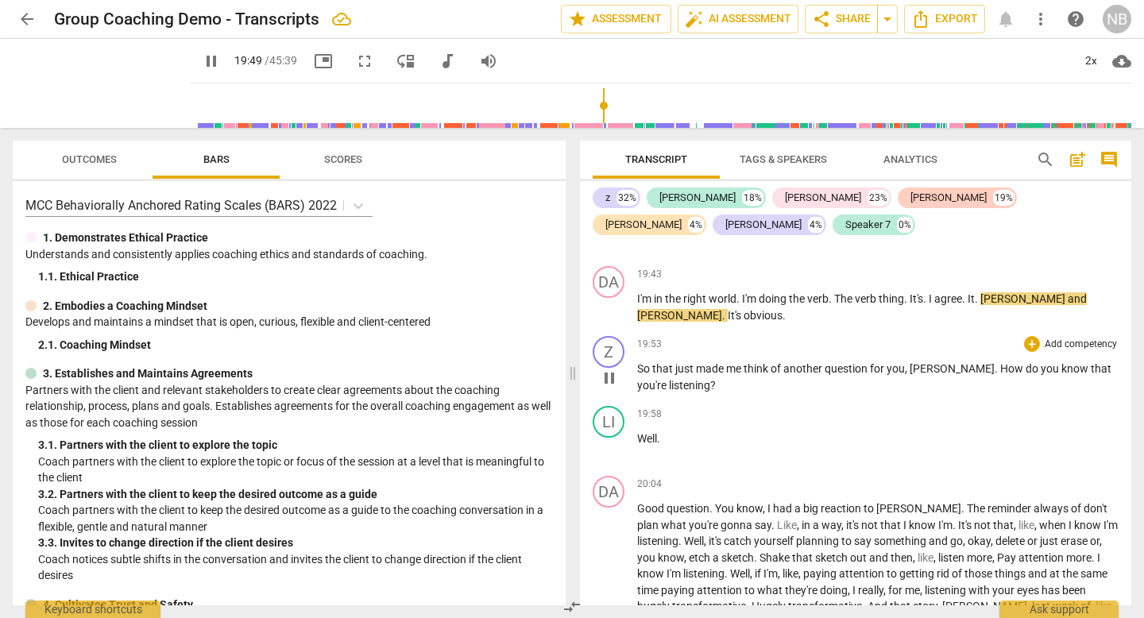
scroll to position [5766, 0]
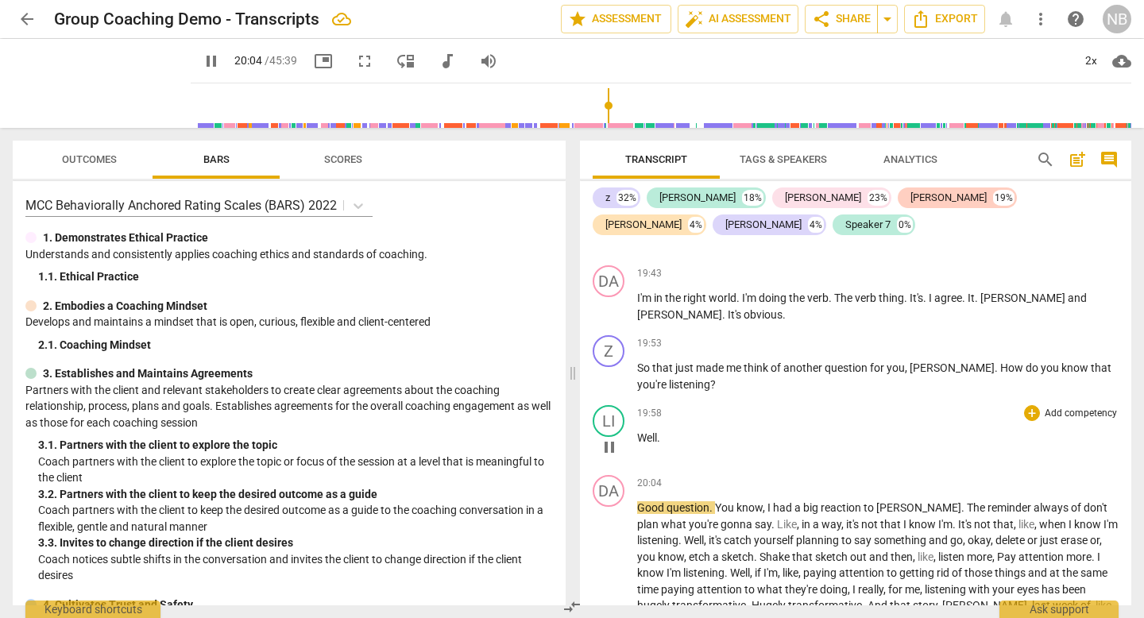
click at [640, 432] on span "Well" at bounding box center [647, 438] width 20 height 13
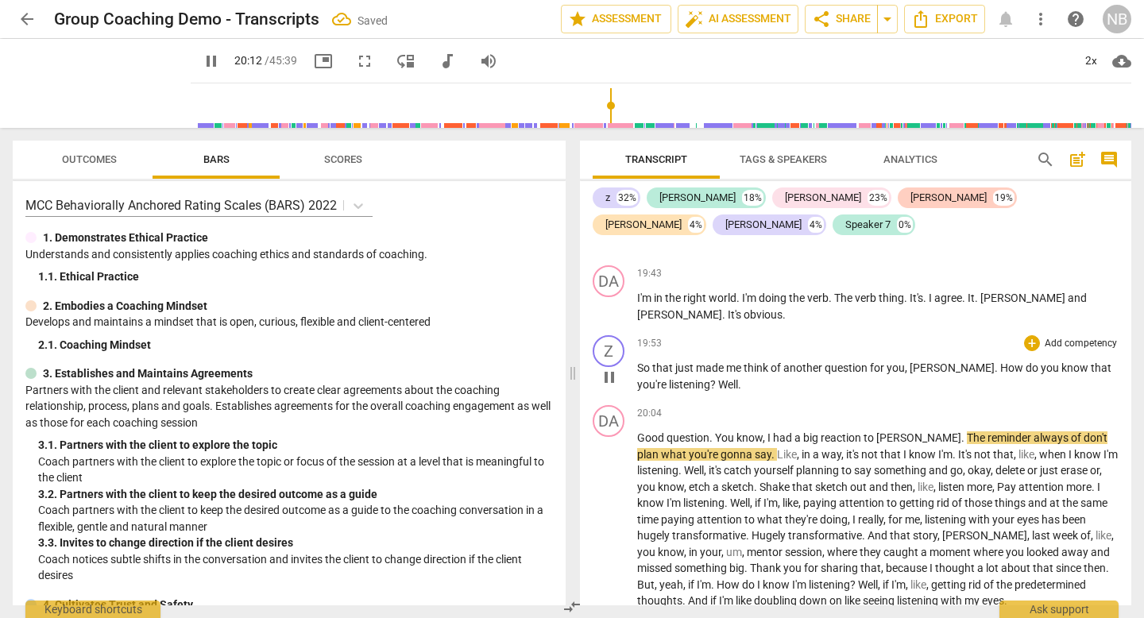
click at [710, 378] on span "?" at bounding box center [714, 384] width 8 height 13
click at [718, 378] on span "Well" at bounding box center [728, 384] width 20 height 13
type input "1216"
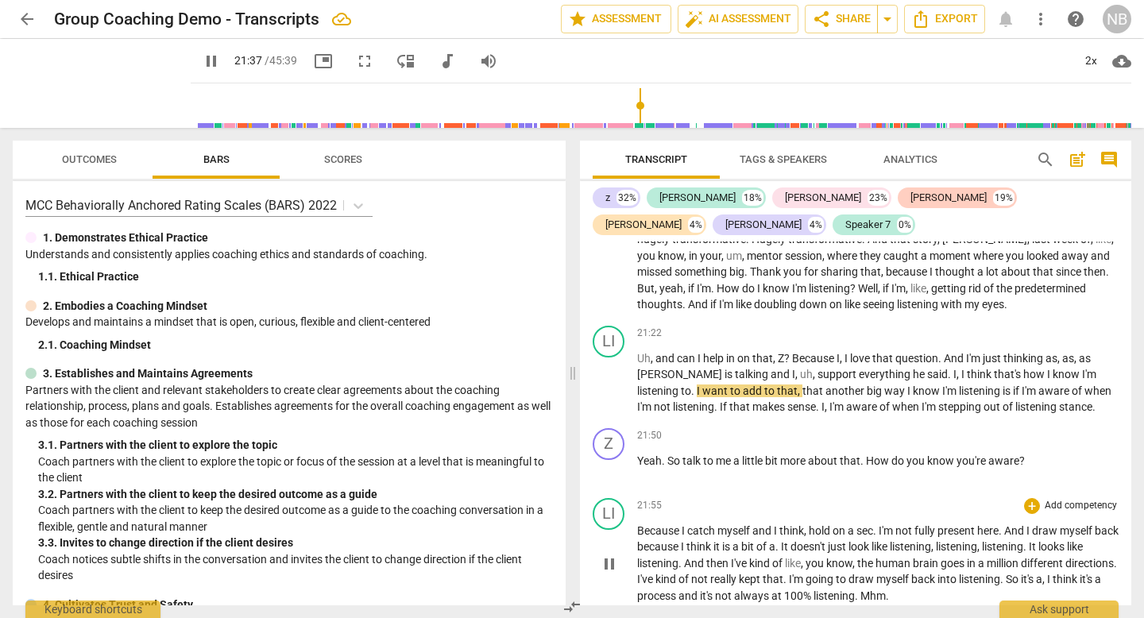
scroll to position [6058, 0]
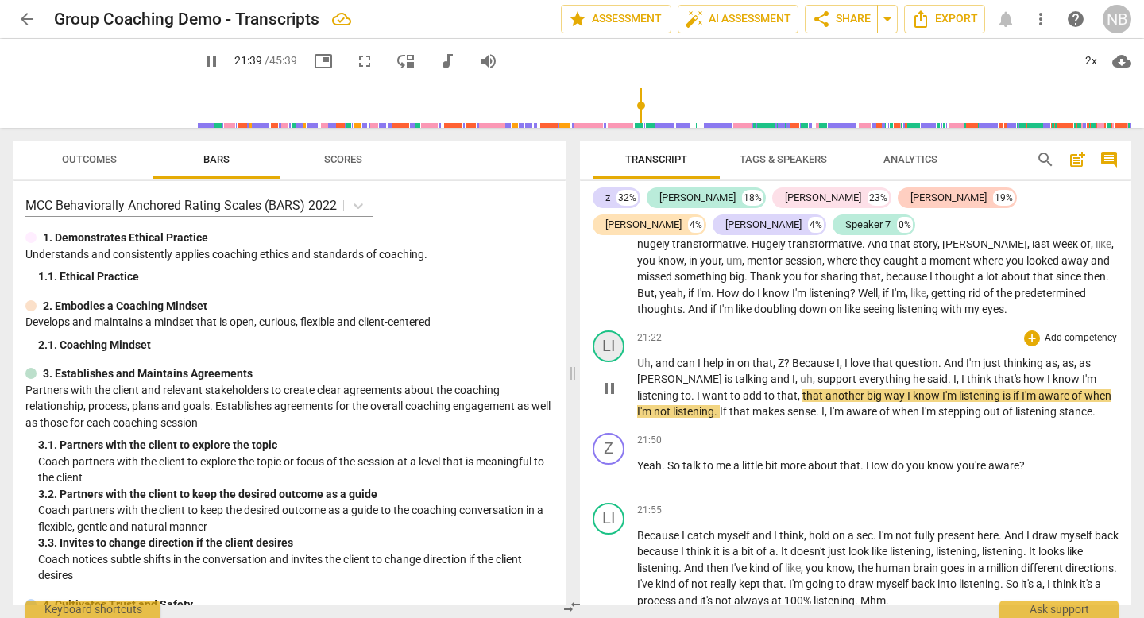
click at [605, 331] on div "LI" at bounding box center [609, 347] width 32 height 32
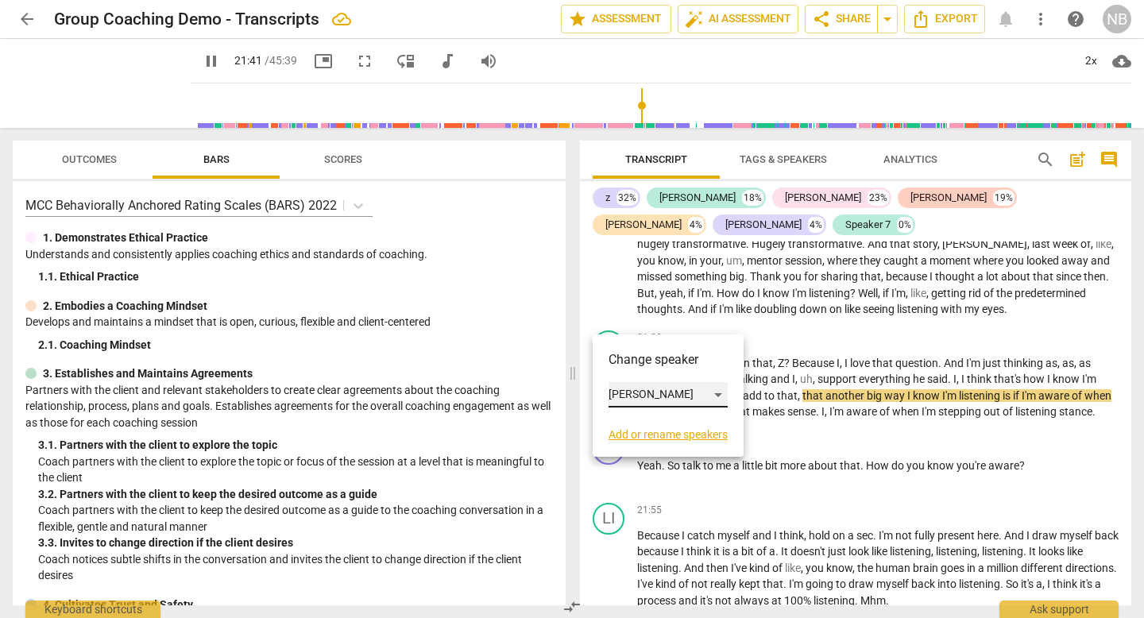
click at [627, 389] on div "[PERSON_NAME]" at bounding box center [668, 394] width 119 height 25
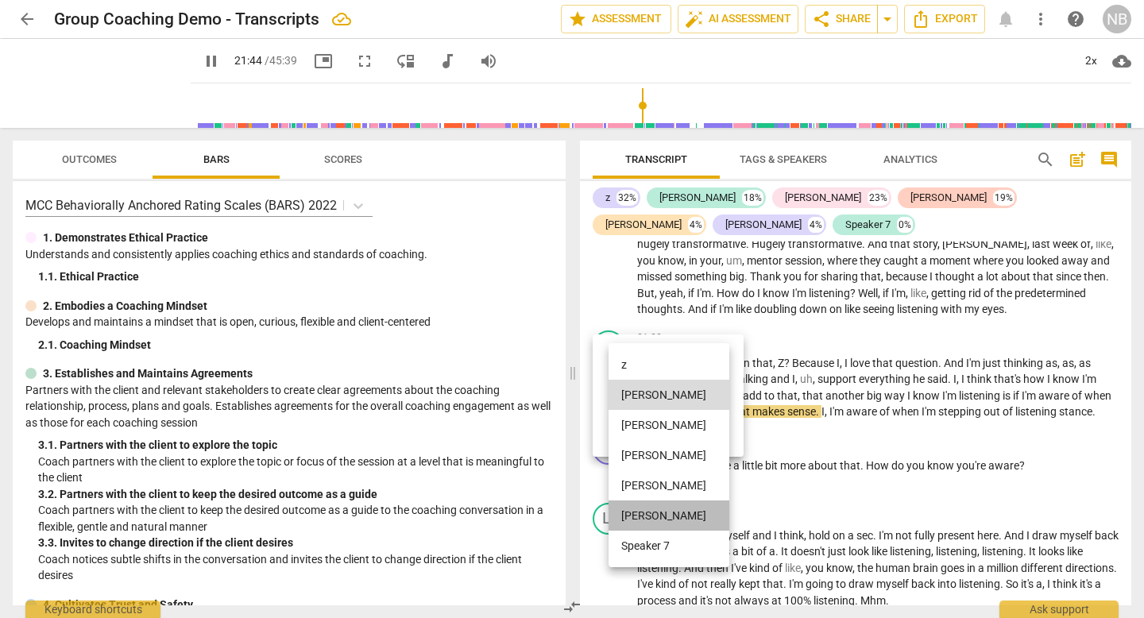
click at [630, 526] on li "[PERSON_NAME]" at bounding box center [669, 516] width 121 height 30
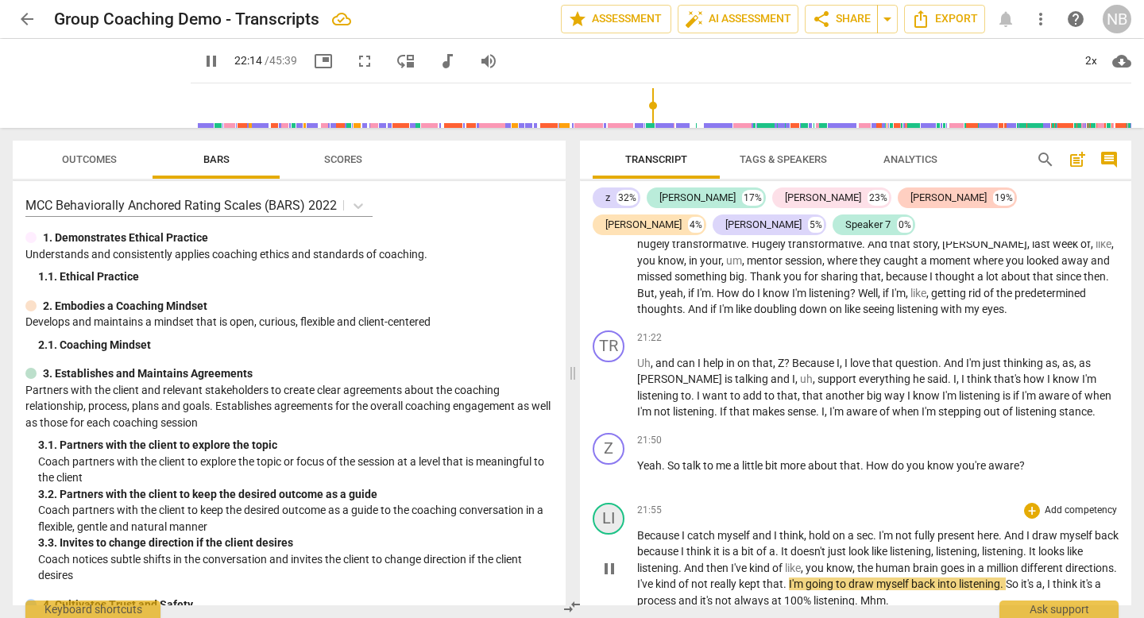
click at [611, 503] on div "LI" at bounding box center [609, 519] width 32 height 32
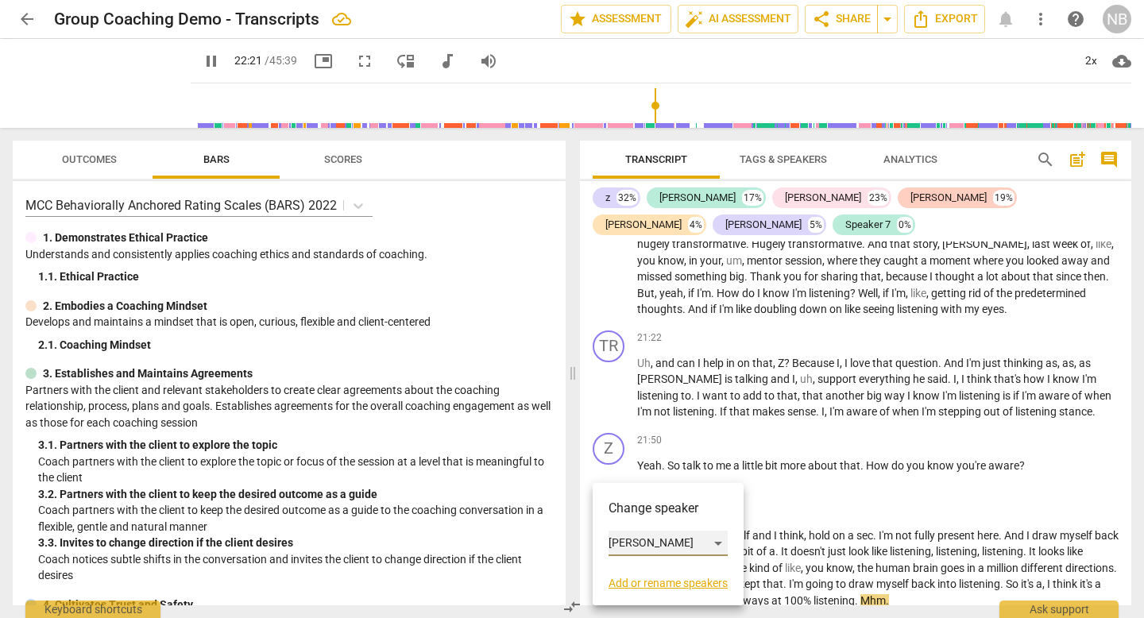
click at [637, 548] on div "[PERSON_NAME]" at bounding box center [668, 543] width 119 height 25
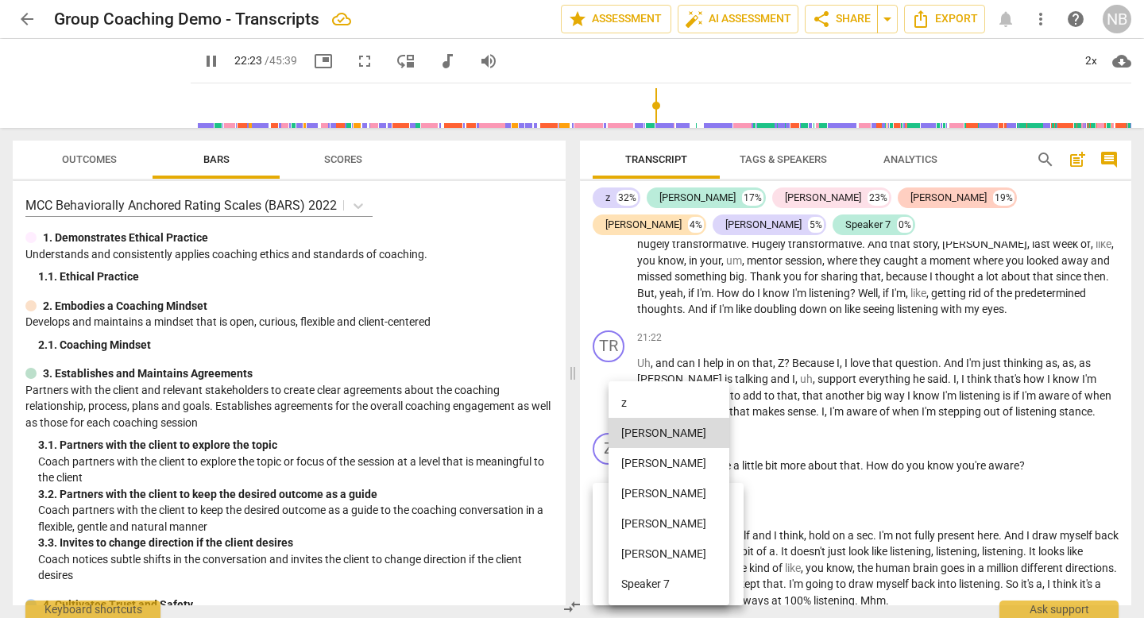
scroll to position [6464, 0]
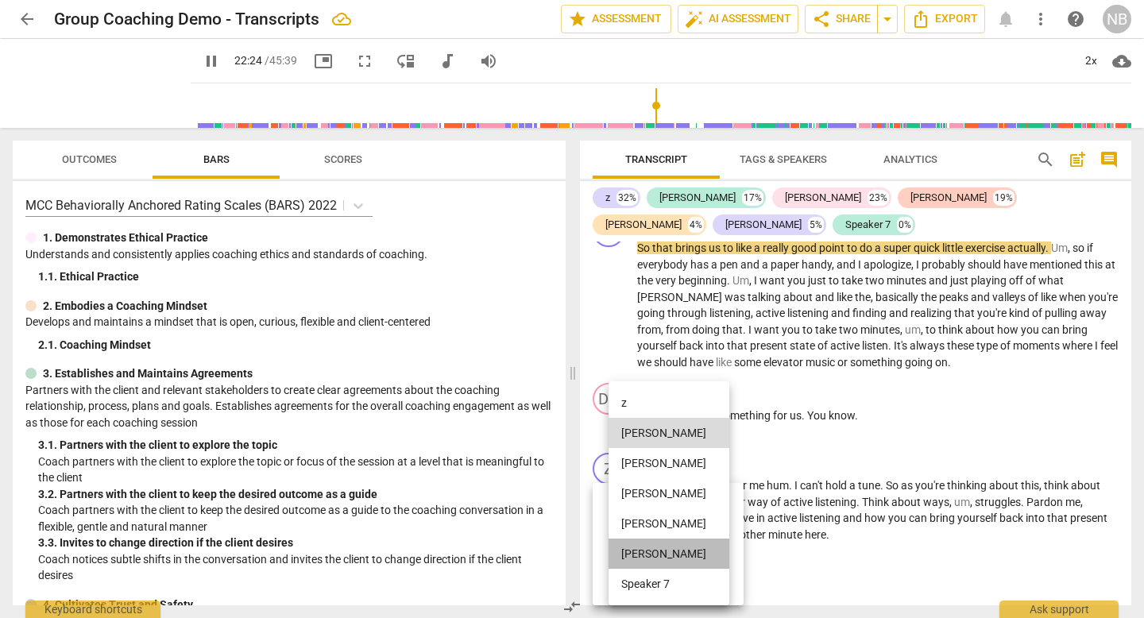
click at [636, 554] on li "[PERSON_NAME]" at bounding box center [669, 554] width 121 height 30
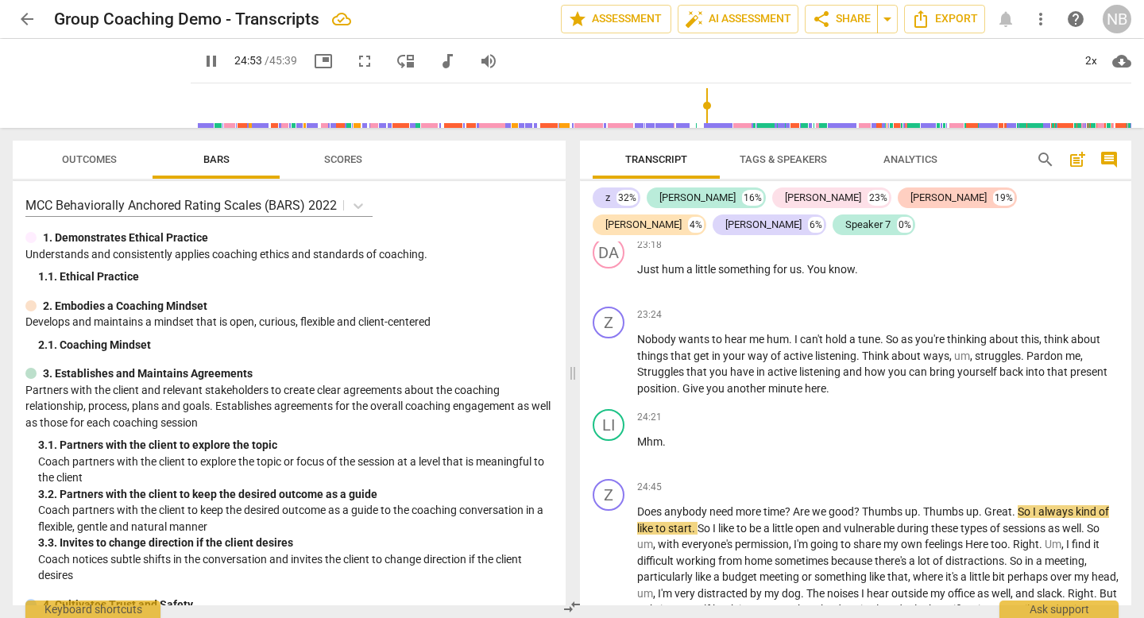
scroll to position [6639, 0]
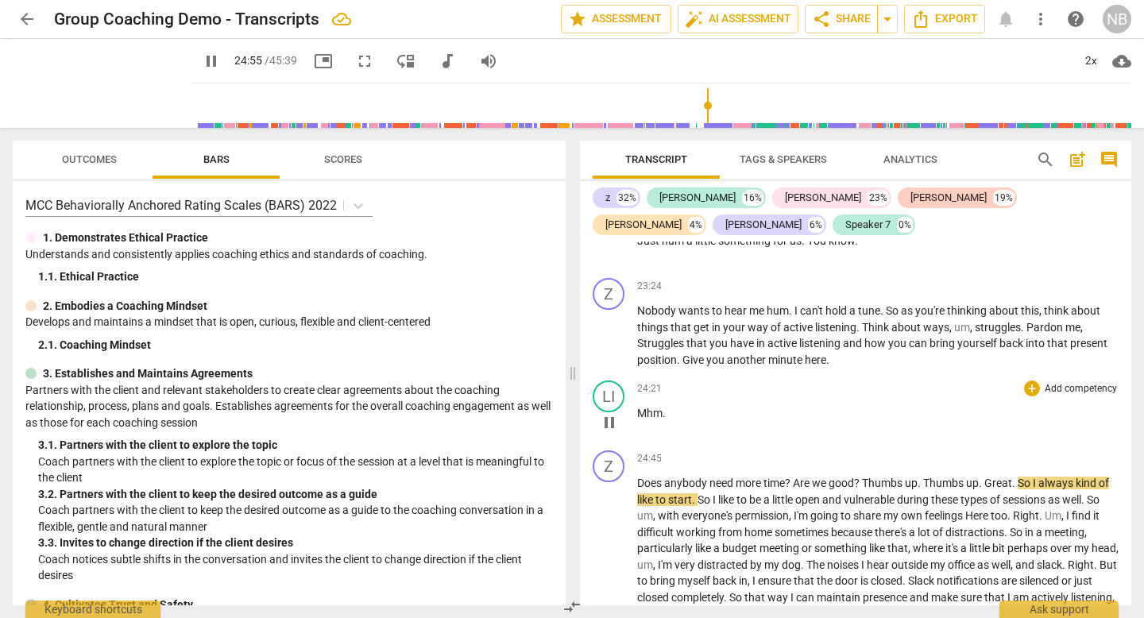
click at [680, 405] on p "Mhm ." at bounding box center [878, 413] width 482 height 17
type input "1496"
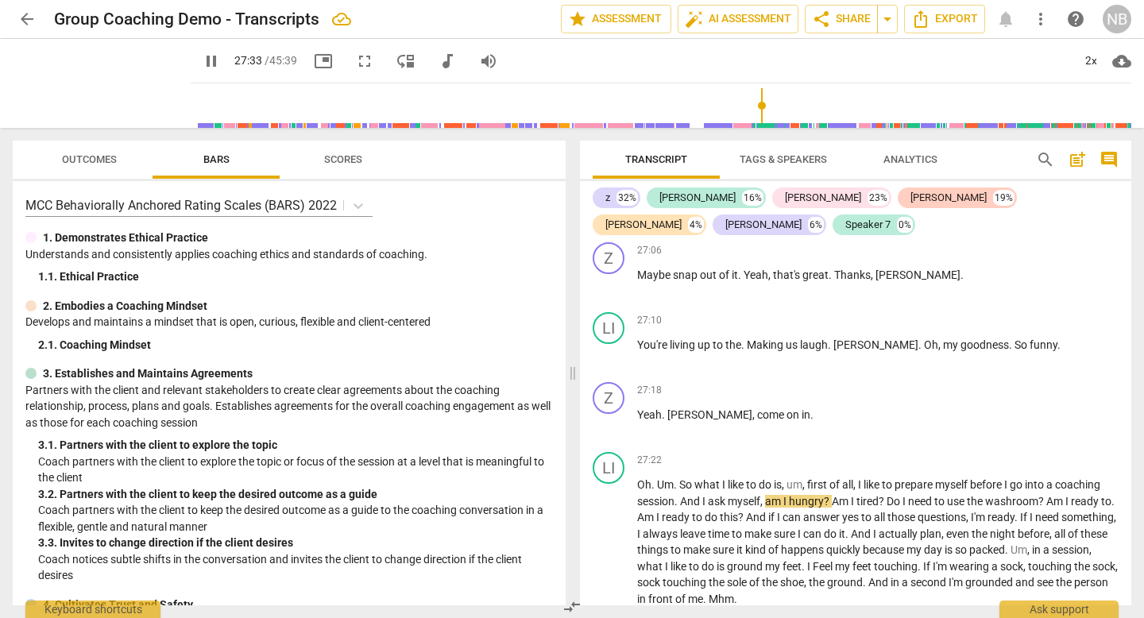
scroll to position [7312, 0]
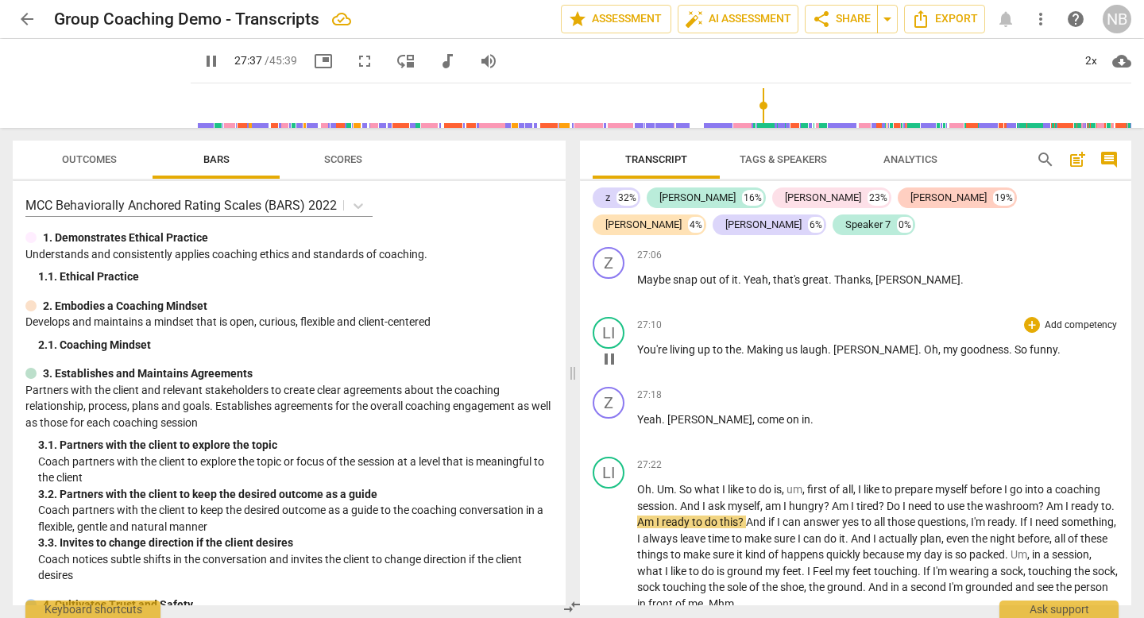
click at [919, 343] on span "." at bounding box center [922, 349] width 6 height 13
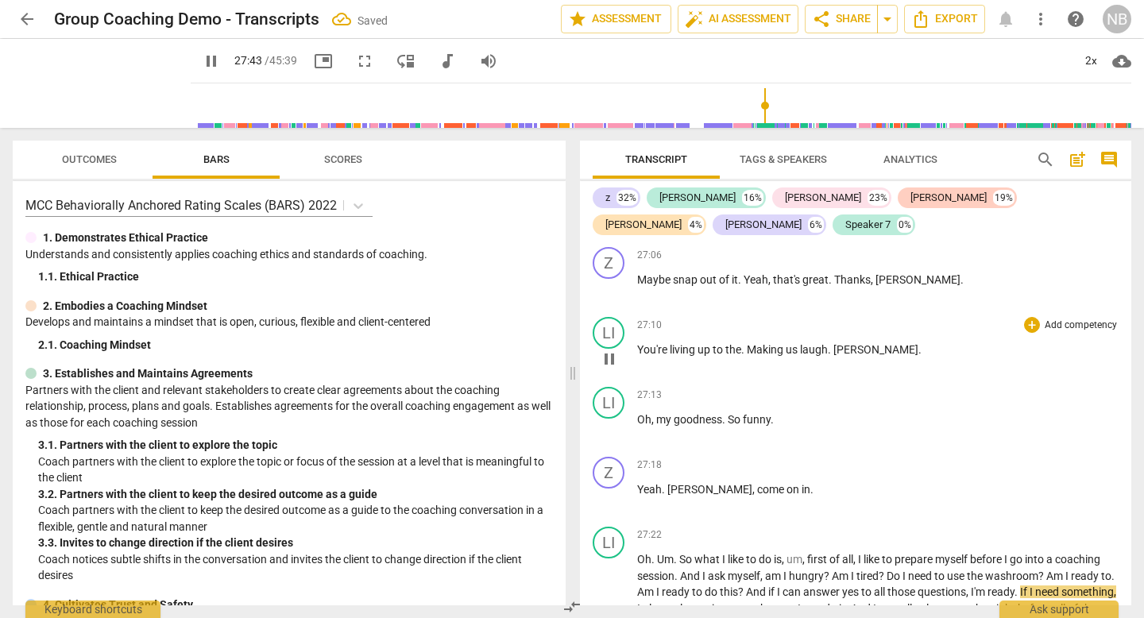
click at [660, 343] on span "You're" at bounding box center [653, 349] width 33 height 13
click at [608, 350] on span "pause" at bounding box center [609, 359] width 19 height 19
click at [645, 343] on span "You're" at bounding box center [653, 349] width 33 height 13
click at [615, 350] on span "play_arrow" at bounding box center [609, 359] width 19 height 19
click at [613, 317] on div "LI" at bounding box center [609, 333] width 32 height 32
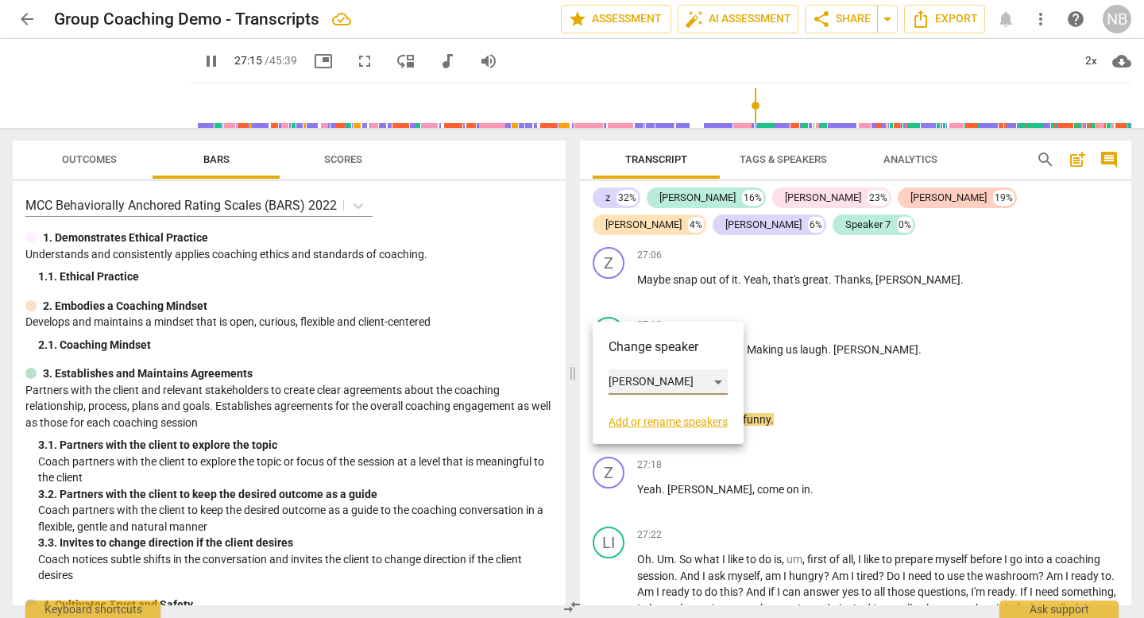
click at [637, 378] on div "[PERSON_NAME]" at bounding box center [668, 382] width 119 height 25
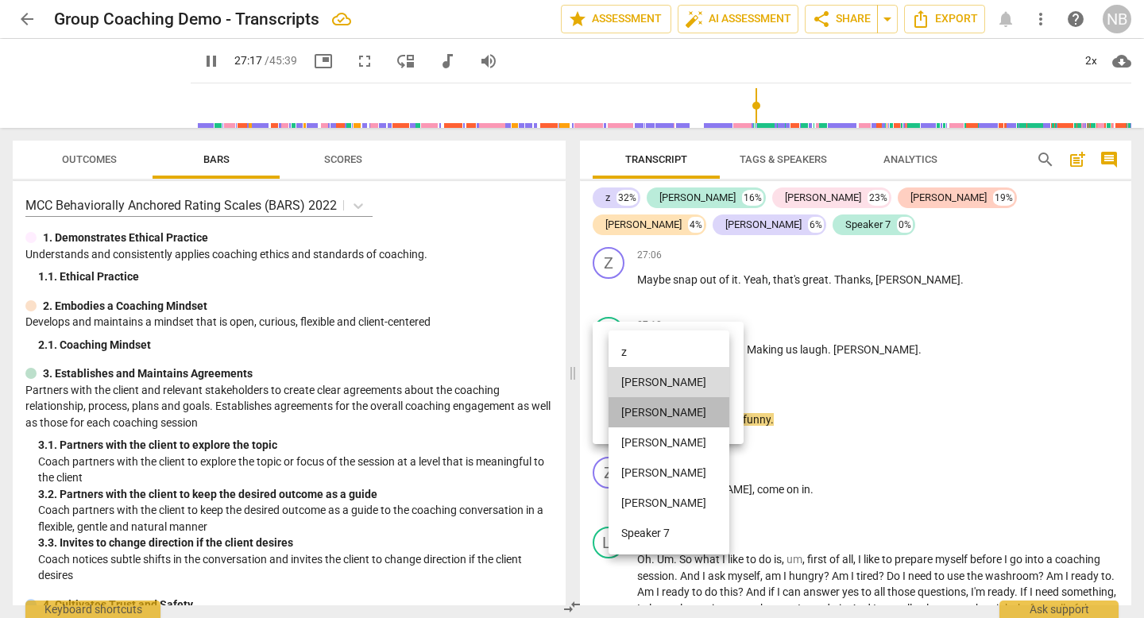
click at [638, 406] on li "[PERSON_NAME]" at bounding box center [669, 412] width 121 height 30
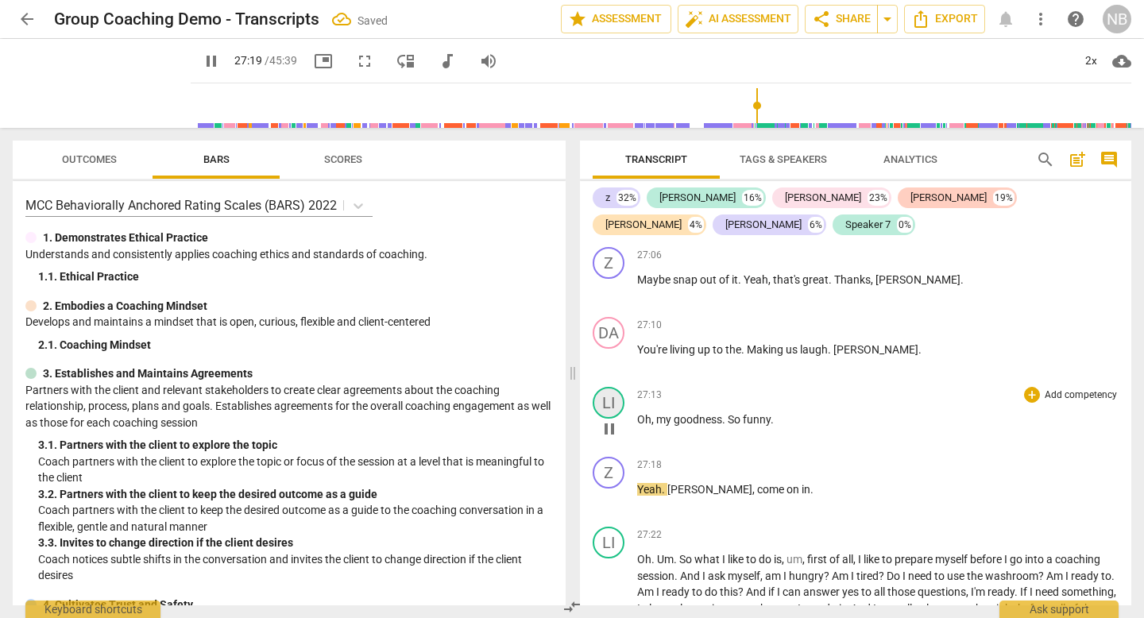
click at [613, 387] on div "LI" at bounding box center [609, 403] width 32 height 32
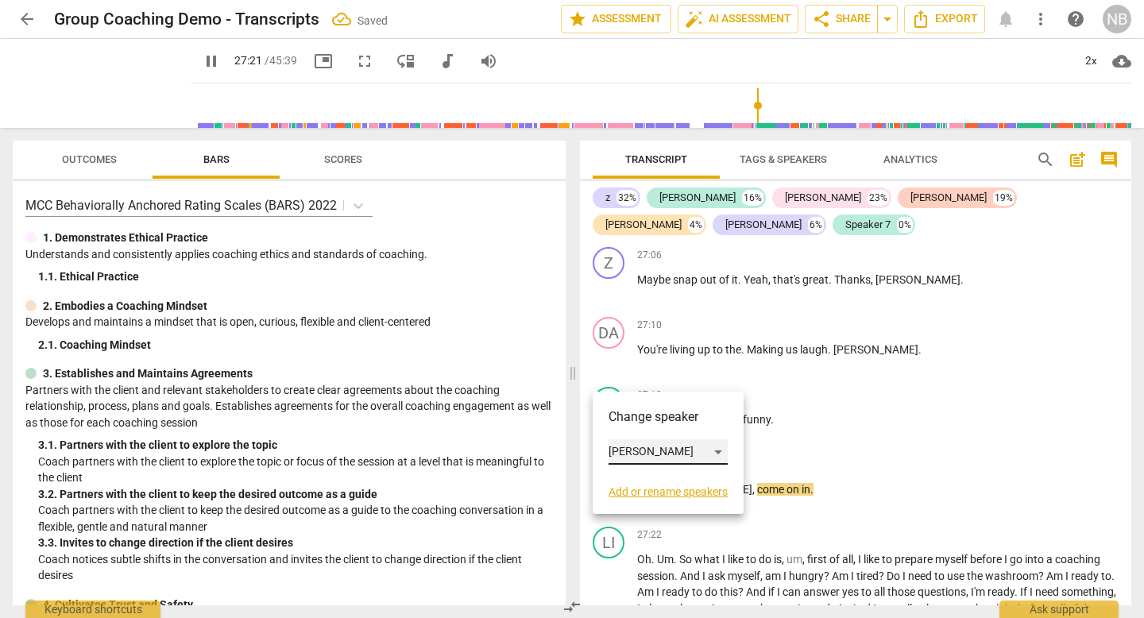
click at [656, 451] on div "[PERSON_NAME]" at bounding box center [668, 451] width 119 height 25
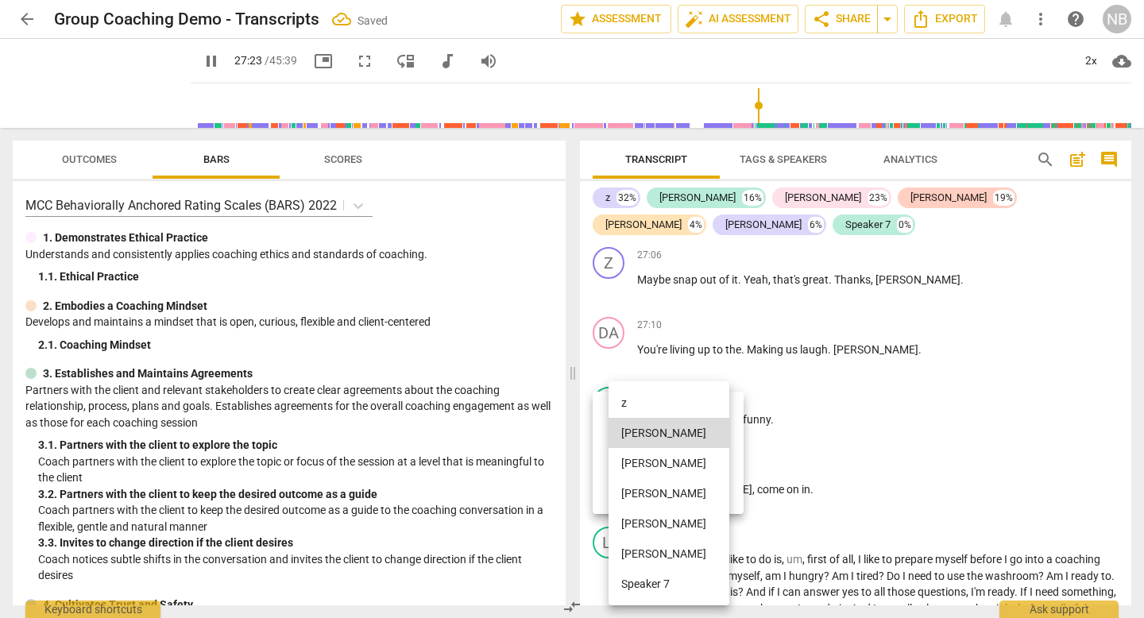
click at [636, 582] on li "Speaker 7" at bounding box center [669, 584] width 121 height 30
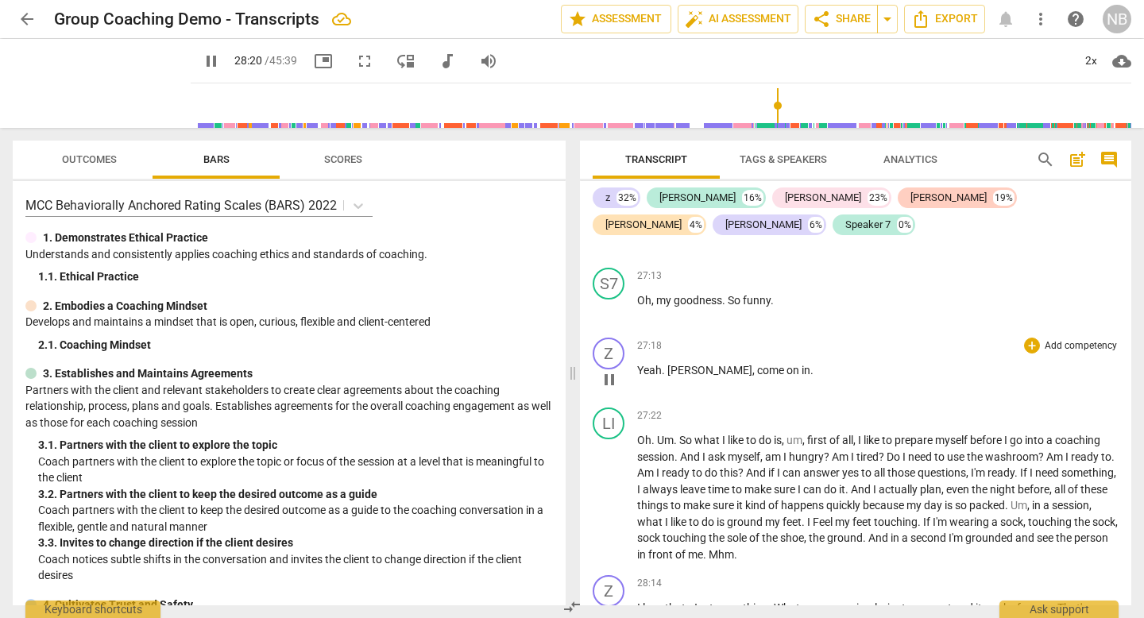
scroll to position [7862, 0]
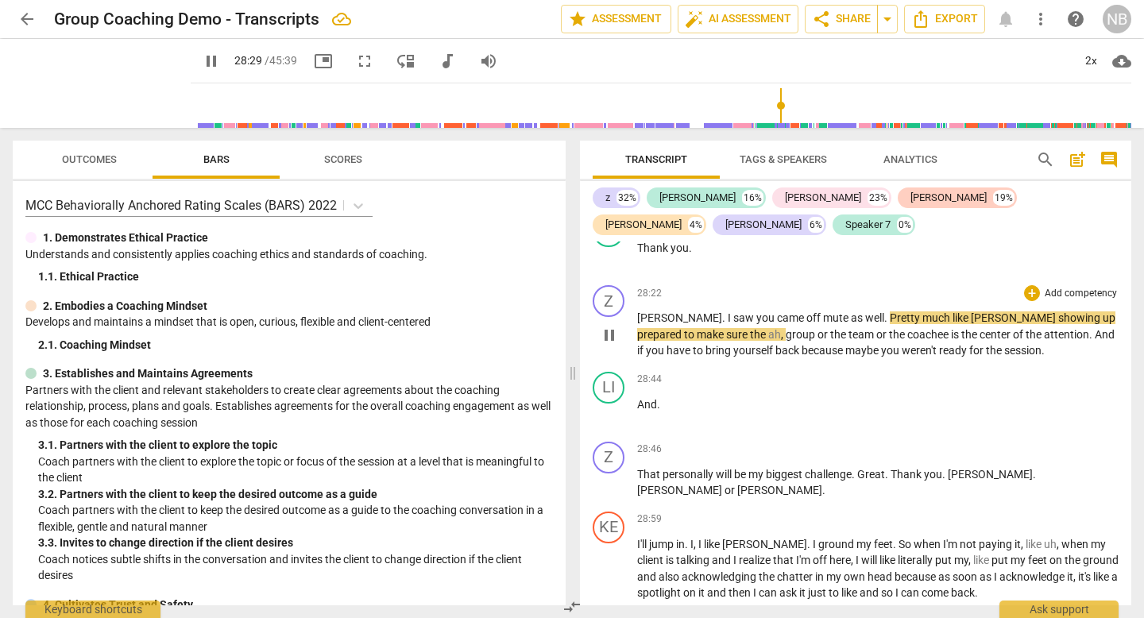
click at [890, 312] on span "Pretty" at bounding box center [906, 318] width 33 height 13
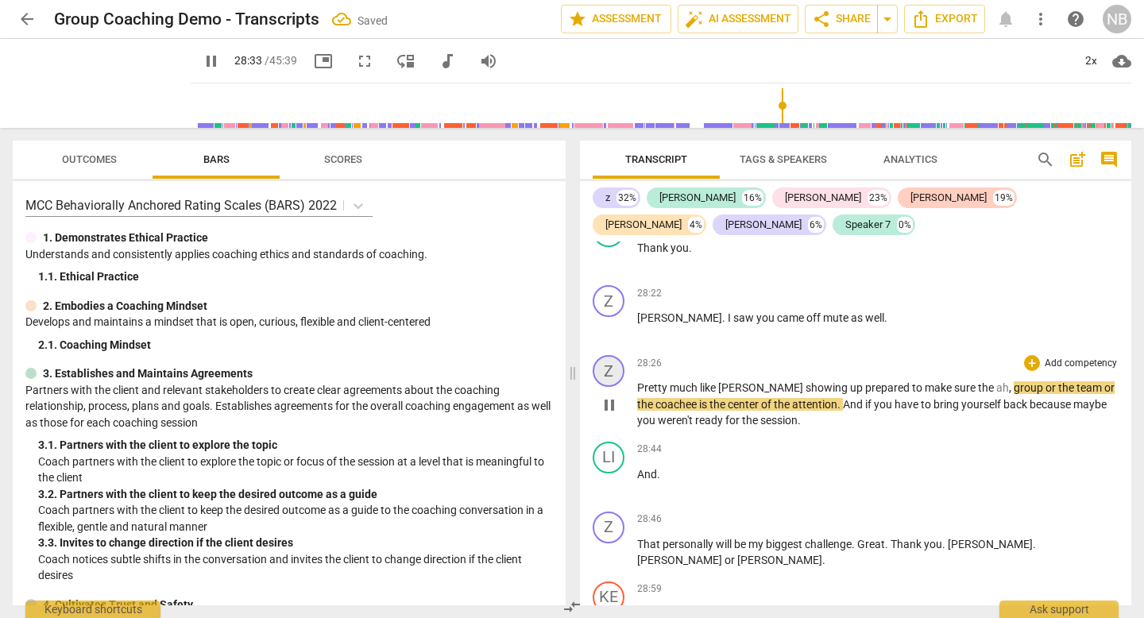
click at [602, 355] on div "Z" at bounding box center [609, 371] width 32 height 32
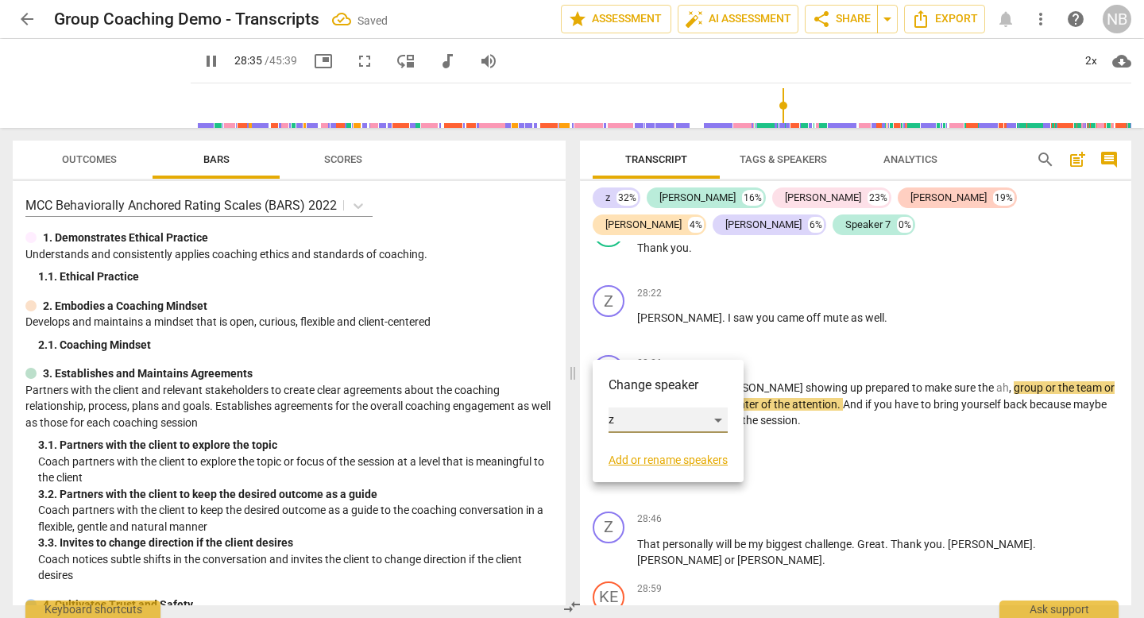
click at [637, 416] on div "z" at bounding box center [668, 420] width 119 height 25
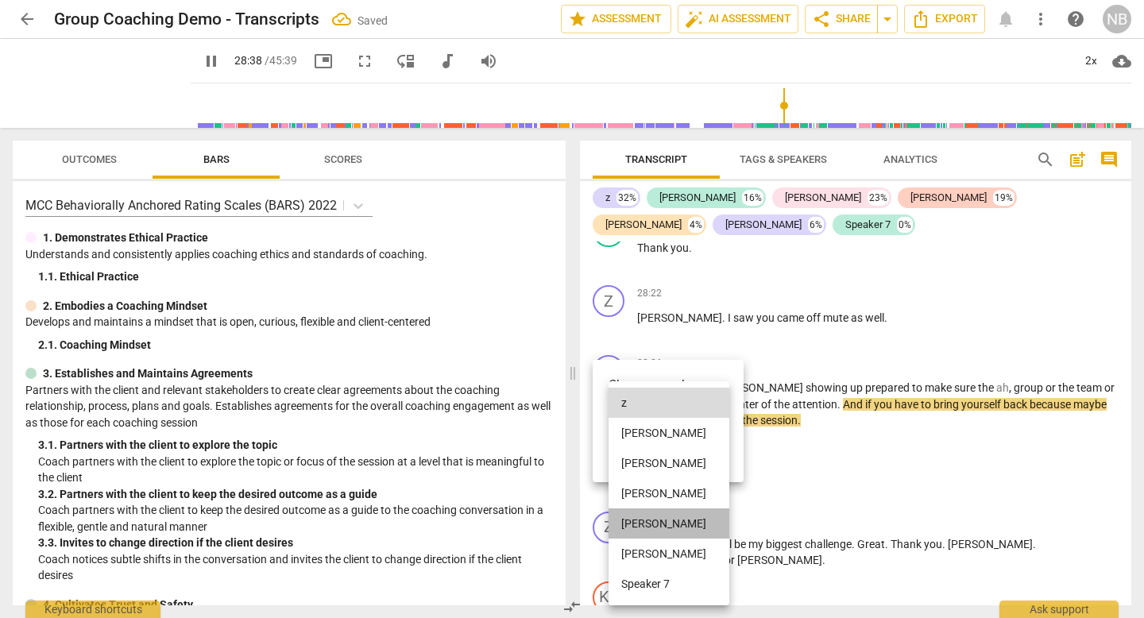
click at [627, 524] on li "[PERSON_NAME]" at bounding box center [669, 524] width 121 height 30
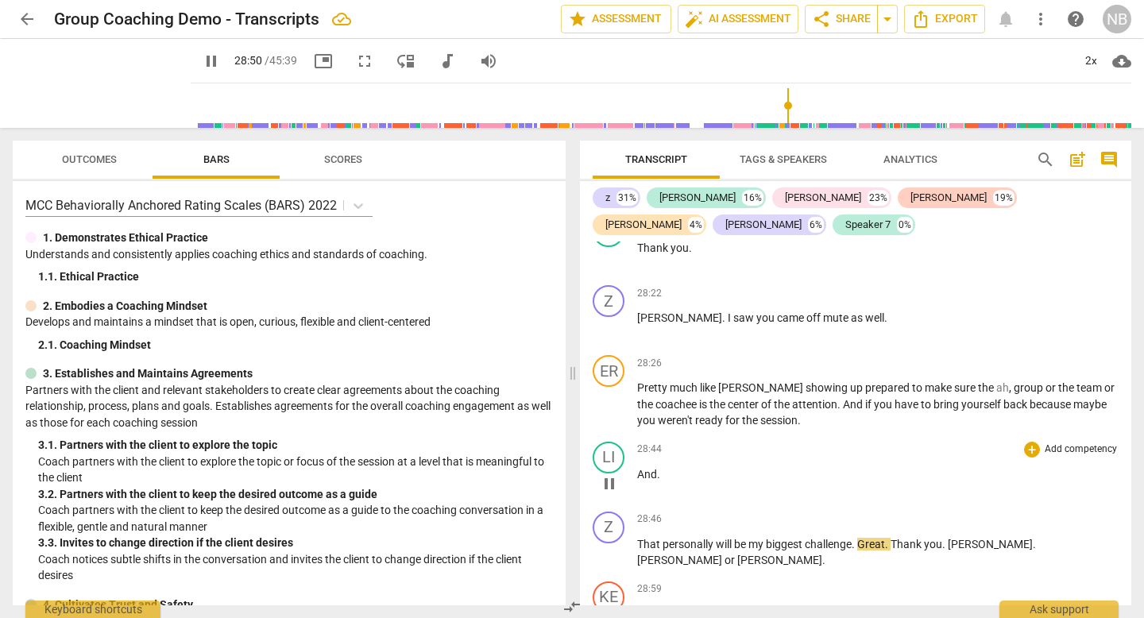
click at [637, 468] on span "And" at bounding box center [647, 474] width 20 height 13
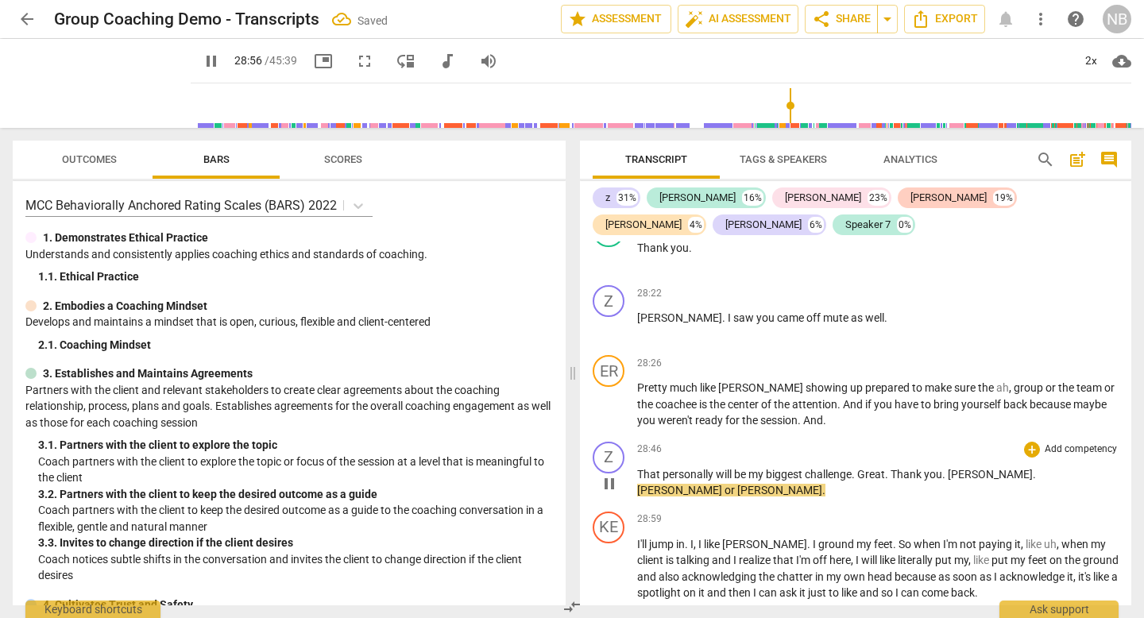
click at [640, 468] on span "That" at bounding box center [649, 474] width 25 height 13
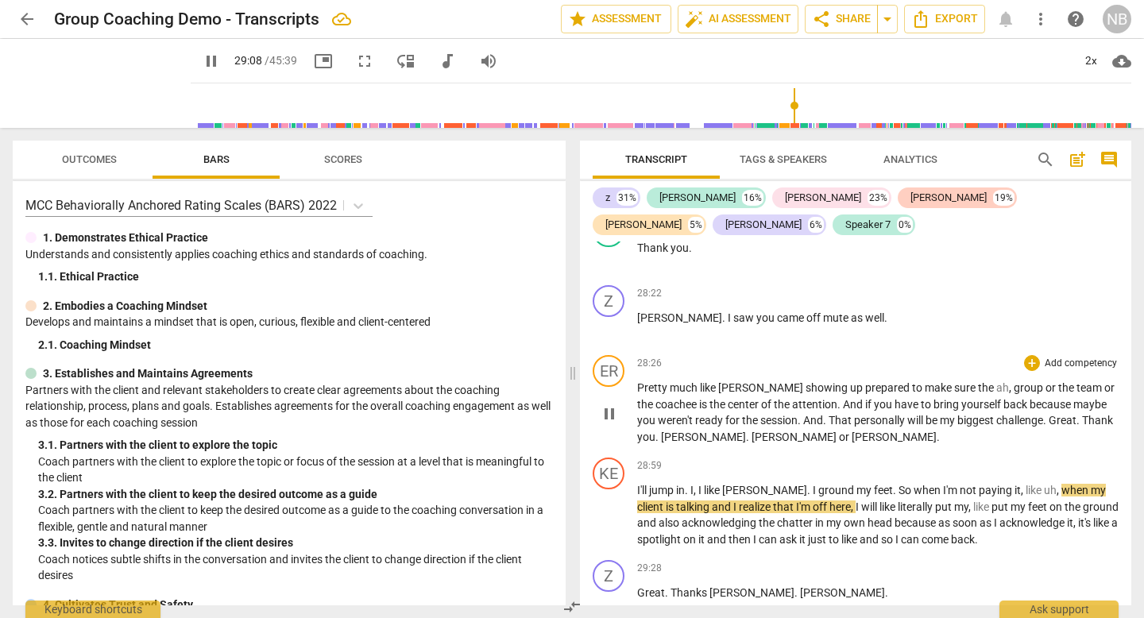
click at [1049, 414] on span "Great" at bounding box center [1063, 420] width 28 height 13
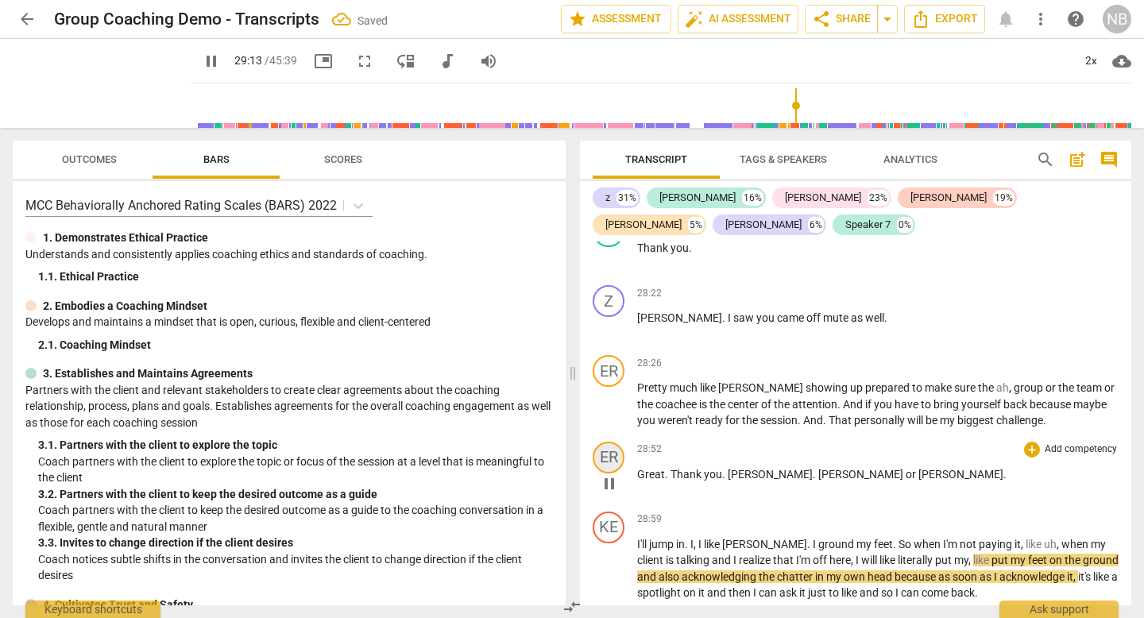
click at [600, 442] on div "ER" at bounding box center [609, 458] width 32 height 32
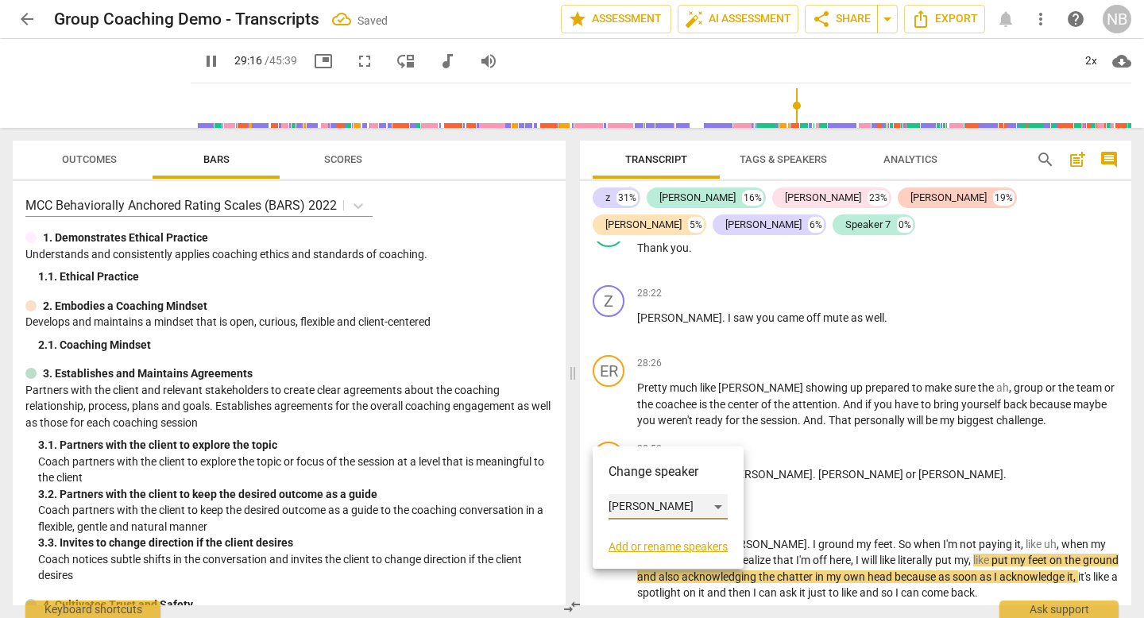
click at [623, 501] on div "[PERSON_NAME]" at bounding box center [668, 506] width 119 height 25
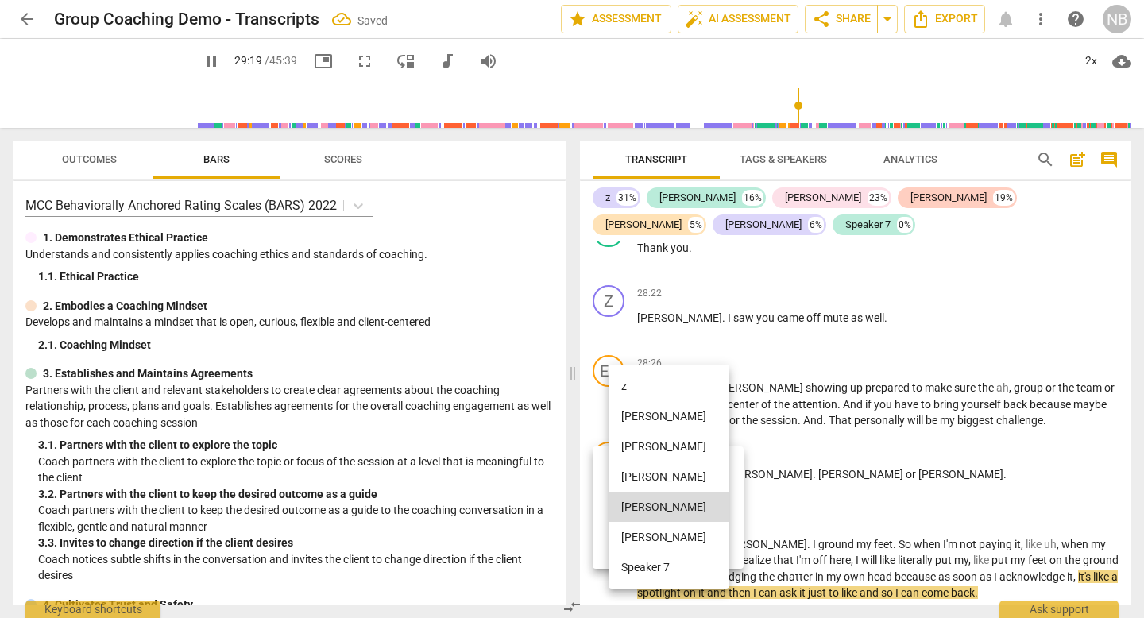
click at [635, 389] on li "z" at bounding box center [669, 386] width 121 height 30
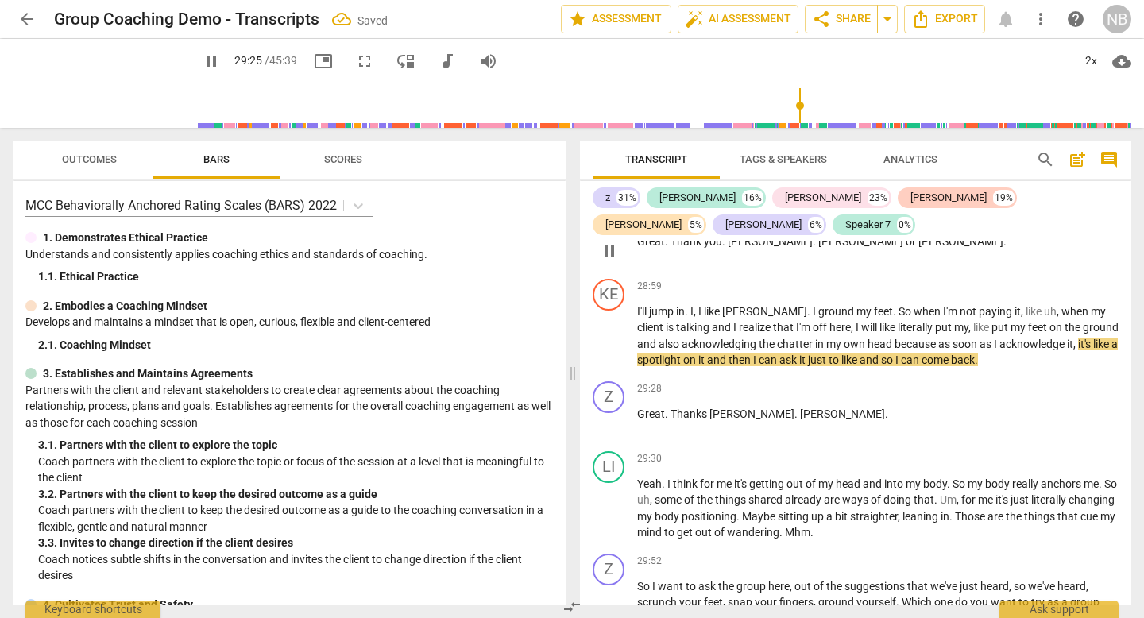
scroll to position [8094, 0]
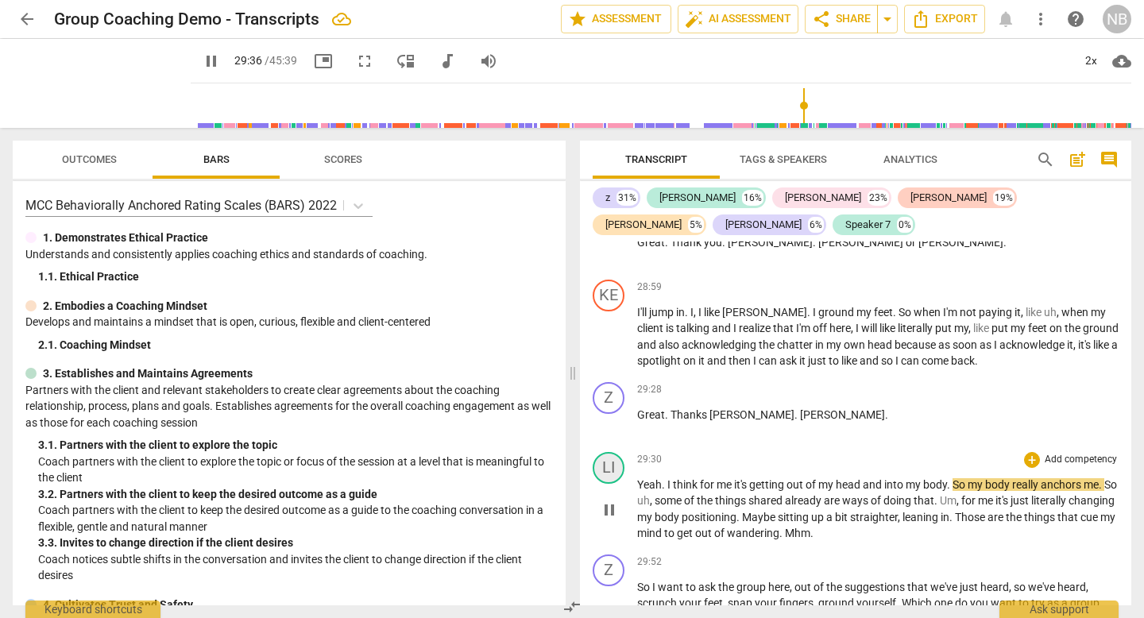
click at [613, 452] on div "LI" at bounding box center [609, 468] width 32 height 32
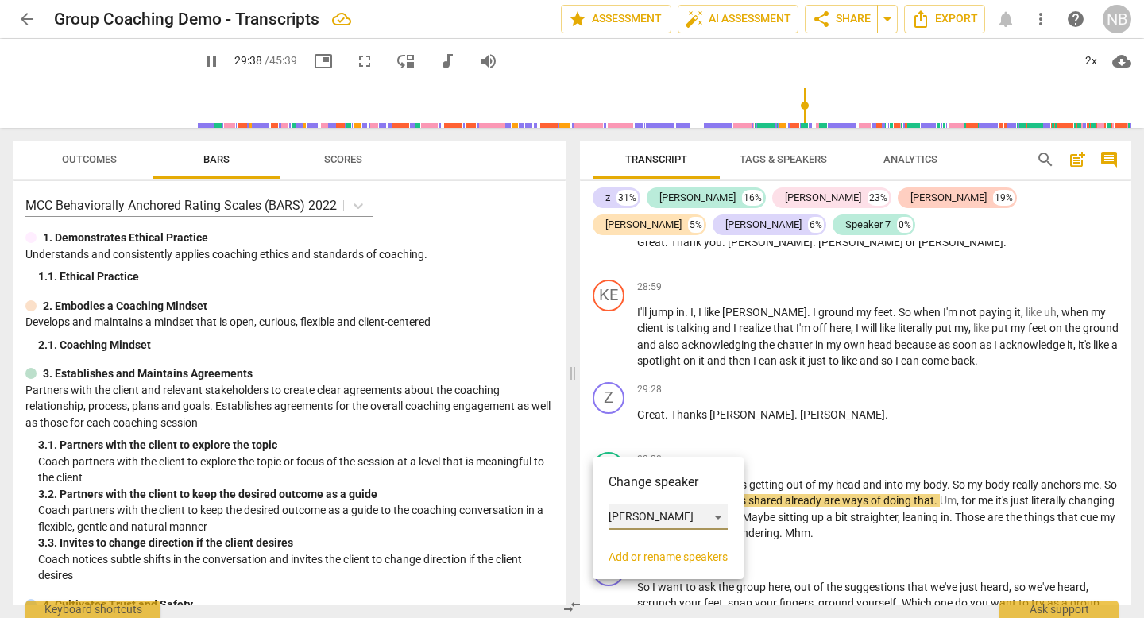
click at [625, 506] on div "[PERSON_NAME]" at bounding box center [668, 517] width 119 height 25
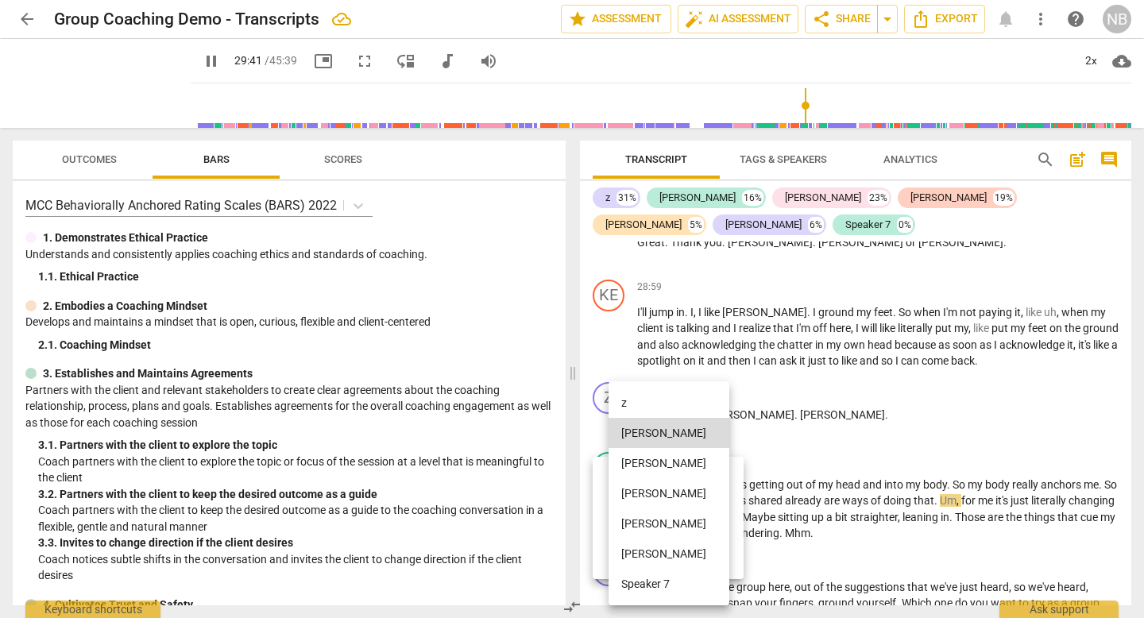
click at [632, 555] on li "[PERSON_NAME]" at bounding box center [669, 554] width 121 height 30
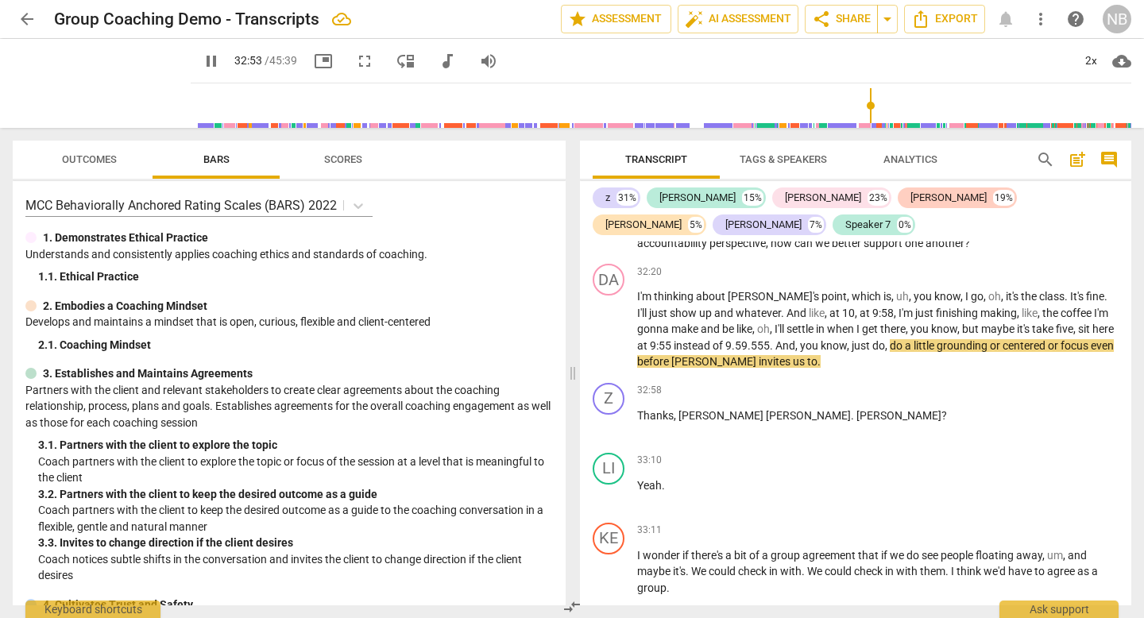
scroll to position [9023, 0]
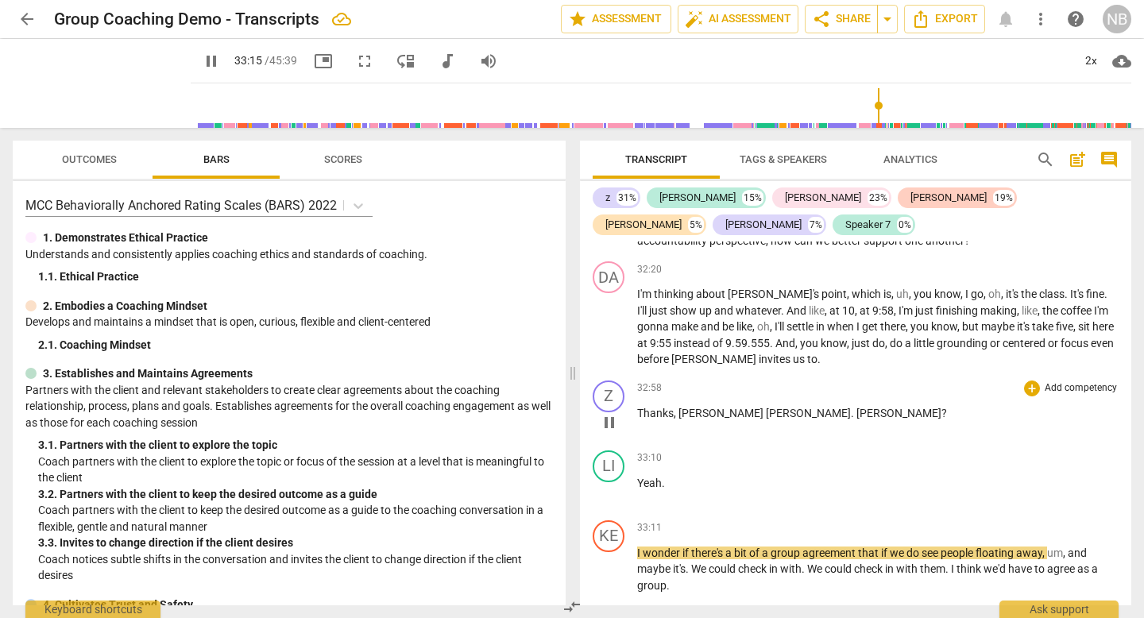
click at [766, 407] on span "[PERSON_NAME]" at bounding box center [808, 413] width 85 height 13
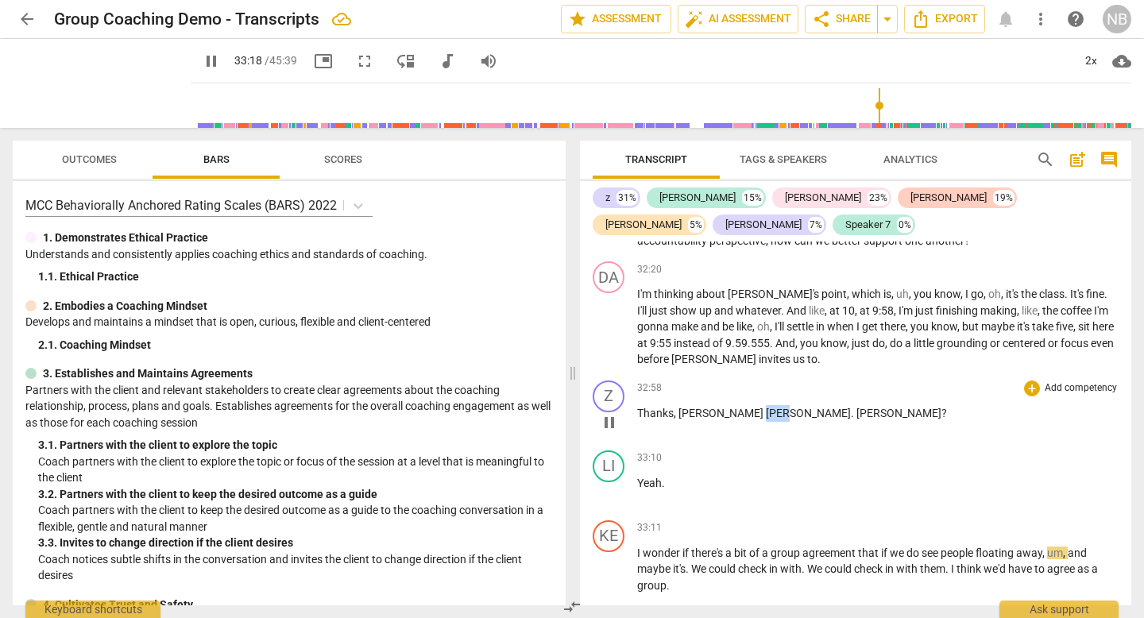
drag, startPoint x: 730, startPoint y: 385, endPoint x: 709, endPoint y: 385, distance: 21.5
click at [709, 405] on p "Thanks , [PERSON_NAME] . [PERSON_NAME] ?" at bounding box center [878, 413] width 482 height 17
type input "2000"
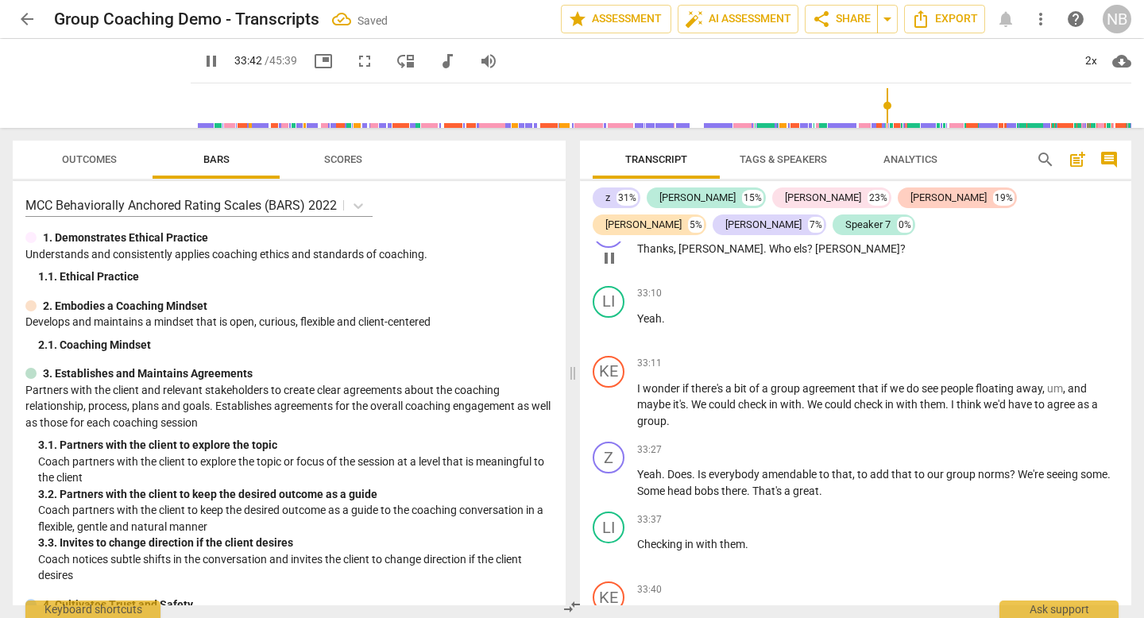
click at [764, 242] on span ". Who els?" at bounding box center [790, 248] width 52 height 13
click at [208, 67] on span "pause" at bounding box center [211, 61] width 19 height 19
click at [610, 544] on span "play_arrow" at bounding box center [609, 553] width 19 height 19
click at [638, 538] on span "Checking" at bounding box center [661, 544] width 48 height 13
type input "2024"
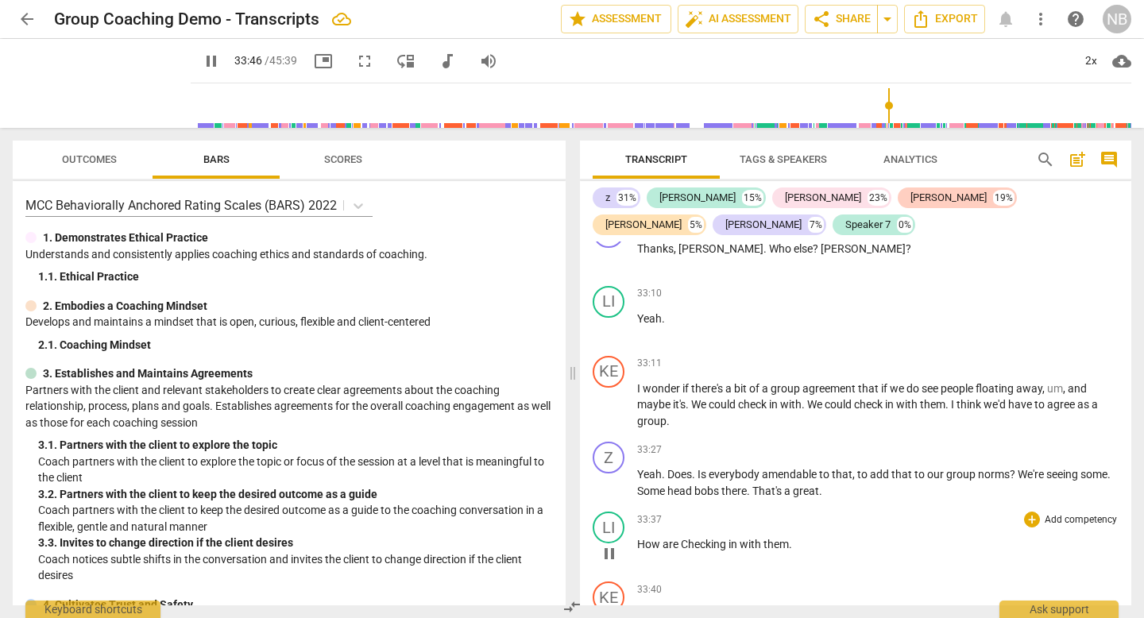
scroll to position [9483, 0]
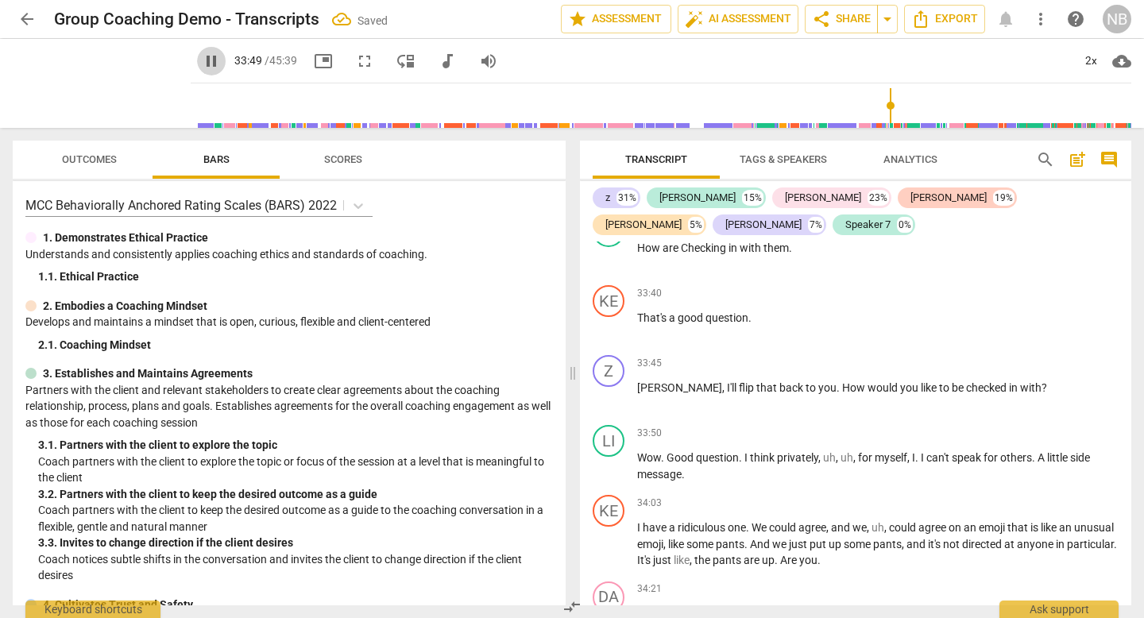
click at [207, 68] on span "pause" at bounding box center [211, 61] width 19 height 19
type input "2031"
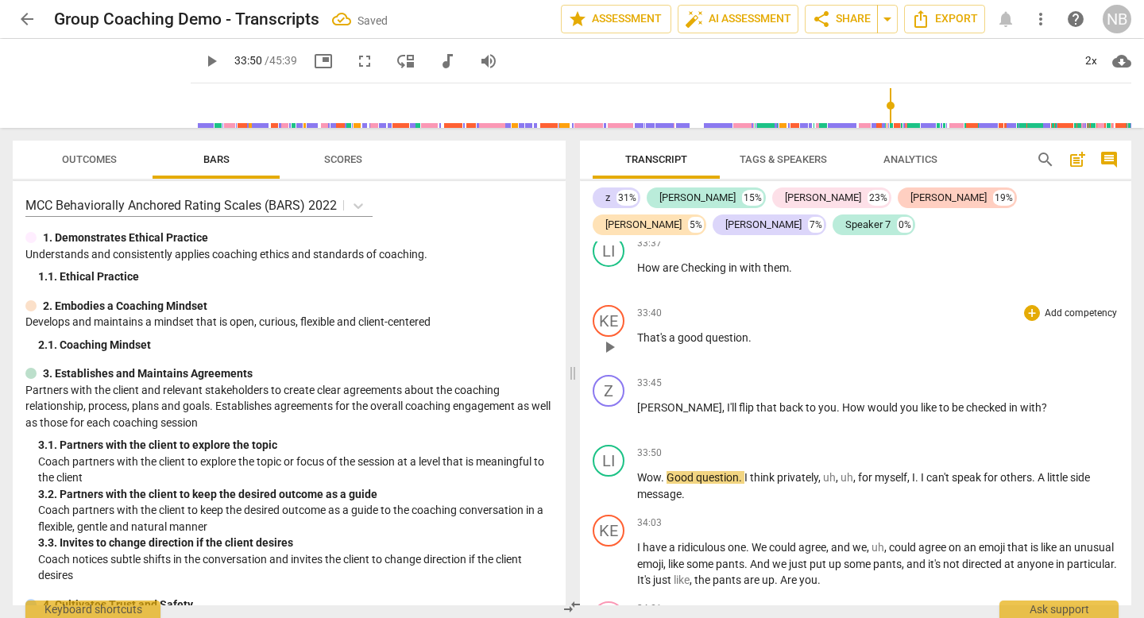
scroll to position [9459, 0]
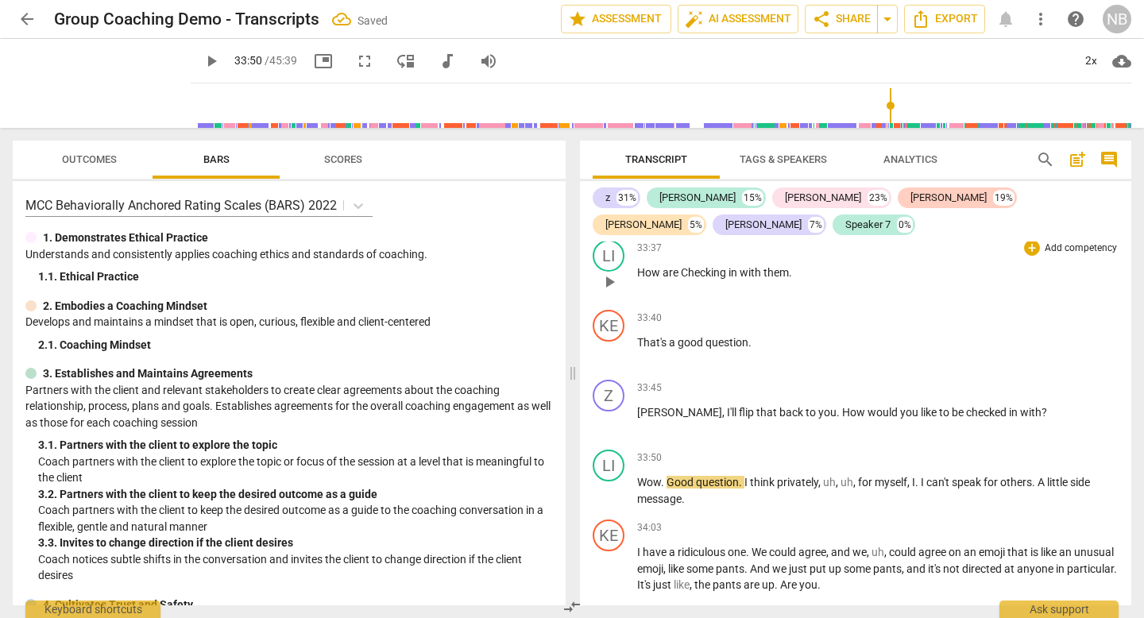
click at [676, 266] on span "are" at bounding box center [672, 272] width 18 height 13
click at [606, 240] on div "LI" at bounding box center [609, 256] width 32 height 32
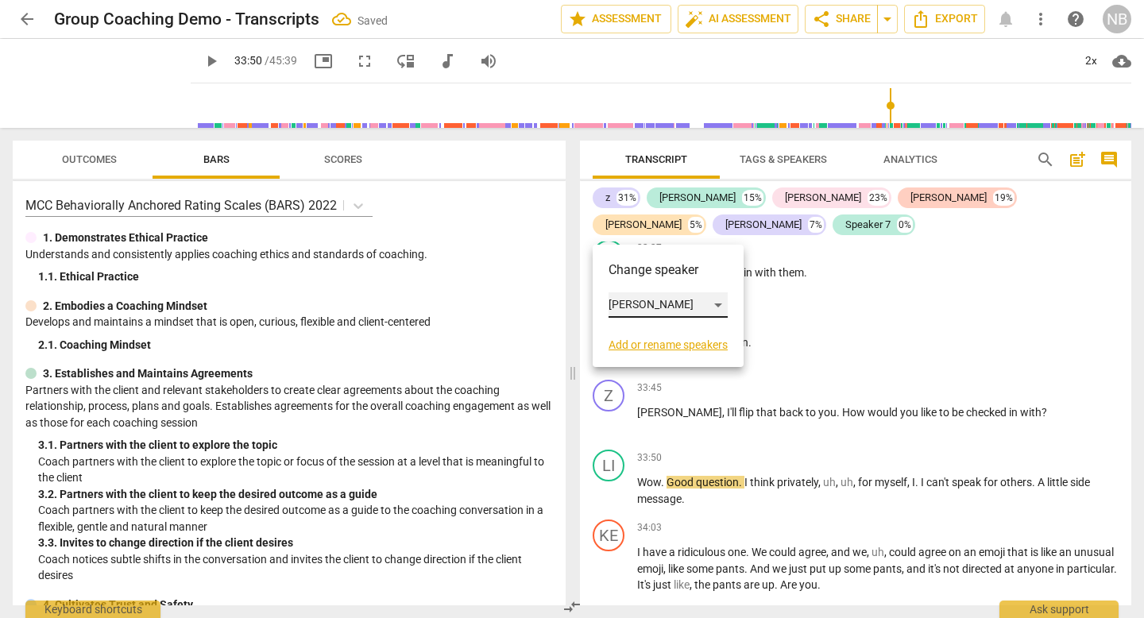
click at [654, 300] on div "[PERSON_NAME]" at bounding box center [668, 304] width 119 height 25
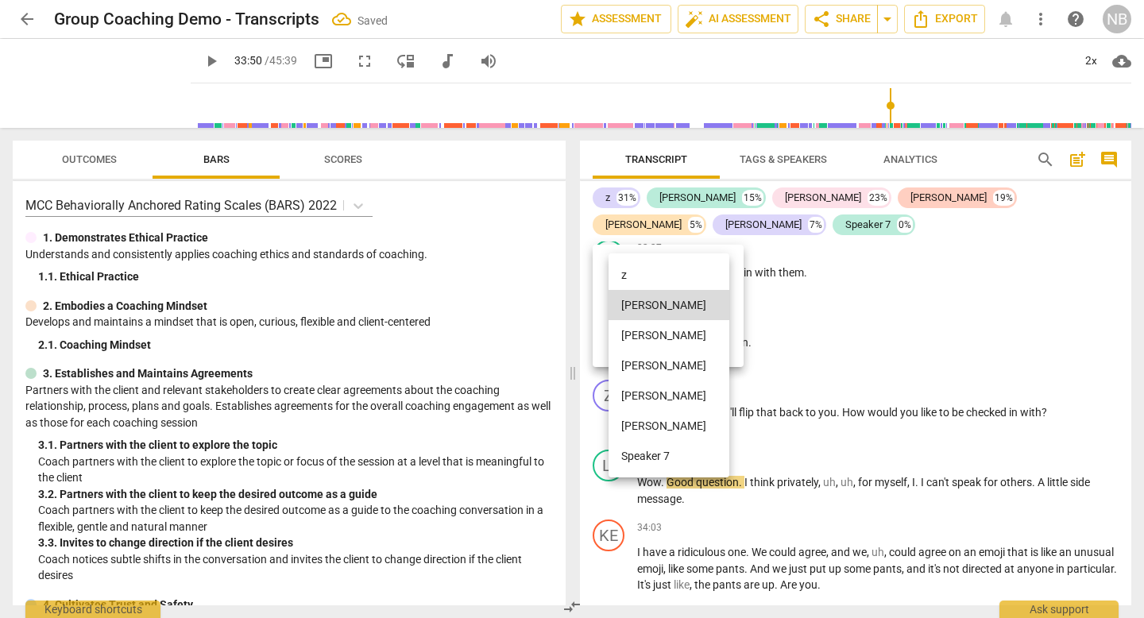
click at [635, 428] on li "[PERSON_NAME]" at bounding box center [669, 426] width 121 height 30
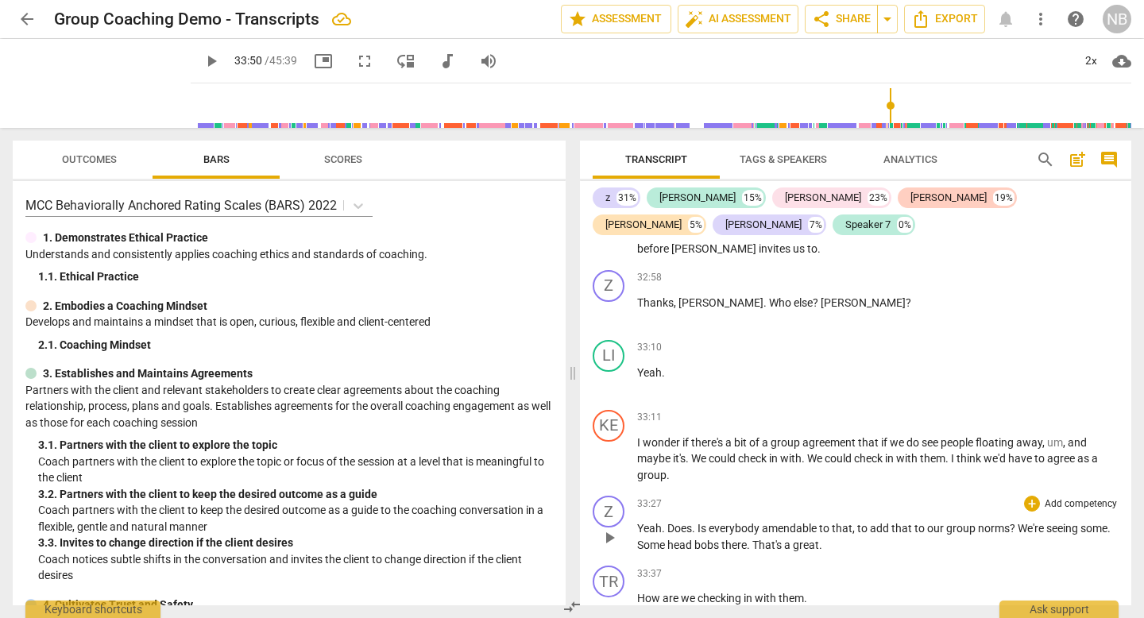
scroll to position [9115, 0]
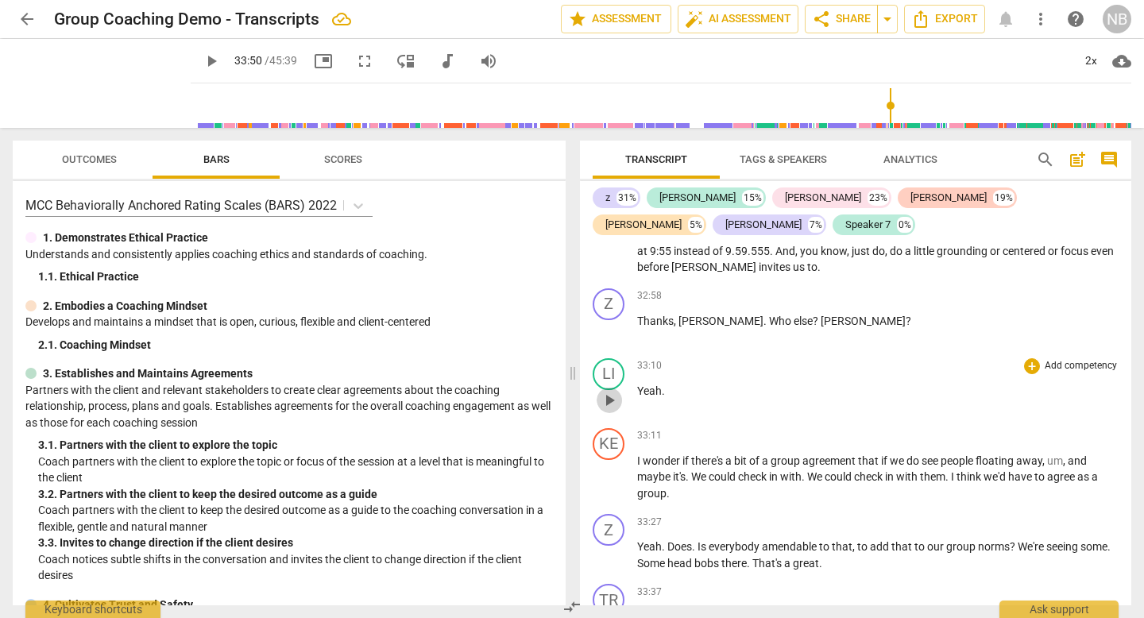
click at [609, 391] on span "play_arrow" at bounding box center [609, 400] width 19 height 19
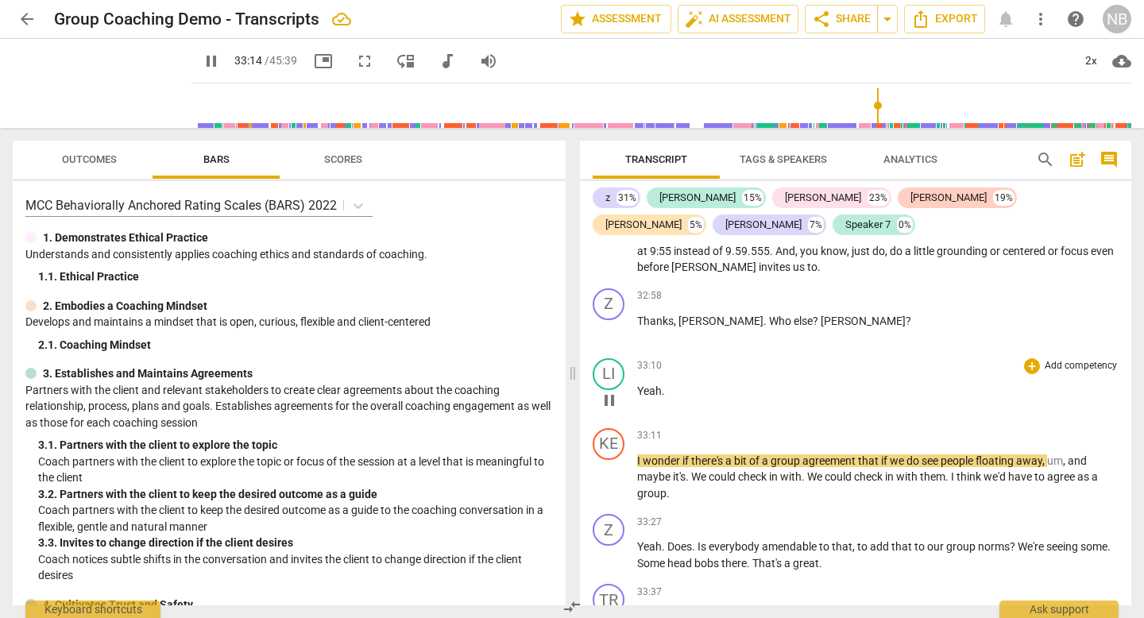
click at [637, 385] on span "Yeah" at bounding box center [649, 391] width 25 height 13
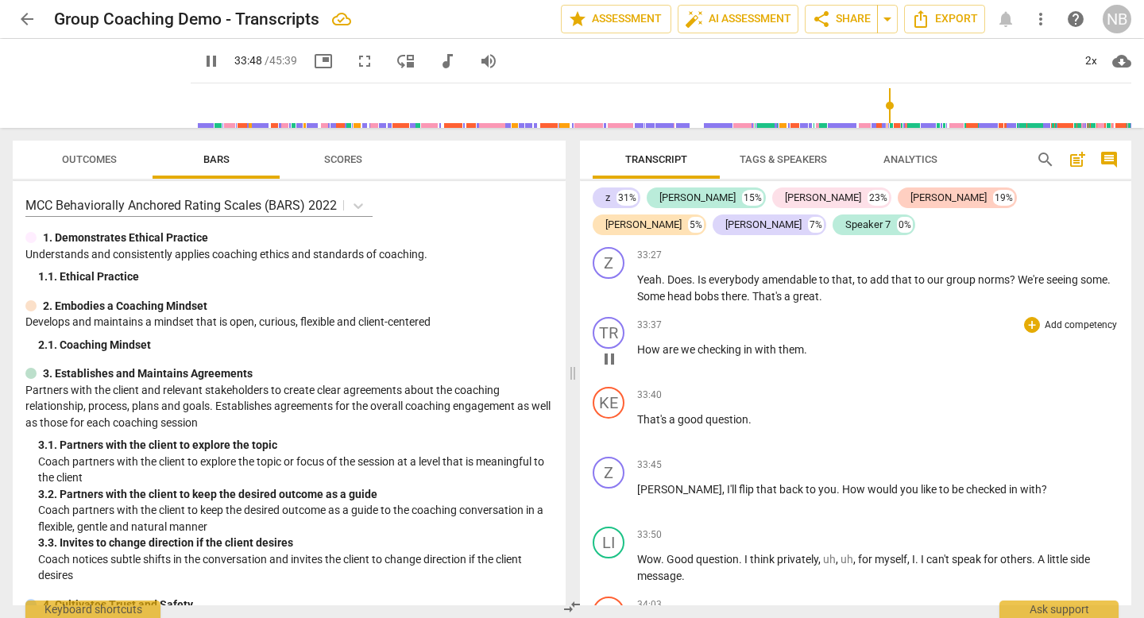
scroll to position [9367, 0]
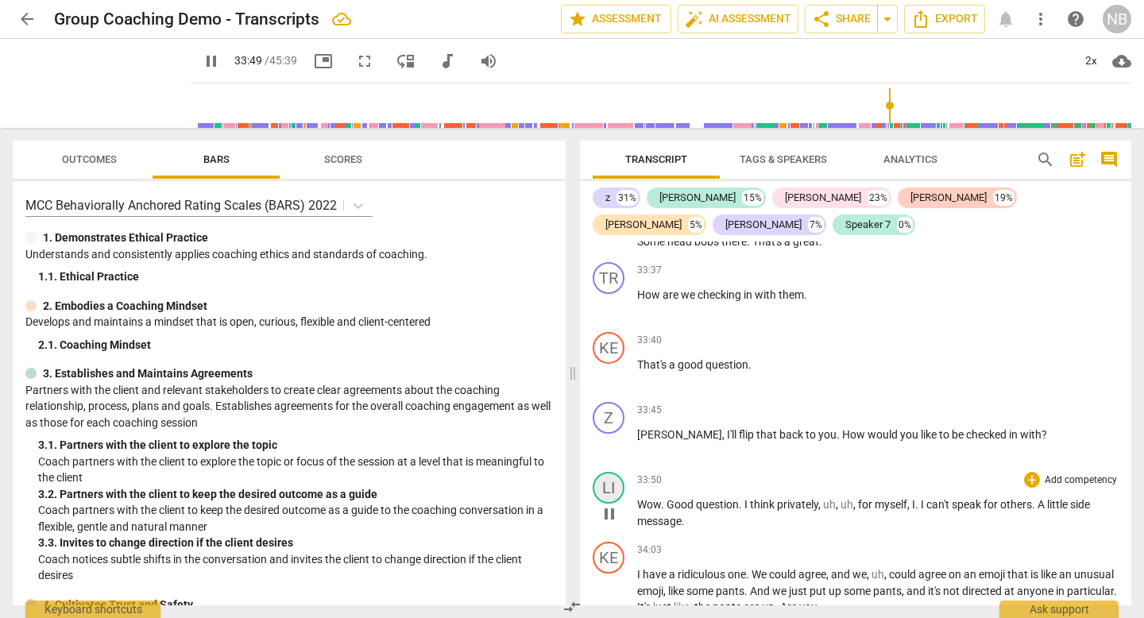
click at [613, 472] on div "LI" at bounding box center [609, 488] width 32 height 32
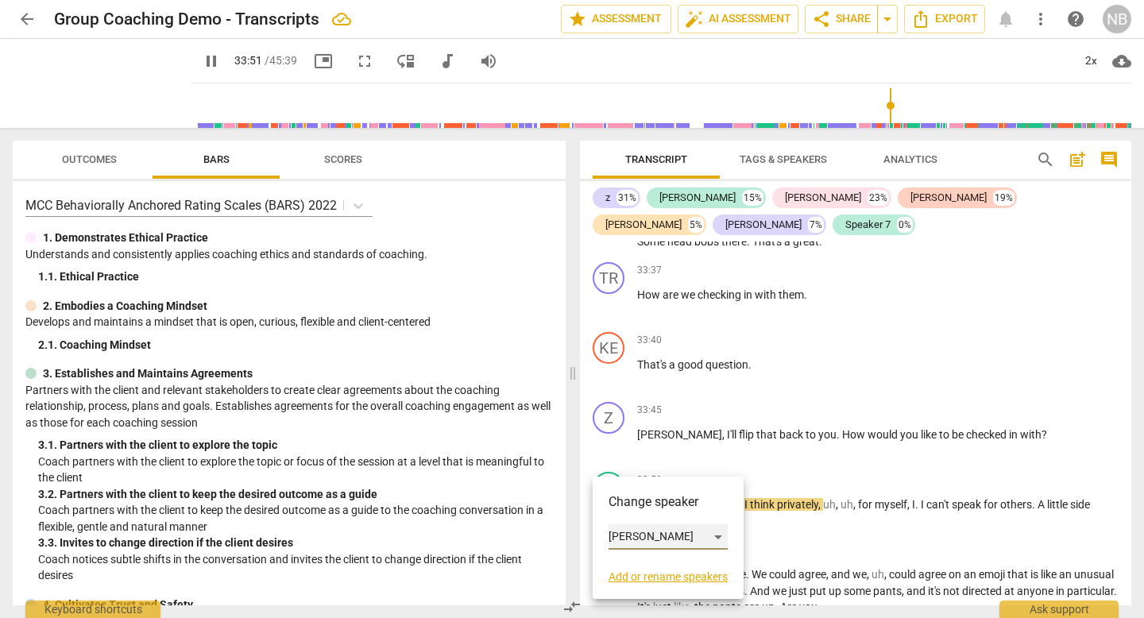
click at [613, 532] on div "[PERSON_NAME]" at bounding box center [668, 536] width 119 height 25
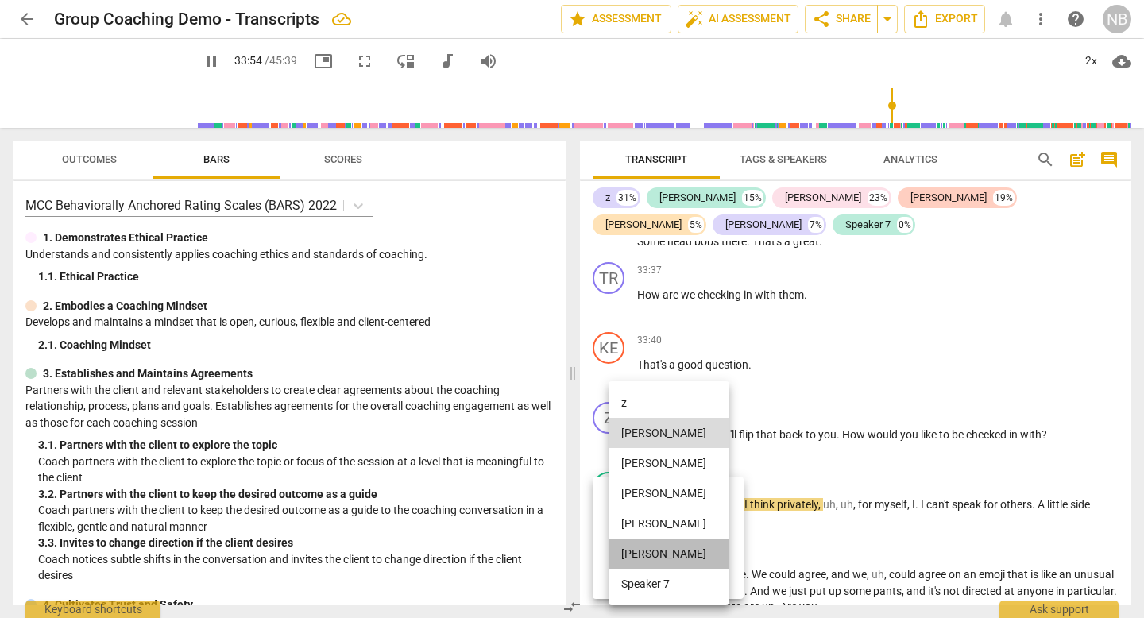
click at [629, 555] on li "[PERSON_NAME]" at bounding box center [669, 554] width 121 height 30
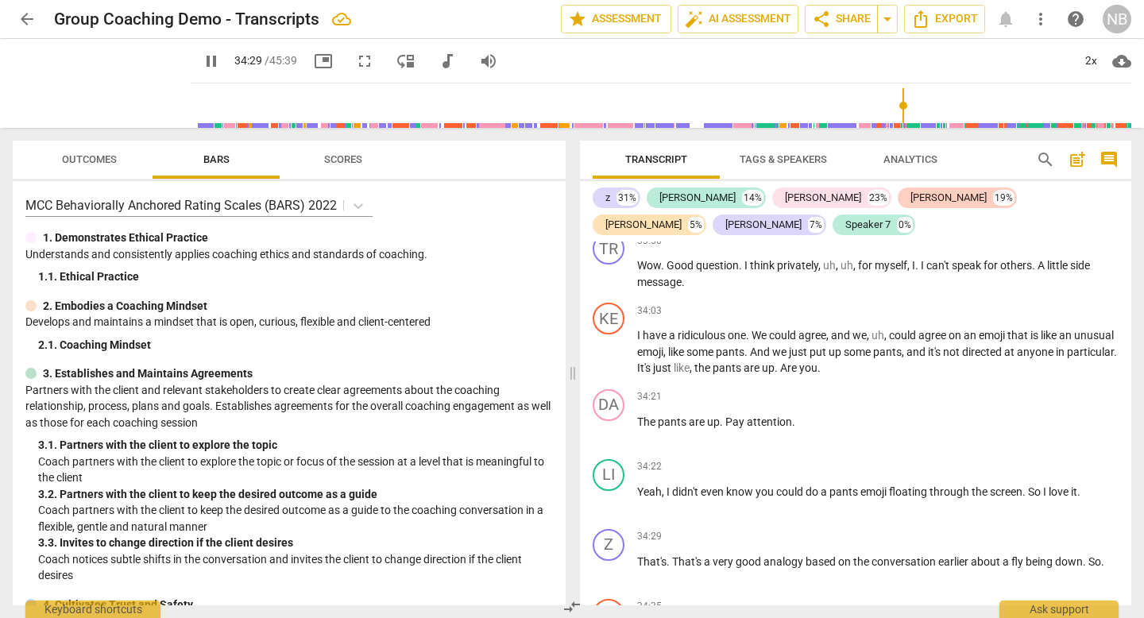
scroll to position [9608, 0]
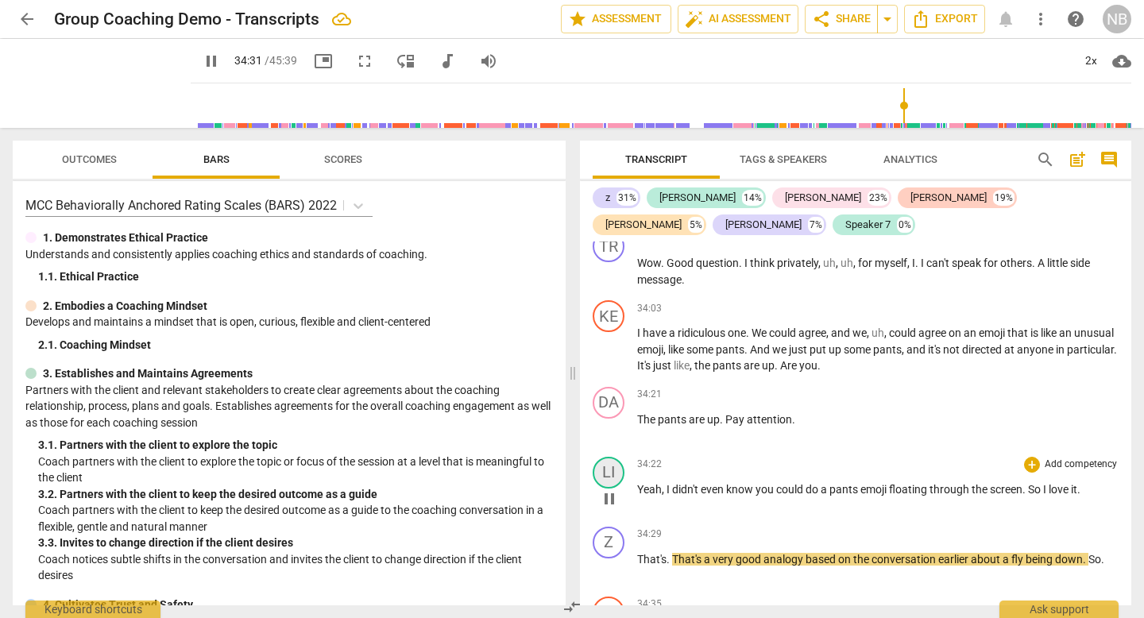
click at [608, 457] on div "LI" at bounding box center [609, 473] width 32 height 32
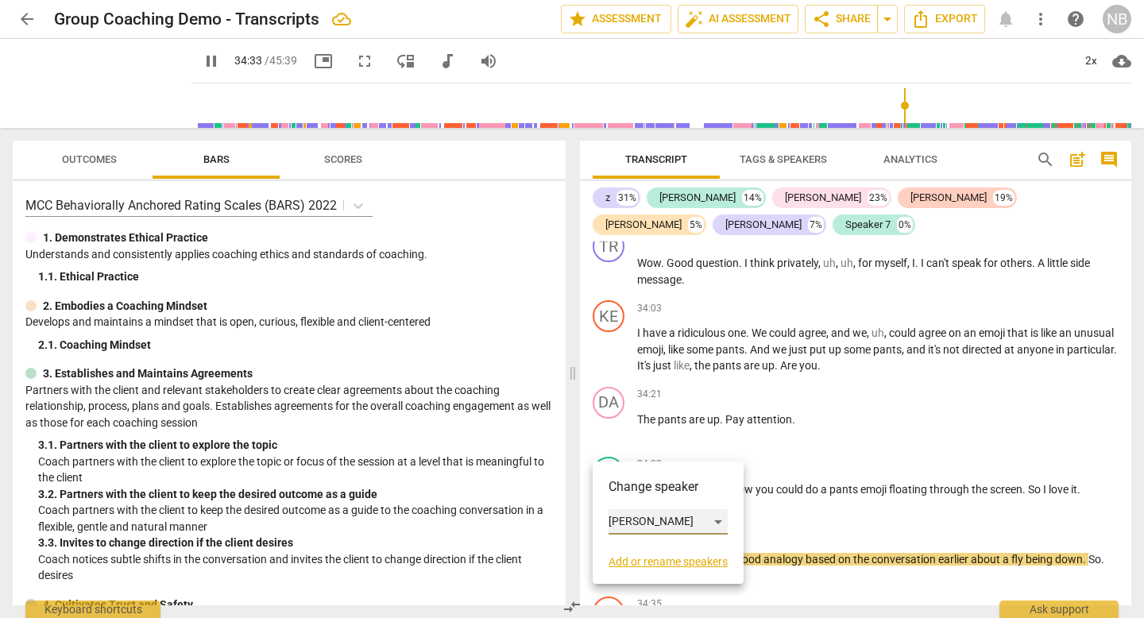
click at [630, 510] on div "[PERSON_NAME]" at bounding box center [668, 521] width 119 height 25
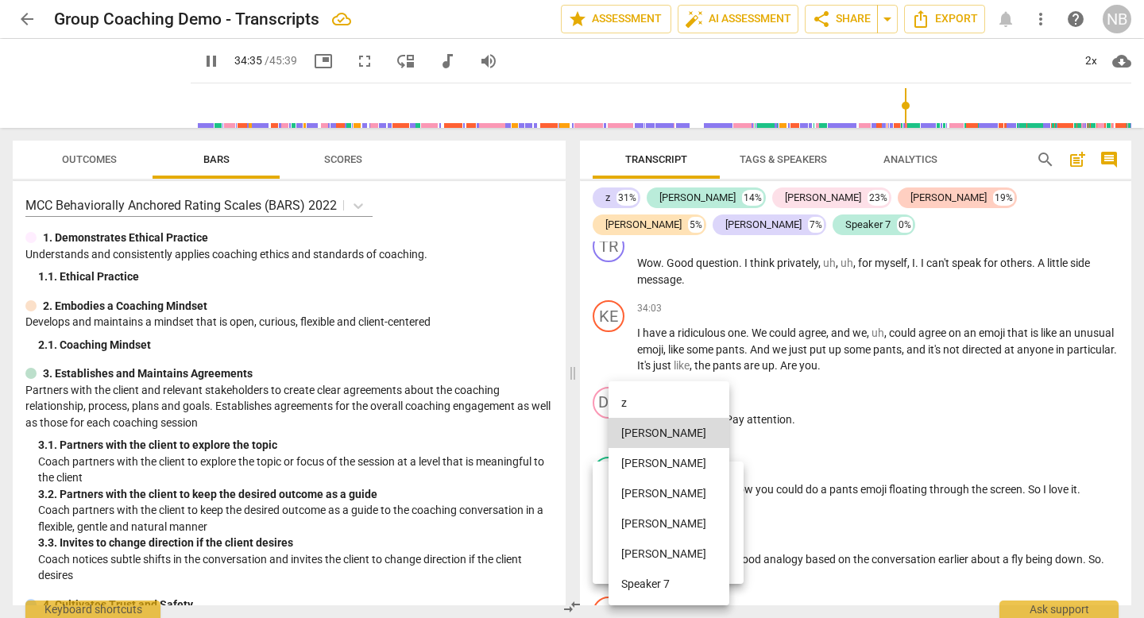
click at [632, 544] on li "[PERSON_NAME]" at bounding box center [669, 554] width 121 height 30
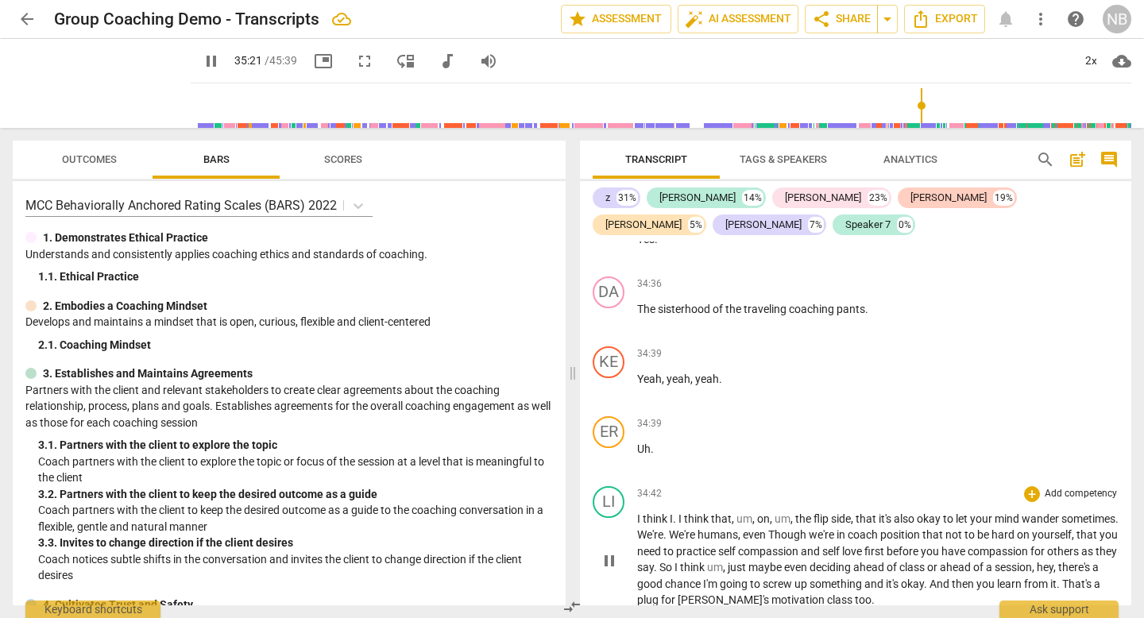
scroll to position [10404, 0]
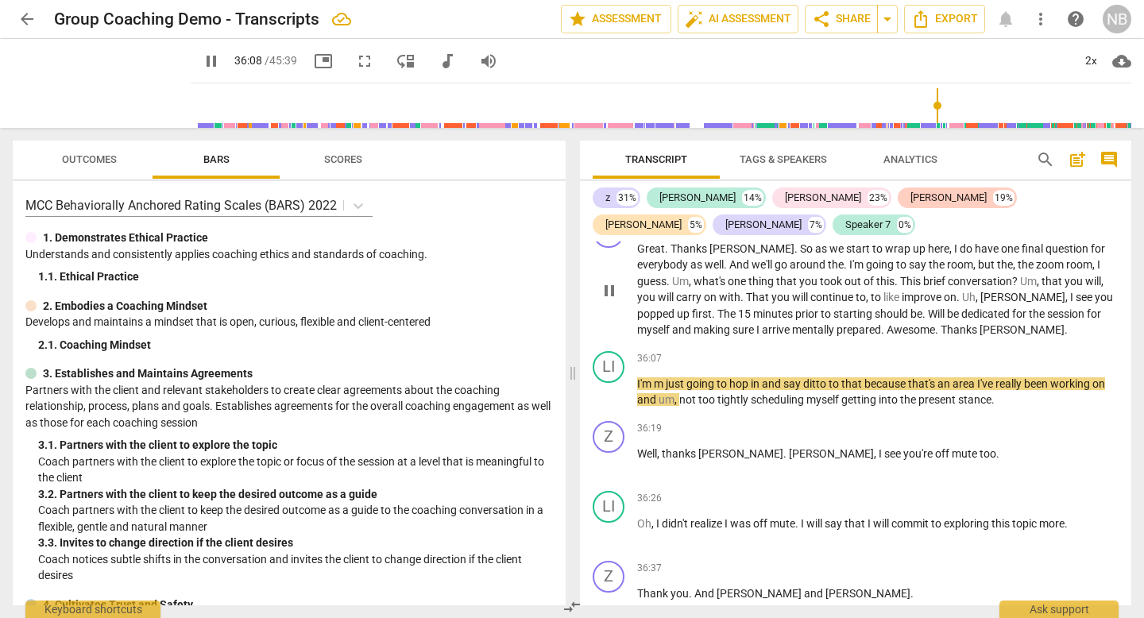
click at [718, 308] on span "." at bounding box center [715, 314] width 6 height 13
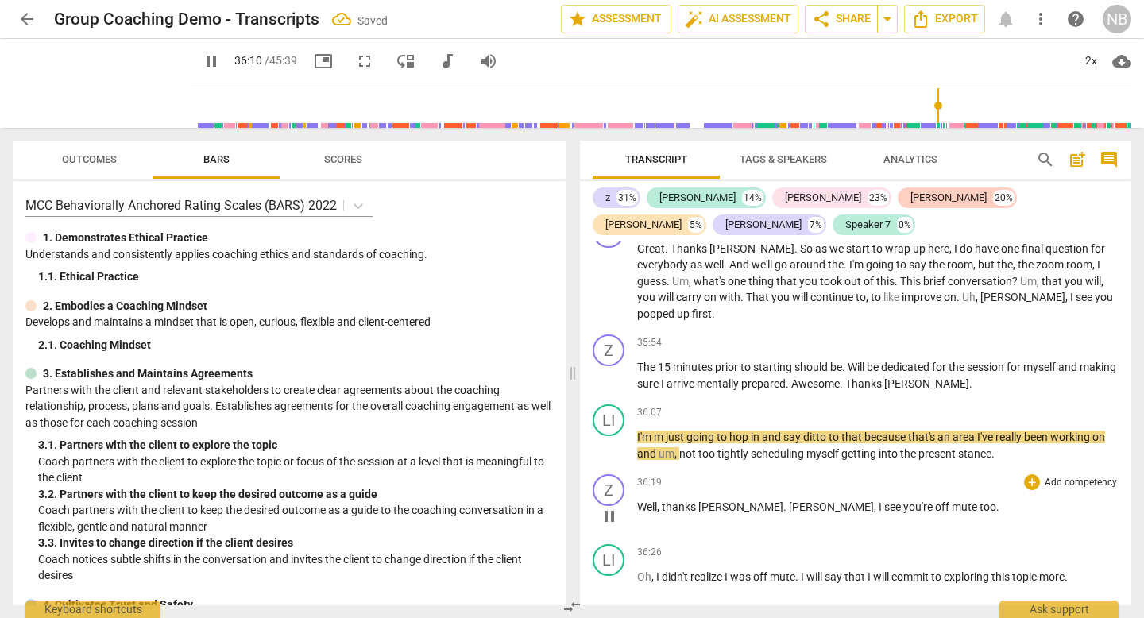
scroll to position [10441, 0]
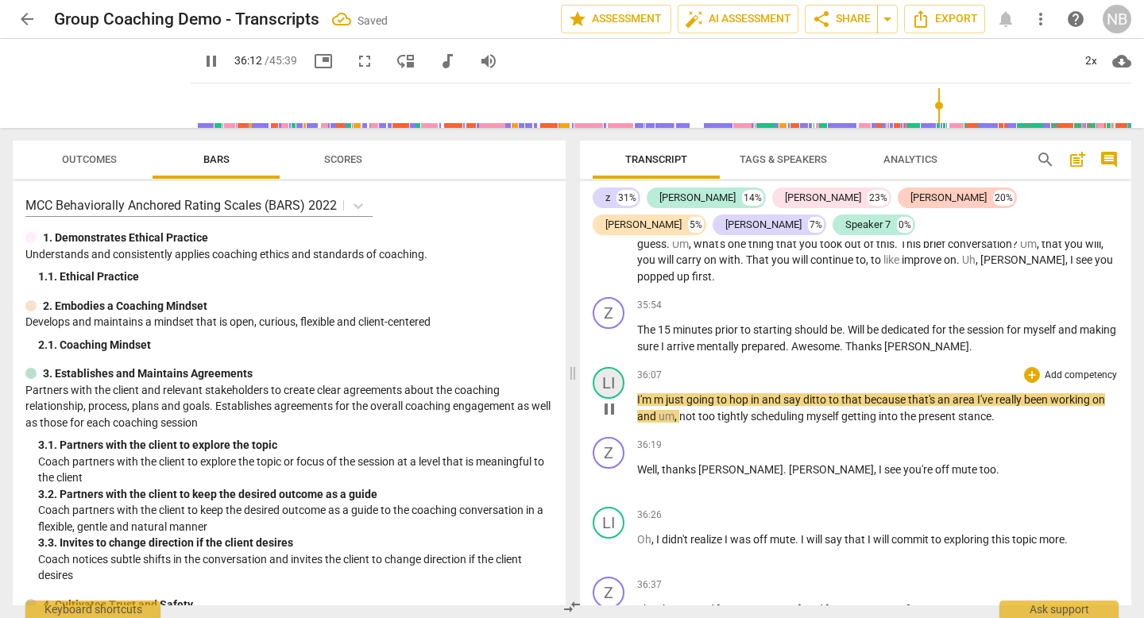
click at [614, 367] on div "LI" at bounding box center [609, 383] width 32 height 32
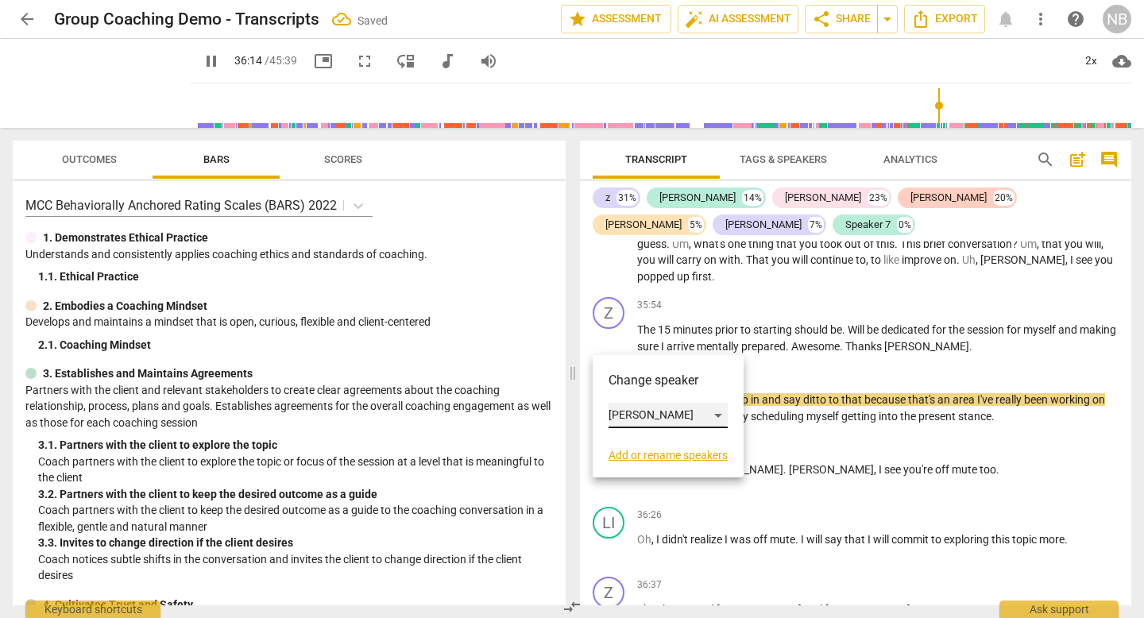
click at [625, 407] on div "[PERSON_NAME]" at bounding box center [668, 415] width 119 height 25
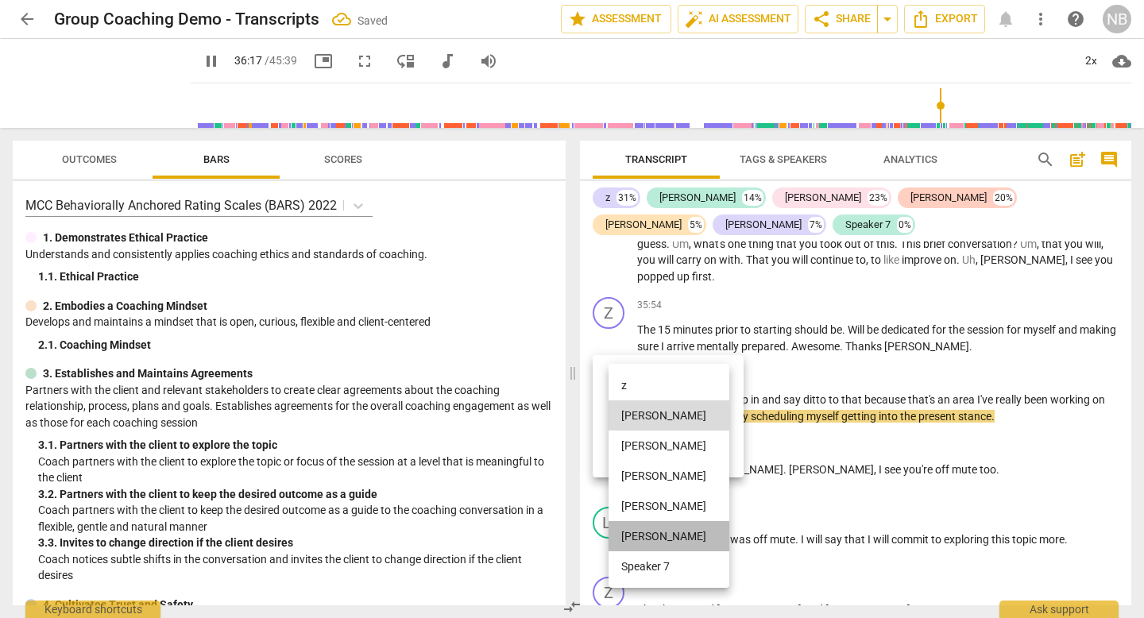
click at [629, 543] on li "[PERSON_NAME]" at bounding box center [669, 536] width 121 height 30
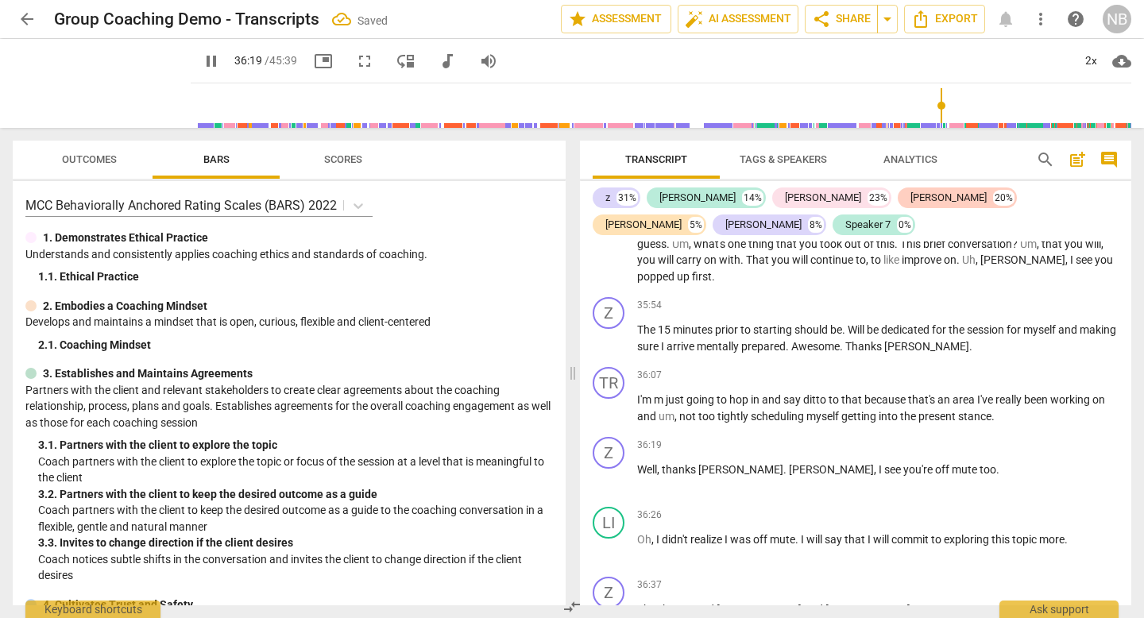
click at [202, 60] on span "pause" at bounding box center [211, 61] width 19 height 19
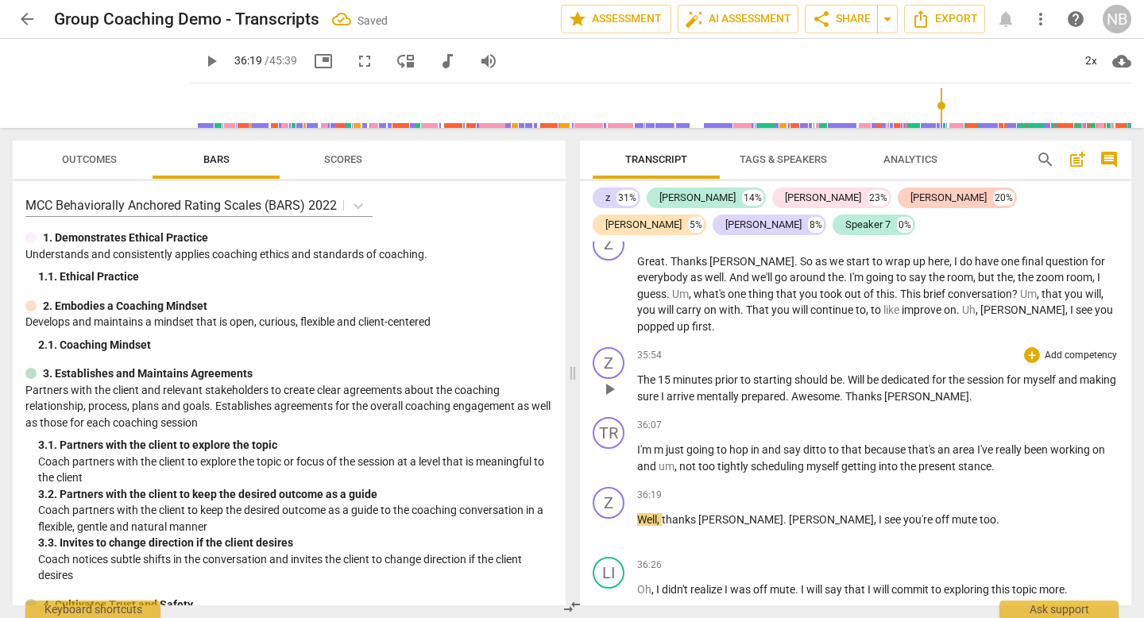
scroll to position [10382, 0]
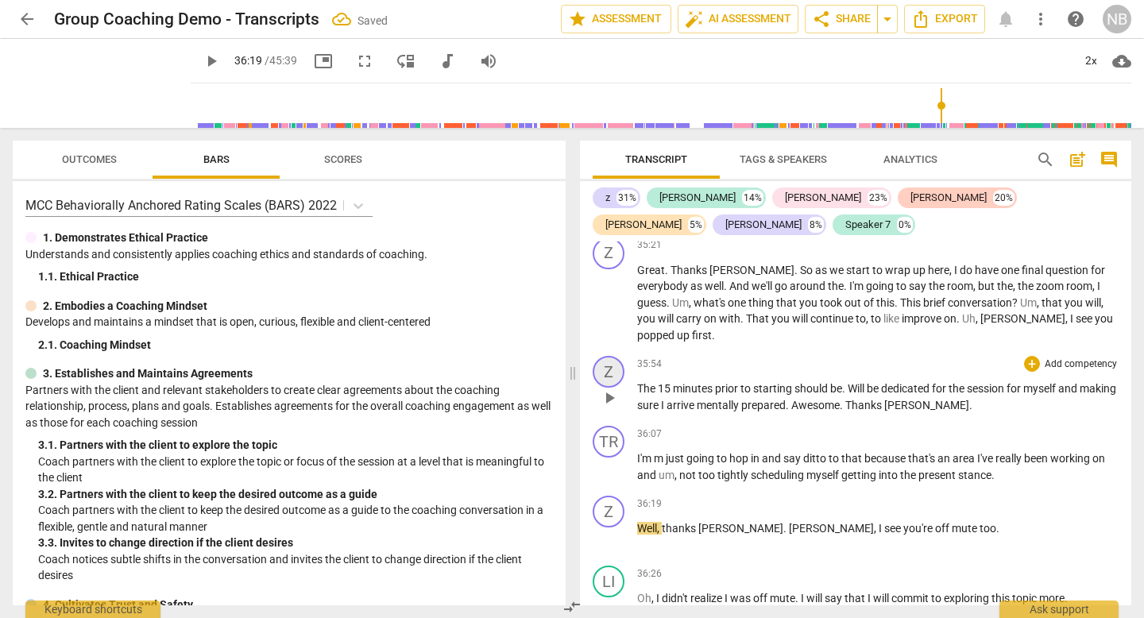
click at [599, 356] on div "Z" at bounding box center [609, 372] width 32 height 32
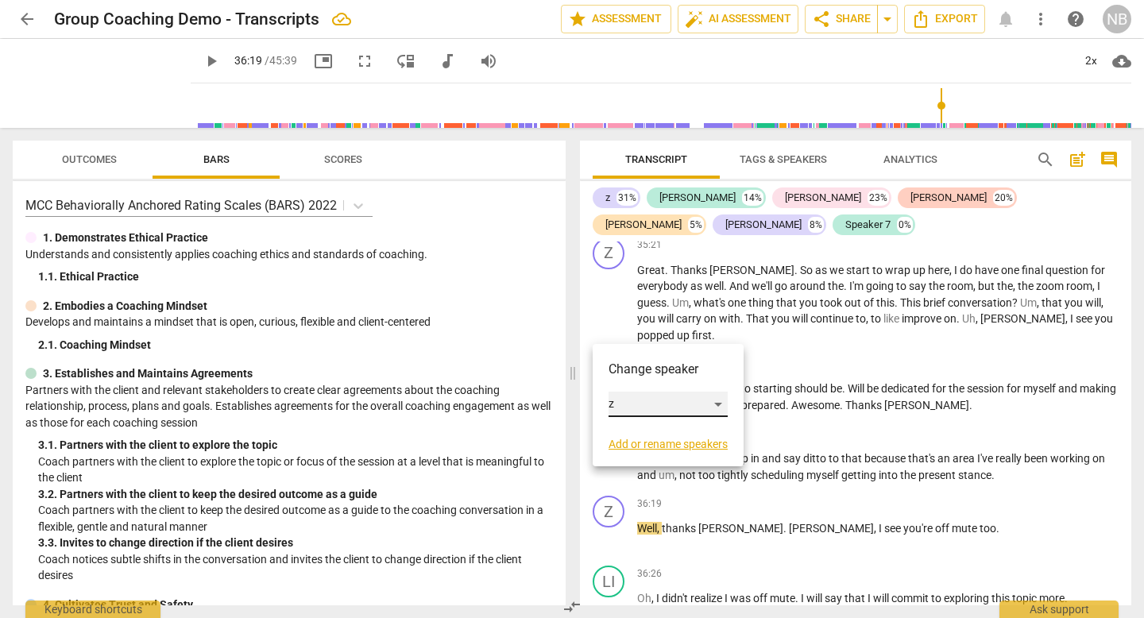
click at [633, 397] on div "z" at bounding box center [668, 404] width 119 height 25
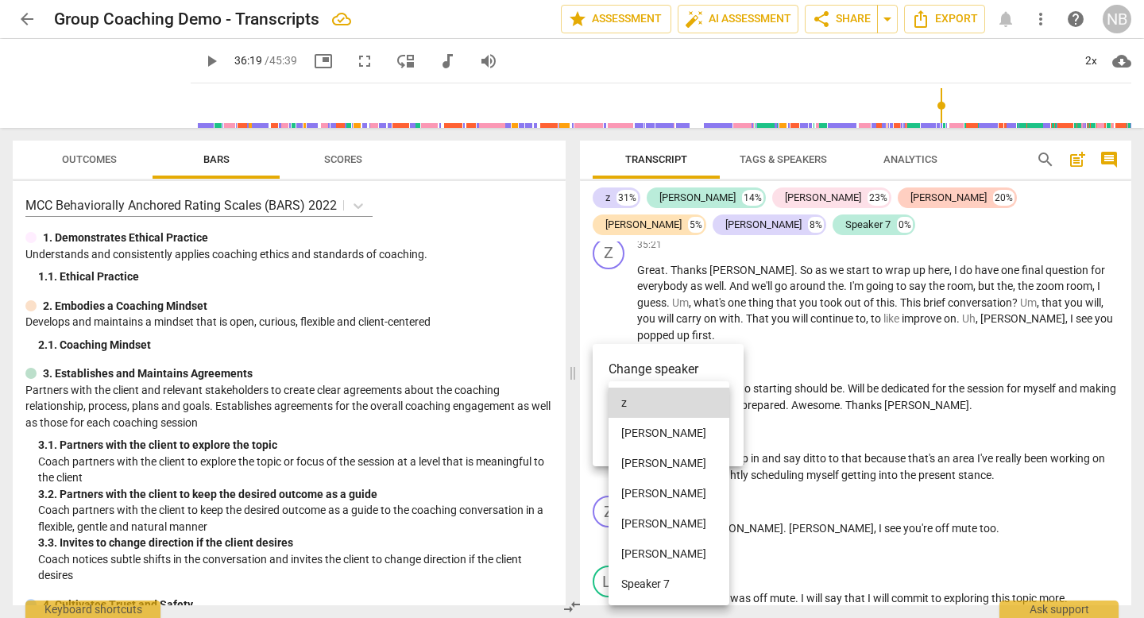
click at [632, 521] on li "[PERSON_NAME]" at bounding box center [669, 524] width 121 height 30
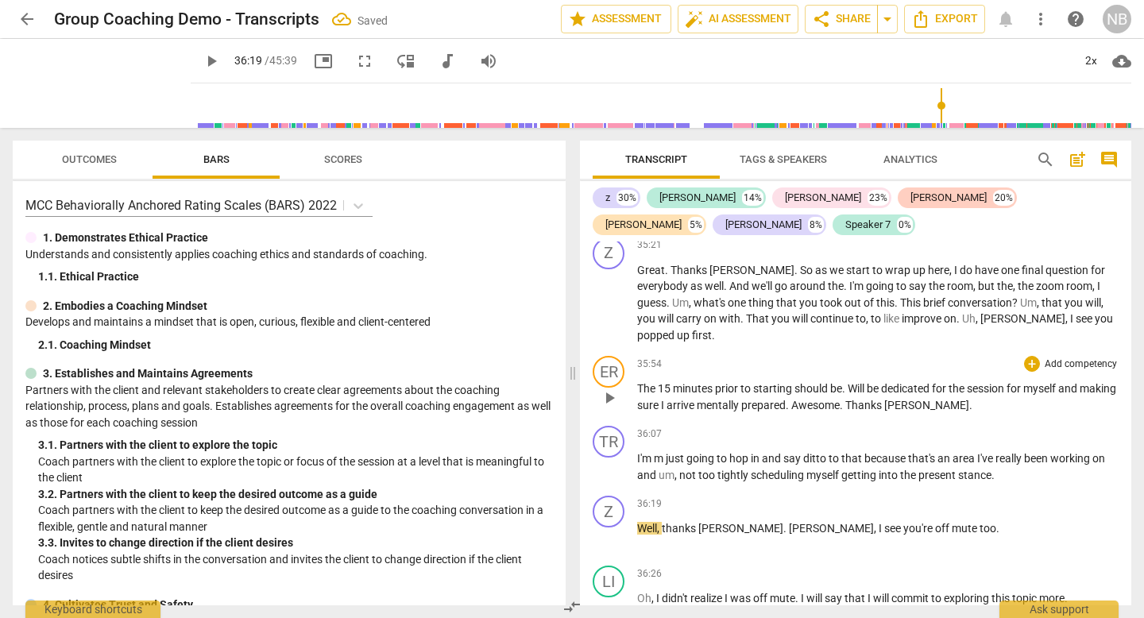
click at [833, 399] on span "Awesome" at bounding box center [815, 405] width 48 height 13
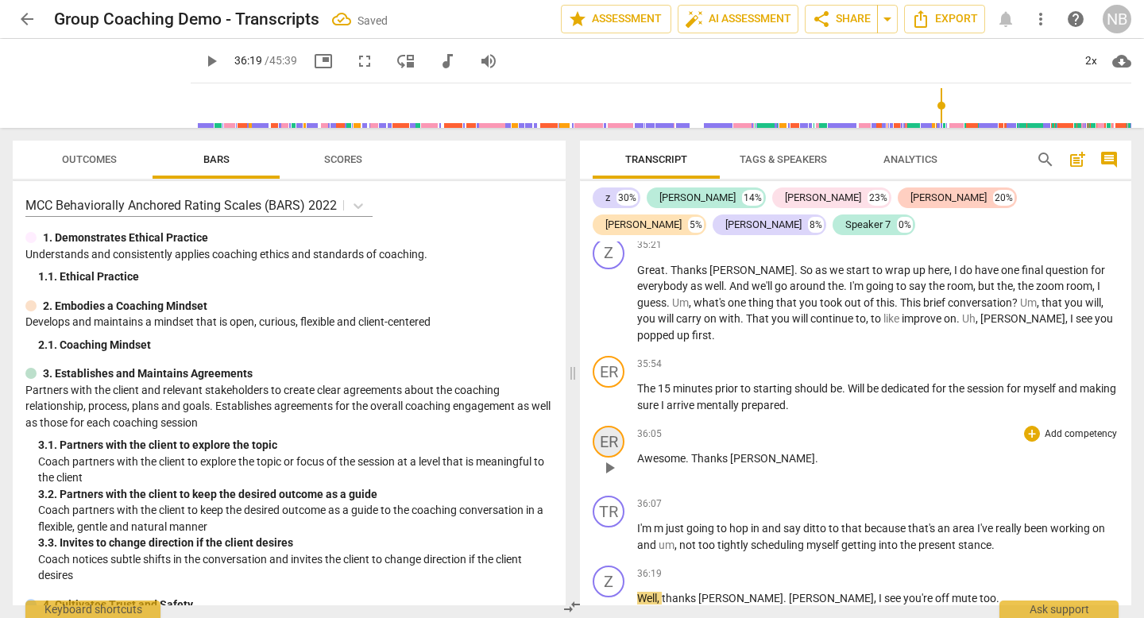
click at [610, 426] on div "ER" at bounding box center [609, 442] width 32 height 32
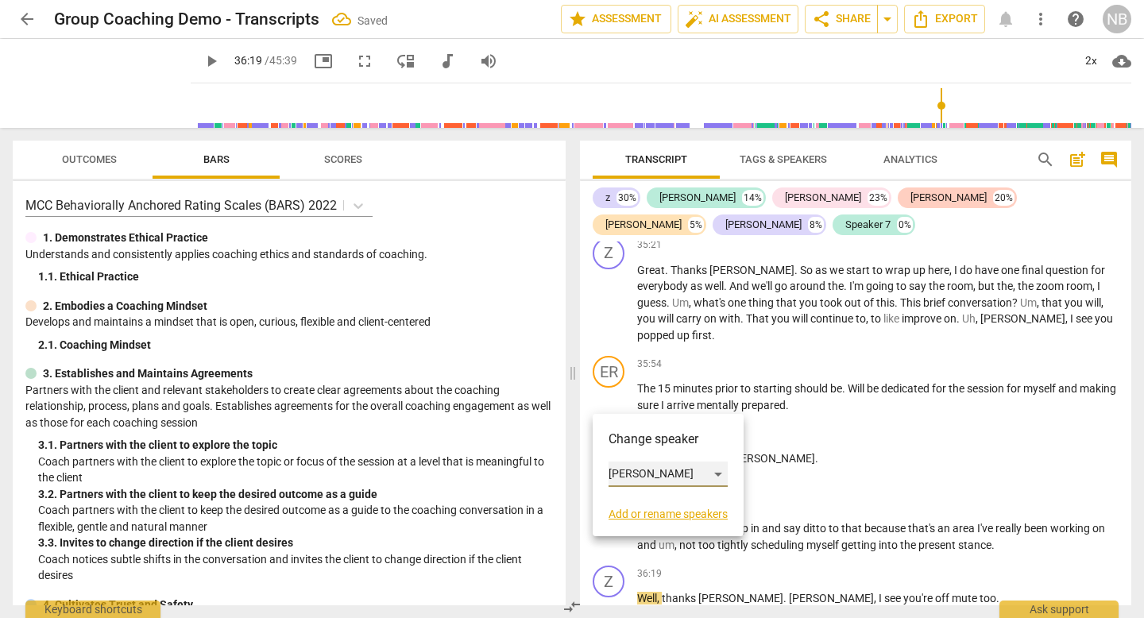
click at [636, 478] on div "[PERSON_NAME]" at bounding box center [668, 474] width 119 height 25
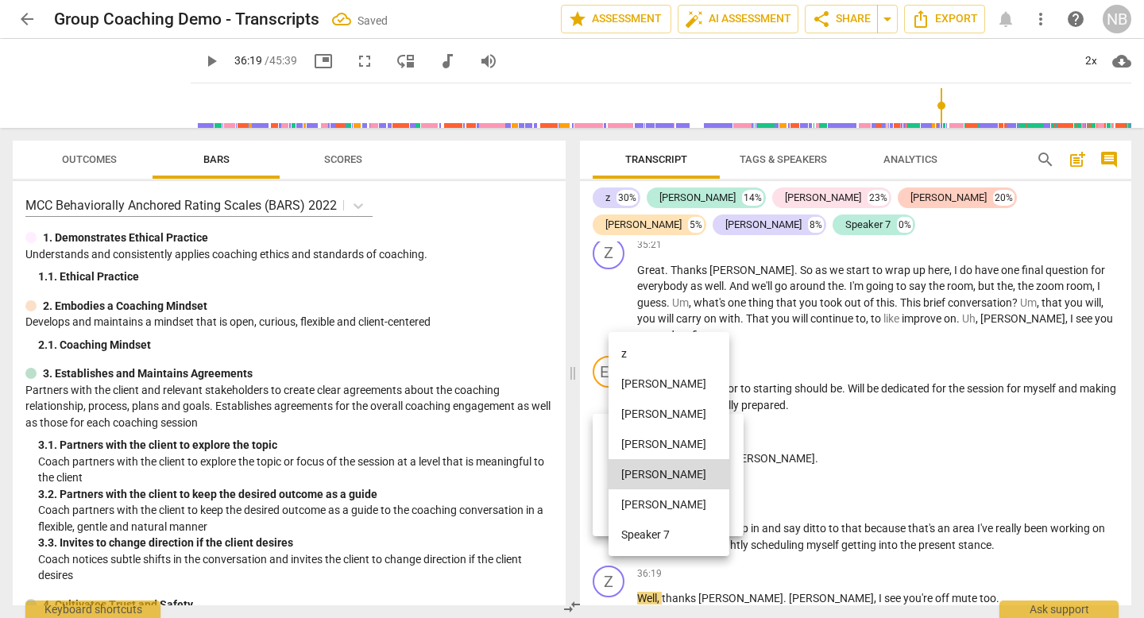
click at [635, 351] on li "z" at bounding box center [669, 354] width 121 height 30
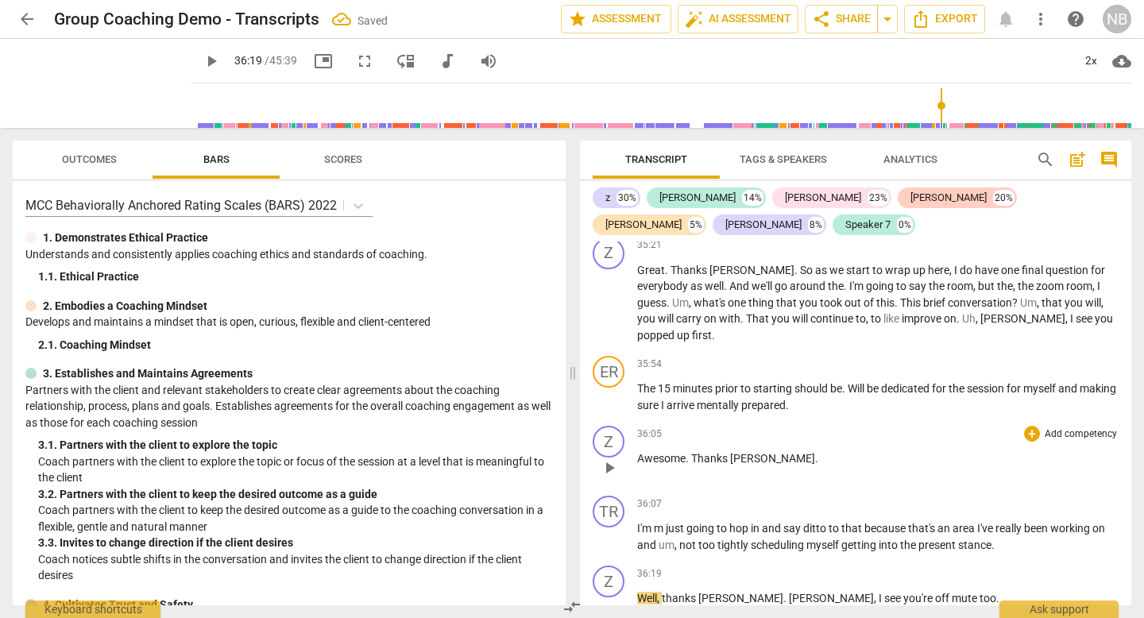
click at [718, 443] on div "Z play_arrow pause 36:05 + Add competency keyboard_arrow_right Awesome . Thanks…" at bounding box center [855, 455] width 551 height 70
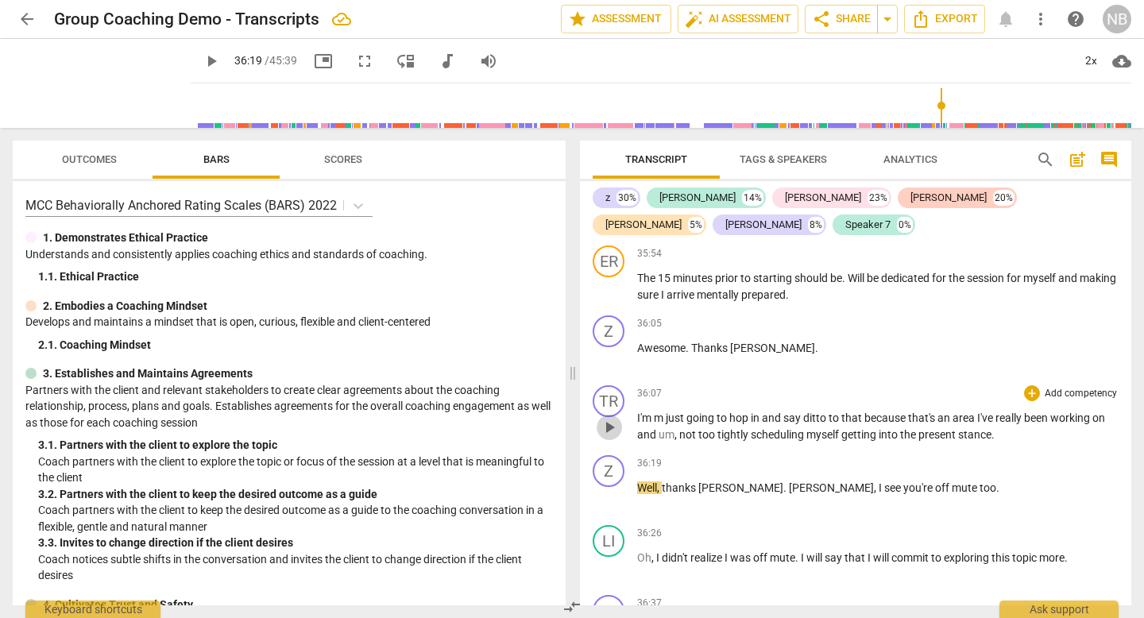
click at [610, 418] on span "play_arrow" at bounding box center [609, 427] width 19 height 19
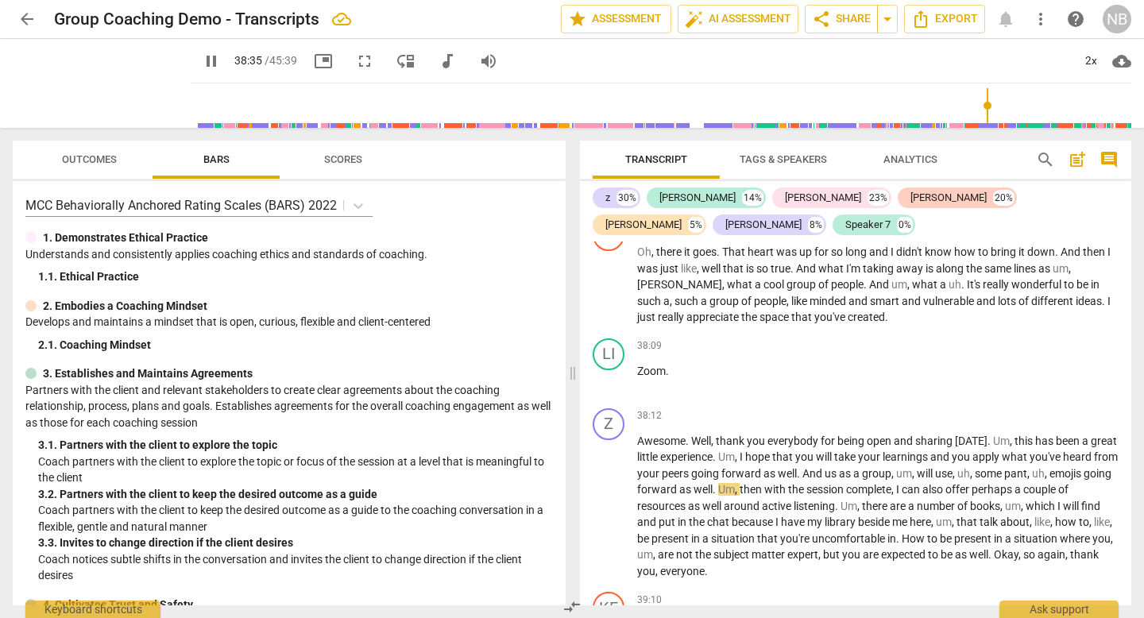
scroll to position [11279, 0]
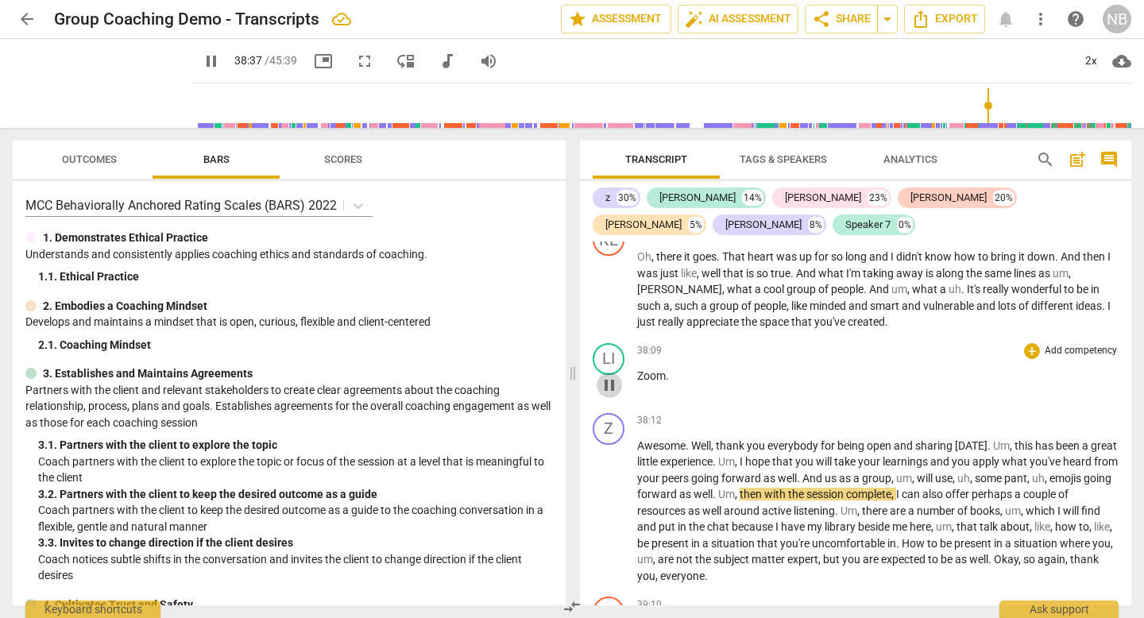
click at [614, 376] on span "pause" at bounding box center [609, 385] width 19 height 19
click at [614, 376] on span "play_arrow" at bounding box center [609, 385] width 19 height 19
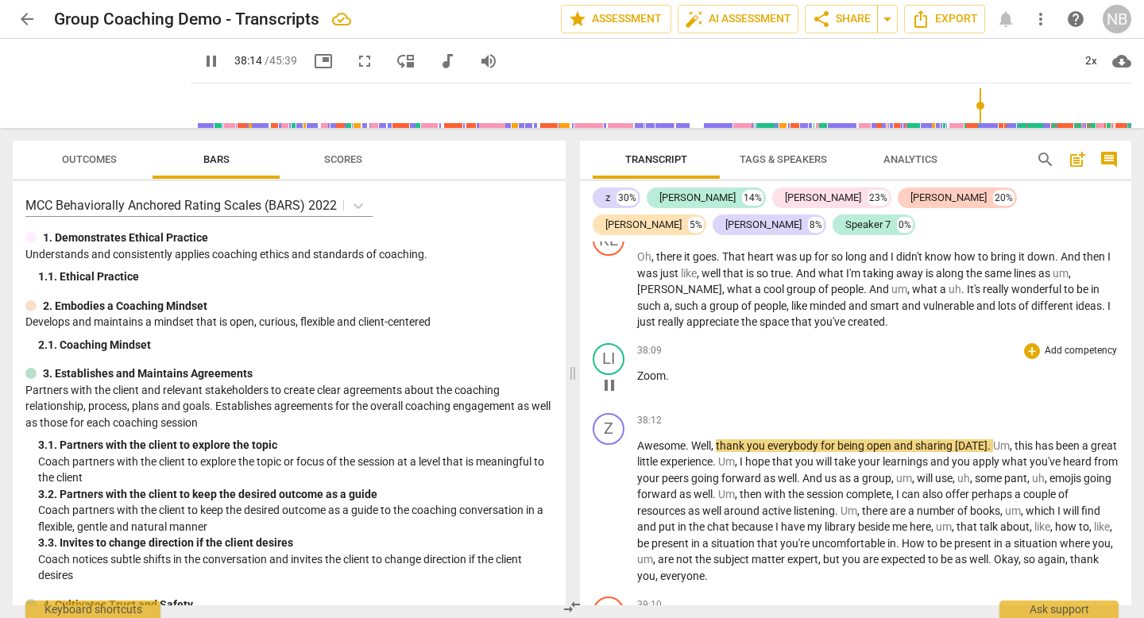
click at [679, 368] on p "Zoom ." at bounding box center [878, 376] width 482 height 17
type input "2295"
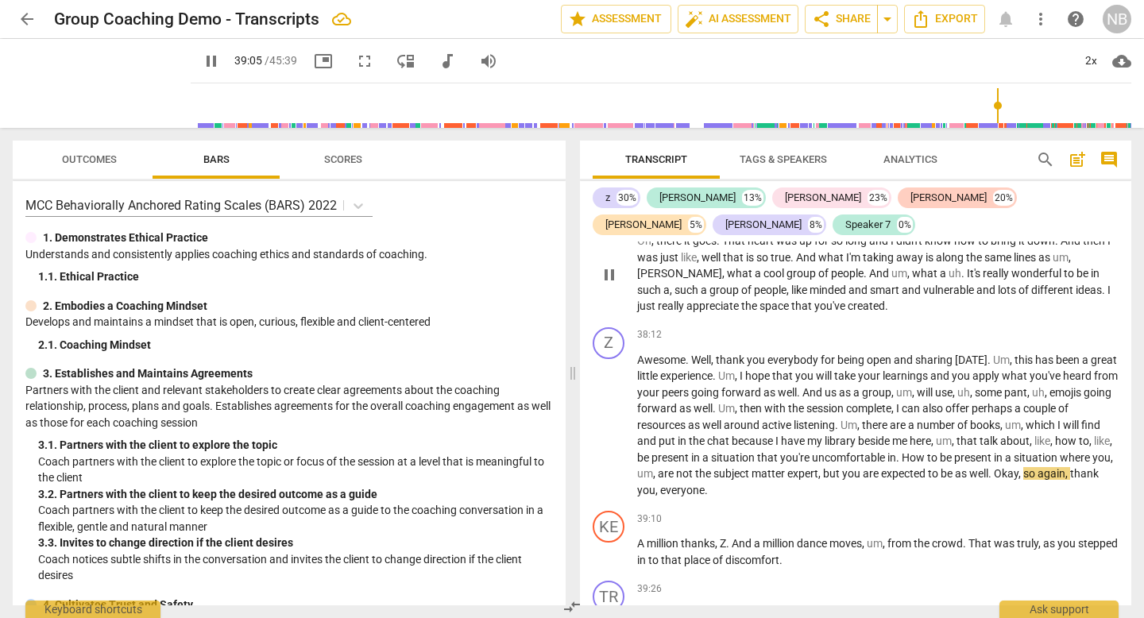
scroll to position [11296, 0]
click at [211, 63] on span "pause" at bounding box center [211, 61] width 19 height 19
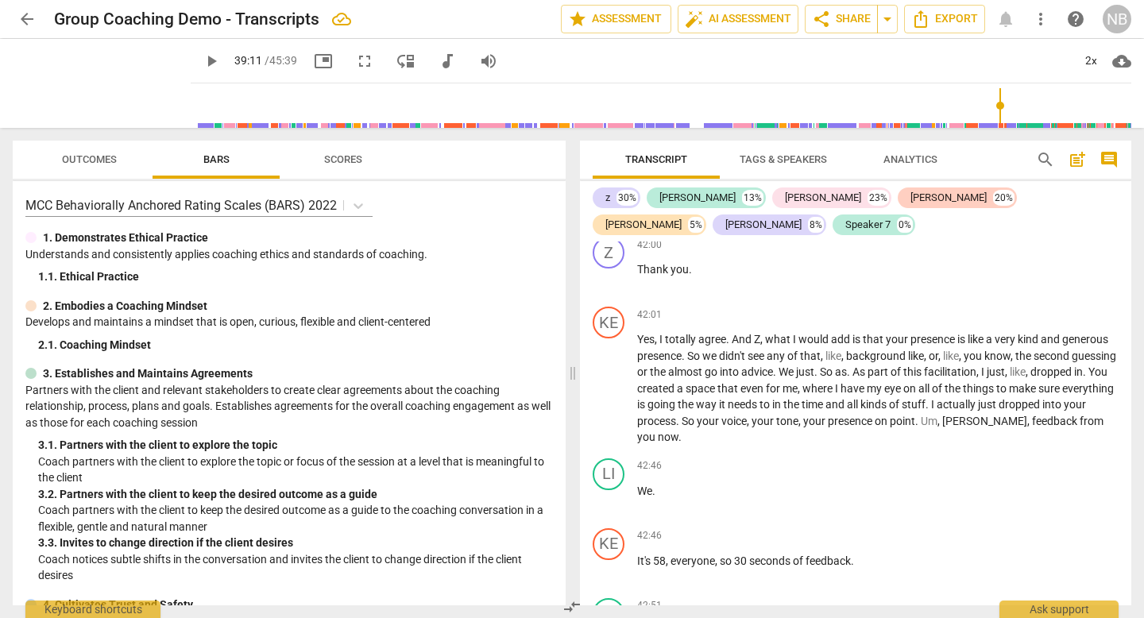
scroll to position [13019, 0]
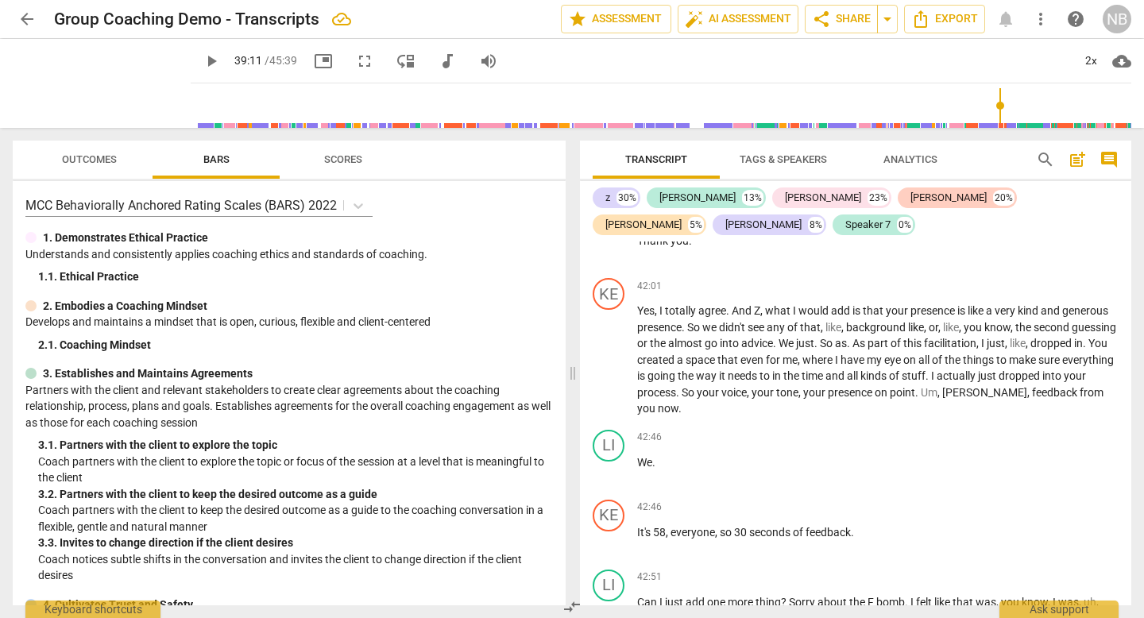
type input "2352"
